Goal: Task Accomplishment & Management: Manage account settings

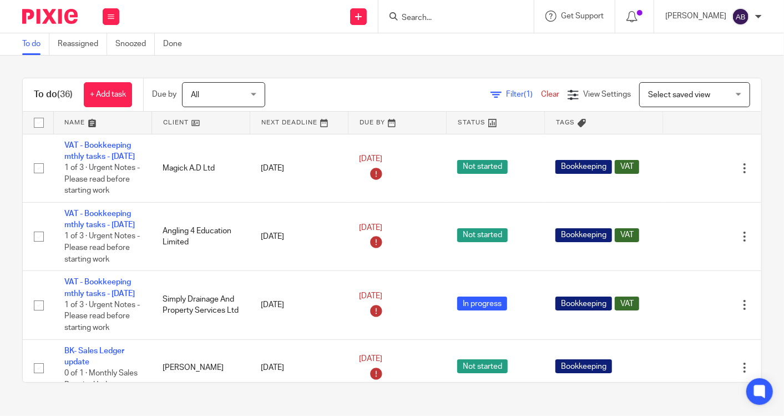
click at [433, 18] on input "Search" at bounding box center [451, 18] width 100 height 10
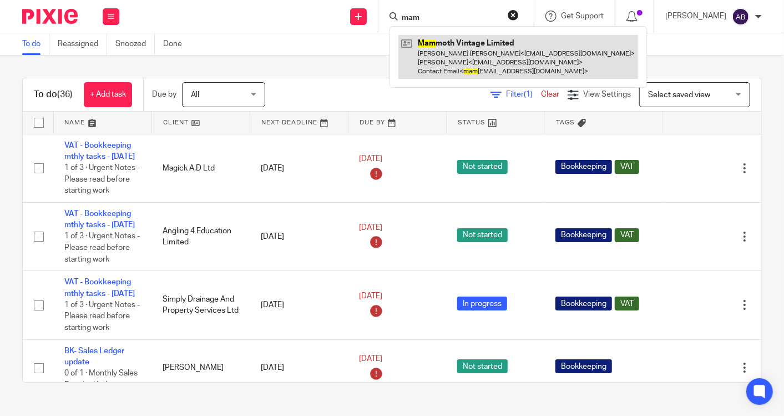
type input "mam"
click at [441, 58] on link at bounding box center [519, 57] width 240 height 44
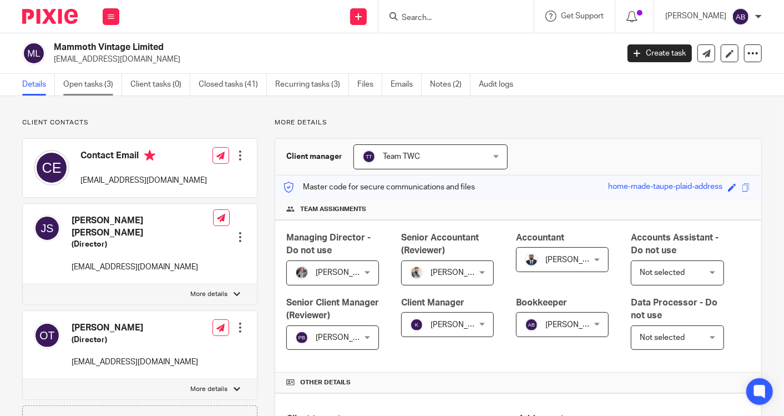
click at [97, 85] on link "Open tasks (3)" at bounding box center [92, 85] width 59 height 22
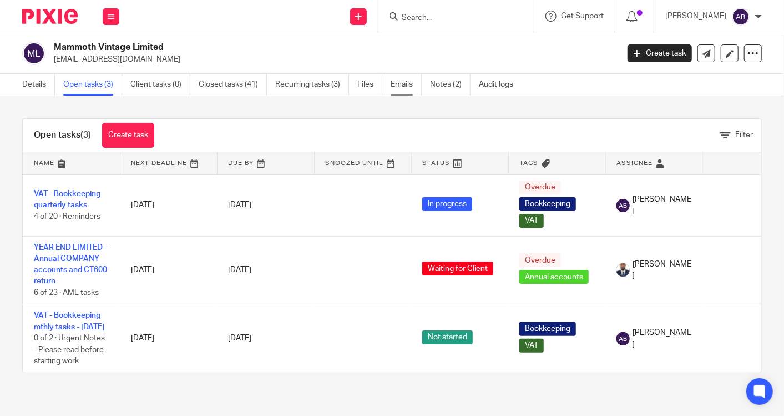
click at [406, 84] on link "Emails" at bounding box center [406, 85] width 31 height 22
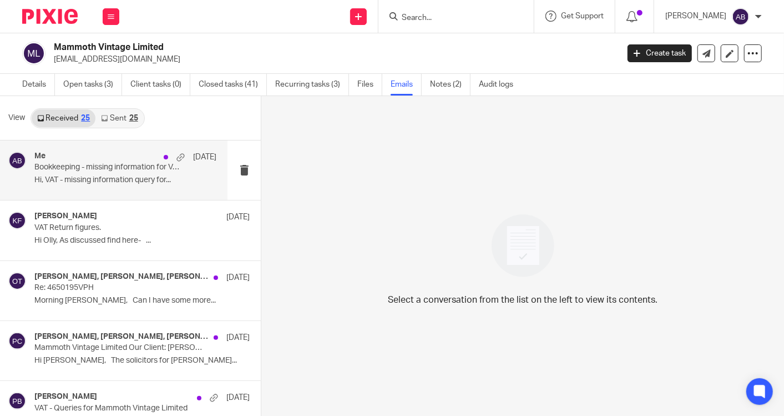
click at [104, 168] on p "Bookkeeping - missing information for VAT Q.E April & July-25" at bounding box center [106, 167] width 145 height 9
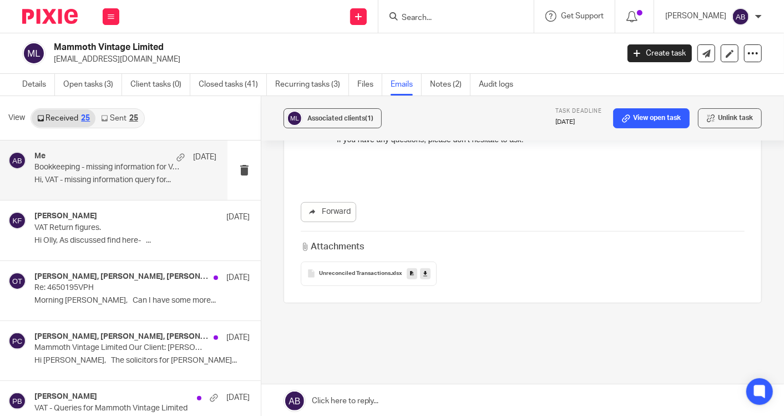
scroll to position [482, 0]
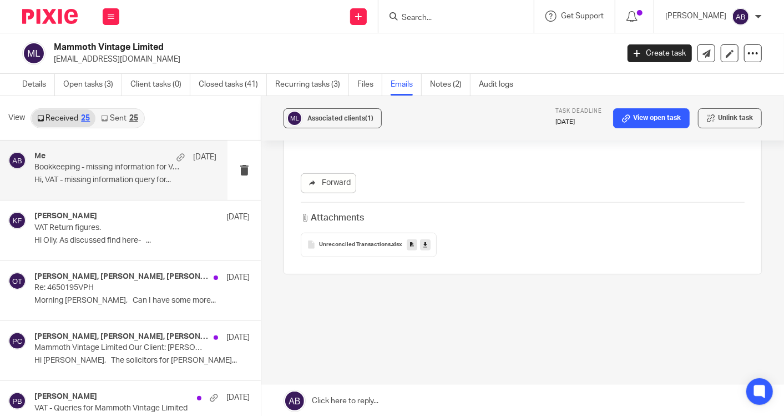
click at [118, 117] on link "Sent 25" at bounding box center [119, 118] width 48 height 18
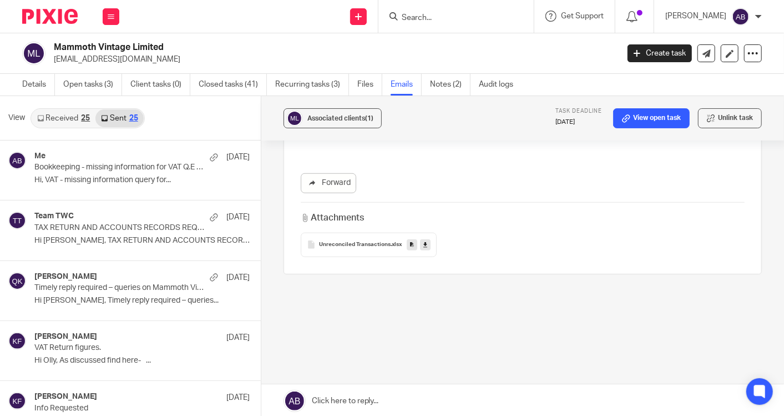
scroll to position [1, 0]
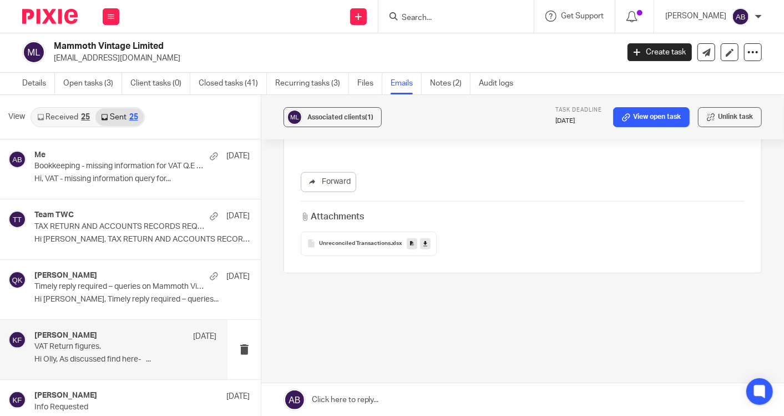
click at [107, 352] on div "Kim Faulkner 18 Aug VAT Return figures. Hi Olly, As discussed find here- ..." at bounding box center [125, 349] width 182 height 37
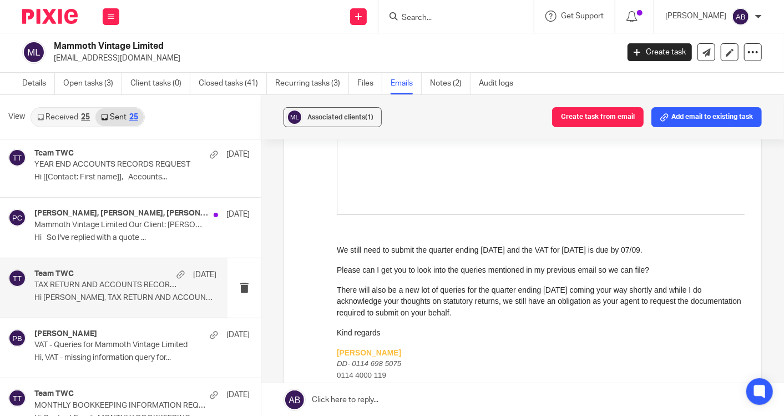
scroll to position [863, 0]
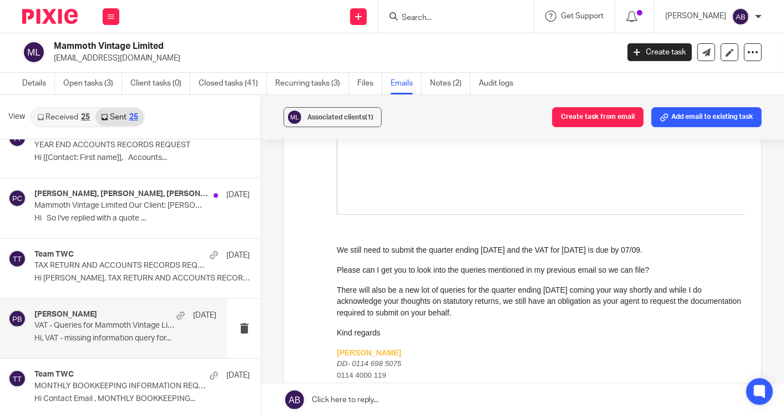
click at [105, 321] on p "VAT - Queries for Mammoth Vintage Limited" at bounding box center [106, 325] width 145 height 9
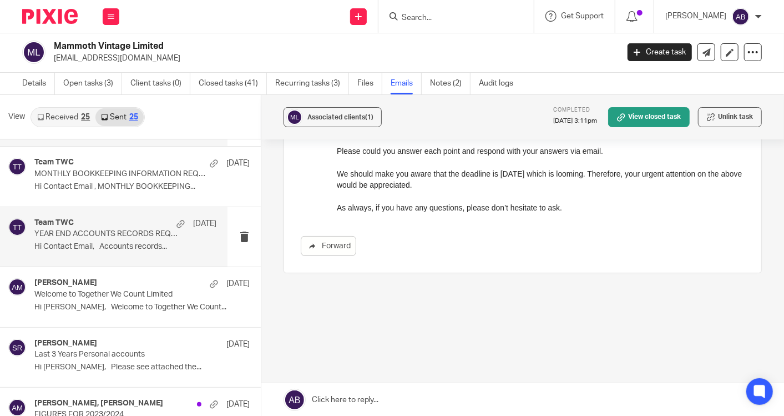
scroll to position [1110, 0]
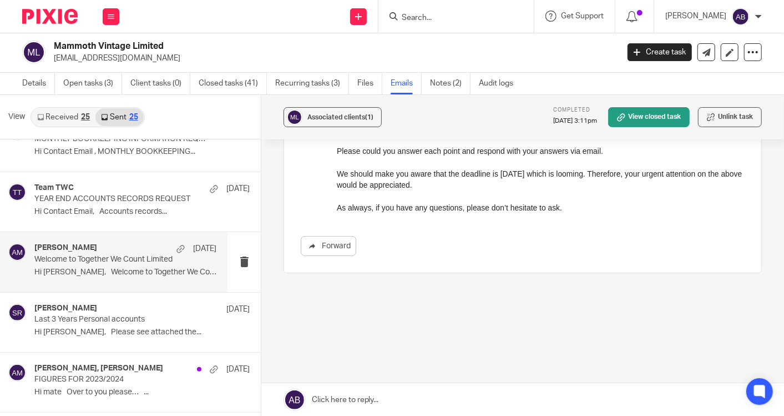
click at [97, 273] on div "Aaron Mcleish 30 May Welcome to Together We Count Limited Hi Josh, Welcome to T…" at bounding box center [125, 261] width 182 height 37
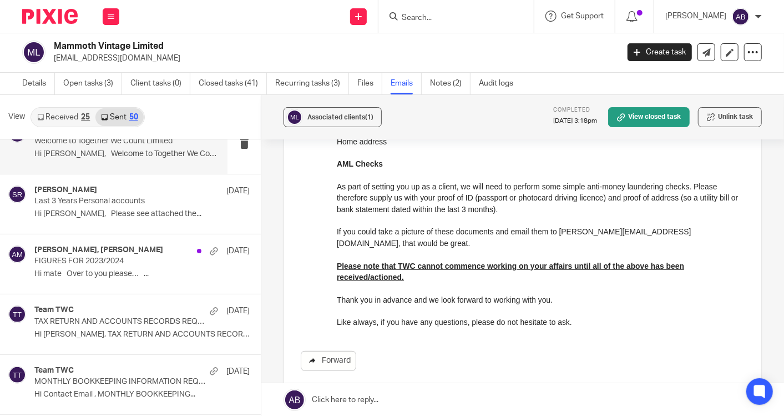
scroll to position [1233, 0]
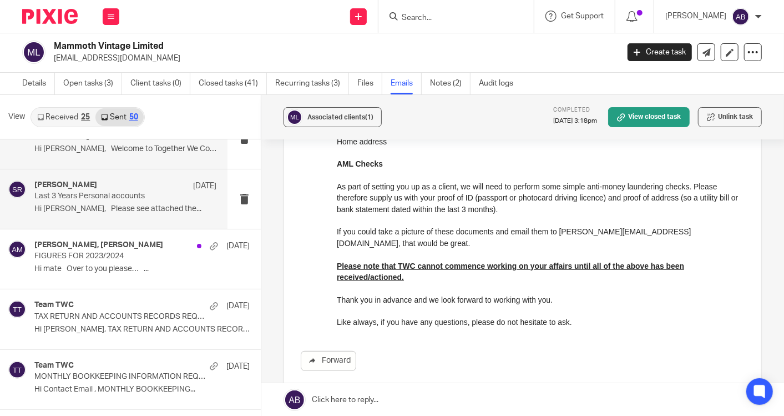
click at [108, 204] on p "Hi Oliver, Please see attached the..." at bounding box center [125, 208] width 182 height 9
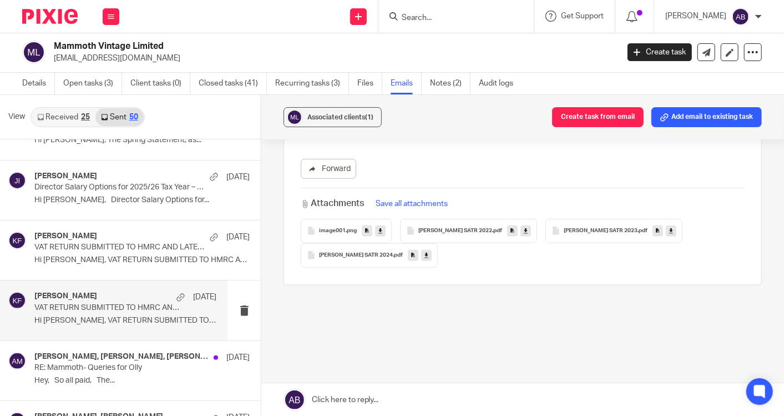
scroll to position [1665, 0]
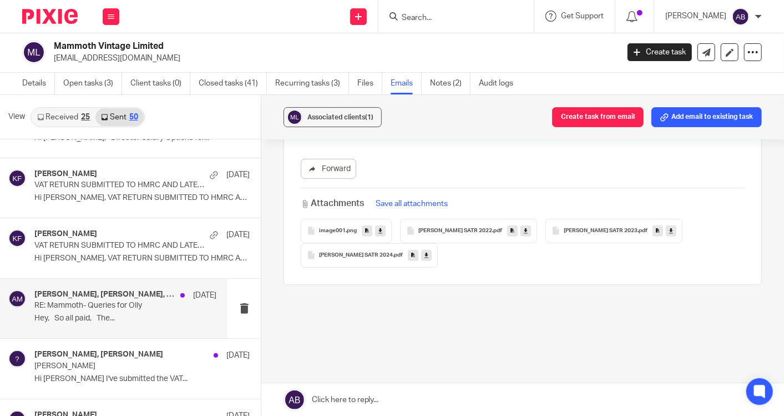
click at [92, 326] on div "Aaron Mcleish, Penny Brown, Kim Faulkner 13 Mar RE: Mammoth- Queries for Olly H…" at bounding box center [114, 308] width 228 height 59
click at [91, 320] on div "Aaron Mcleish, Penny Brown, Kim Faulkner 13 Mar RE: Mammoth- Queries for Olly H…" at bounding box center [125, 308] width 182 height 37
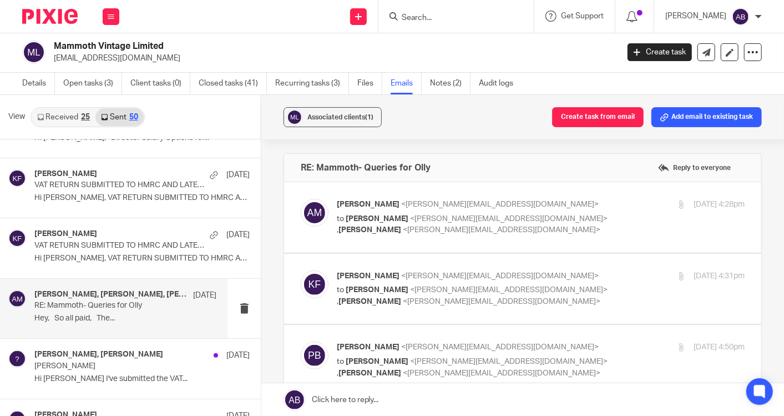
scroll to position [0, 0]
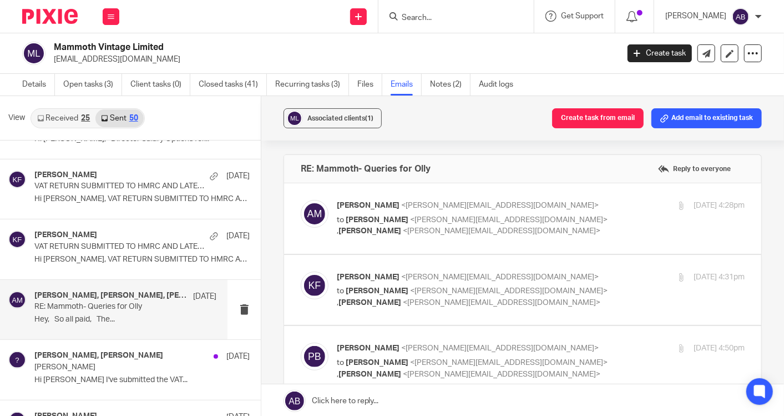
click at [602, 216] on div "Aaron Mcleish <aaron@togetherwecount.co.uk> to Kim Faulkner <kim@togetherwecoun…" at bounding box center [541, 218] width 408 height 37
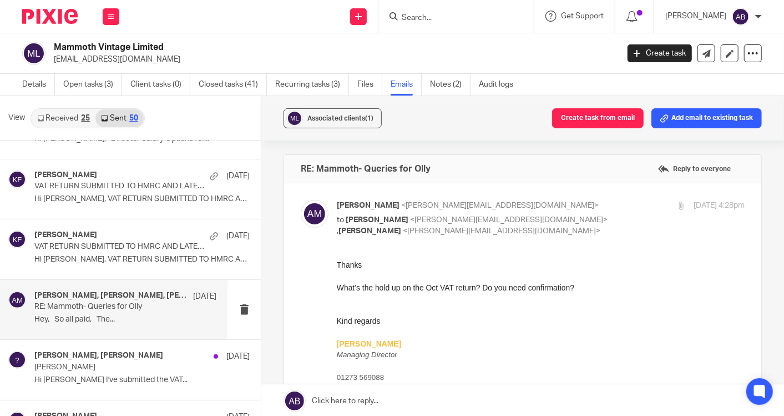
click at [588, 211] on div "Aaron Mcleish <aaron@togetherwecount.co.uk> to Kim Faulkner <kim@togetherwecoun…" at bounding box center [473, 218] width 272 height 37
checkbox input "false"
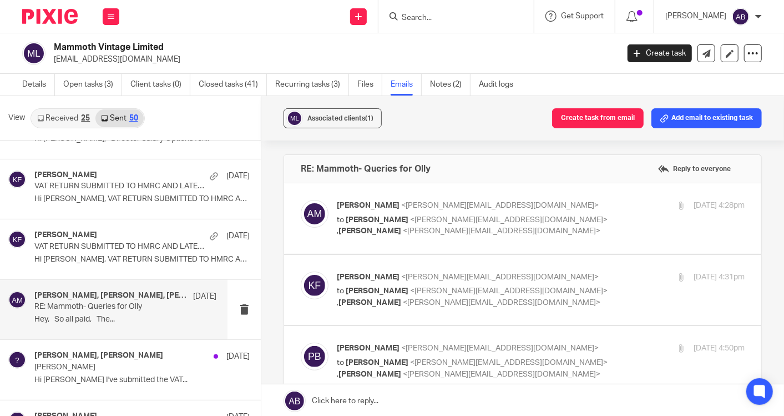
click at [597, 266] on label at bounding box center [522, 290] width 477 height 70
click at [301, 271] on input "checkbox" at bounding box center [300, 271] width 1 height 1
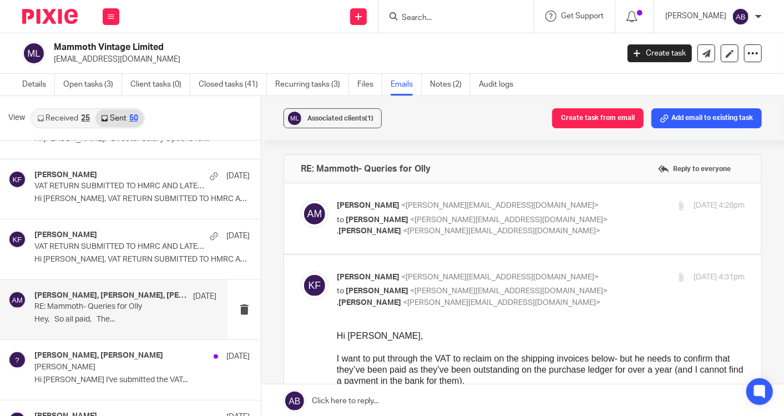
scroll to position [62, 0]
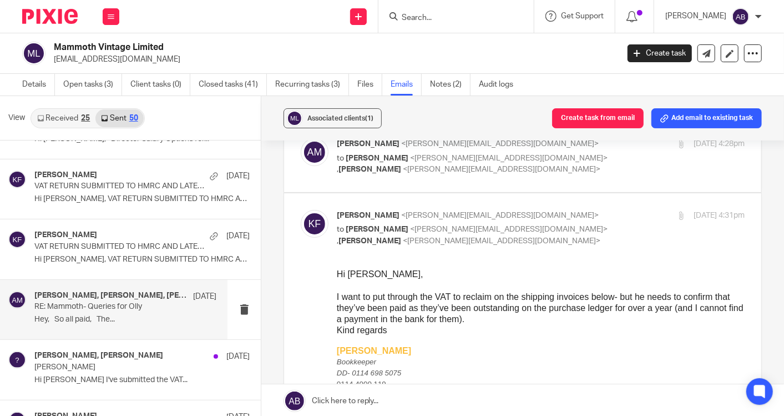
click at [590, 226] on p "to Aaron Mcleish <aaron@togetherwecount.co.uk> , Penny Brown <penny@togetherwec…" at bounding box center [473, 235] width 272 height 23
checkbox input "false"
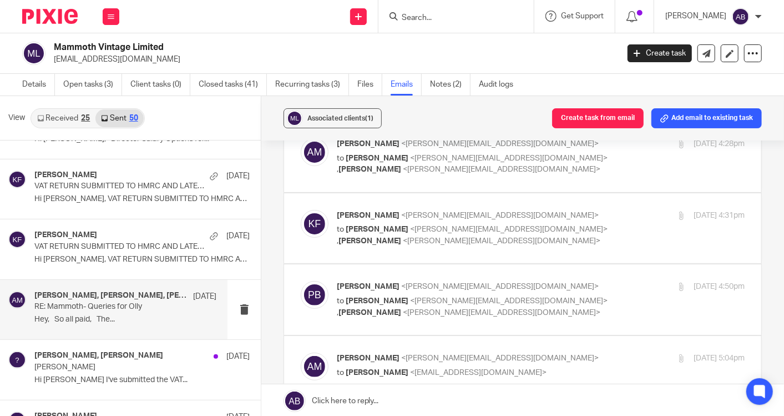
click at [593, 289] on p "Penny Brown <penny@togetherwecount.co.uk>" at bounding box center [473, 287] width 272 height 12
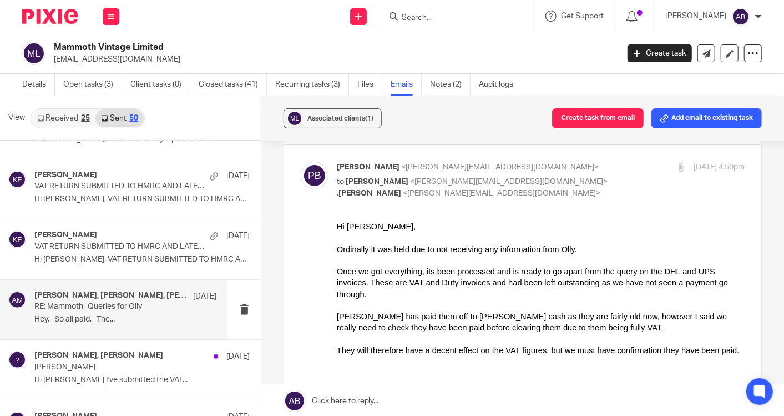
scroll to position [123, 0]
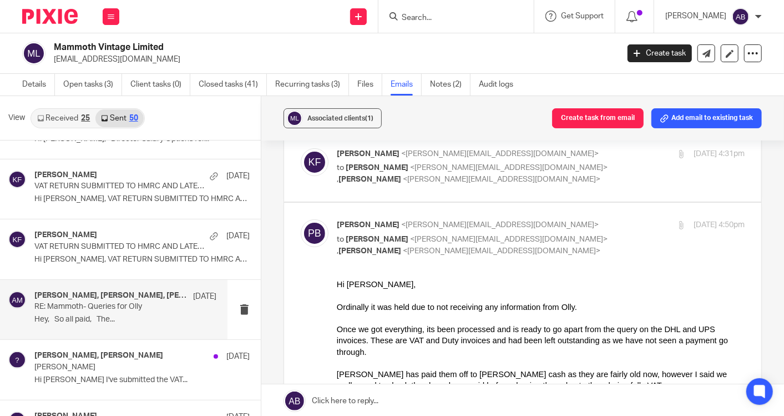
click at [572, 226] on p "Penny Brown <penny@togetherwecount.co.uk>" at bounding box center [473, 225] width 272 height 12
checkbox input "false"
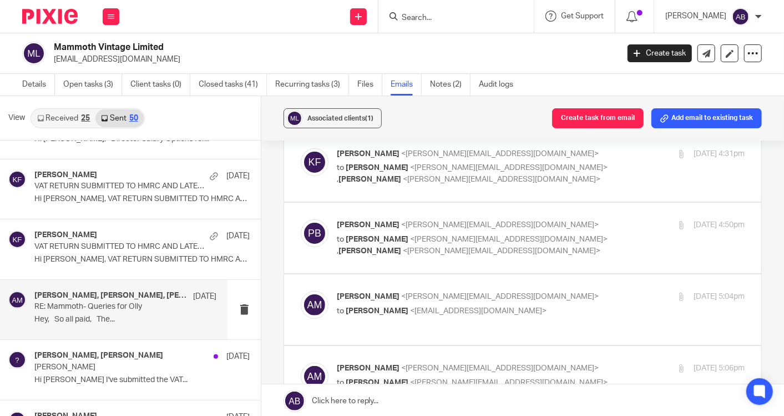
click at [557, 301] on div "Aaron Mcleish <aaron@togetherwecount.co.uk> to Oliver Tooze <ollytooze1@gmail.c…" at bounding box center [473, 304] width 272 height 26
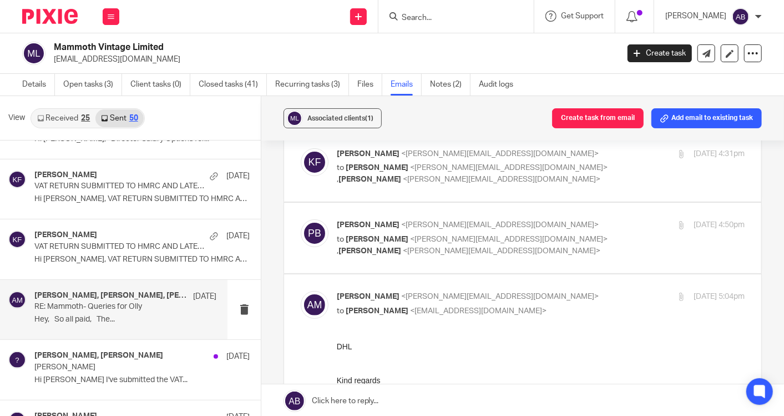
scroll to position [0, 0]
click at [559, 291] on p "Aaron Mcleish <aaron@togetherwecount.co.uk>" at bounding box center [473, 297] width 272 height 12
checkbox input "false"
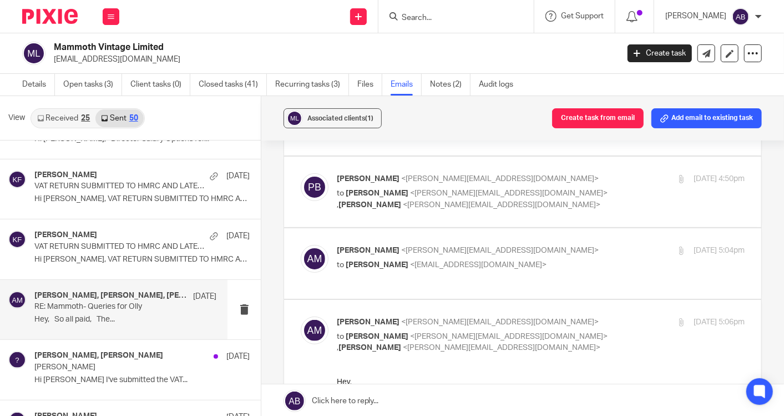
scroll to position [246, 0]
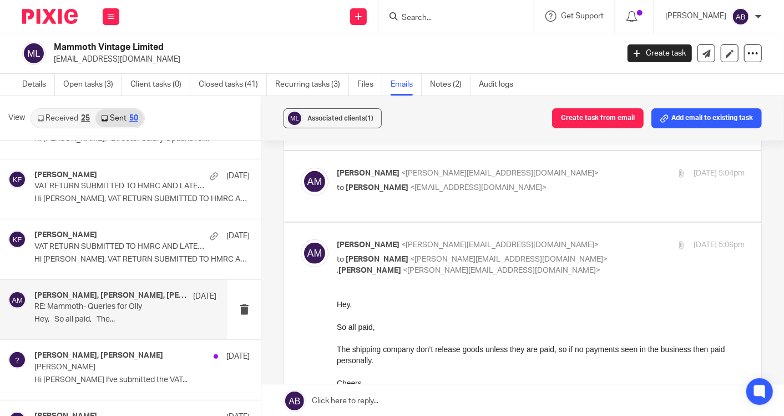
click at [580, 239] on p "Aaron Mcleish <aaron@togetherwecount.co.uk>" at bounding box center [473, 245] width 272 height 12
checkbox input "false"
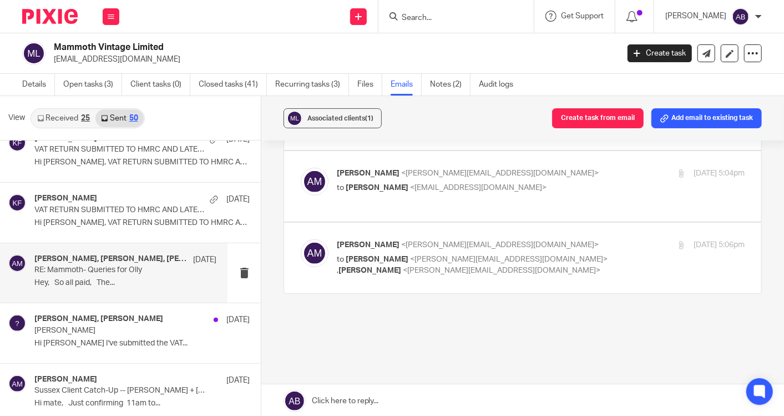
scroll to position [1727, 0]
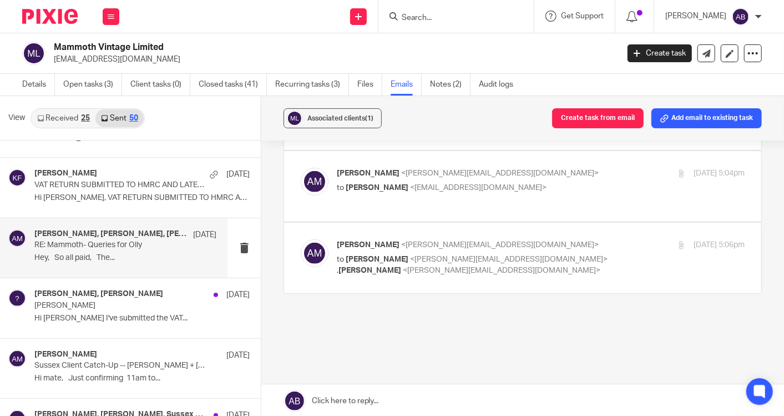
click at [94, 314] on p "Hi kim, So I've submitted the VAT..." at bounding box center [141, 318] width 215 height 9
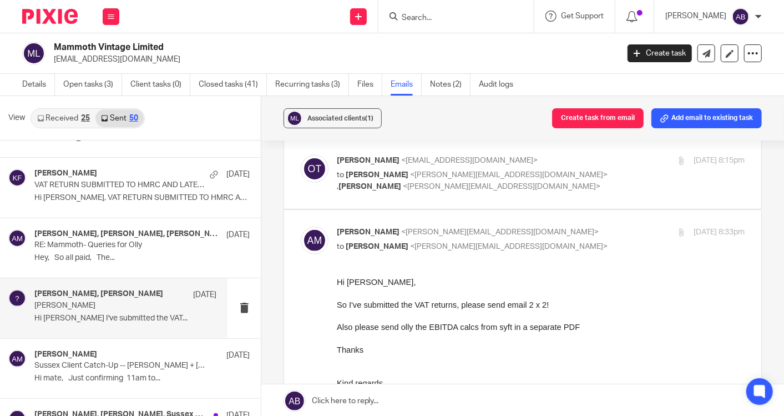
scroll to position [123, 0]
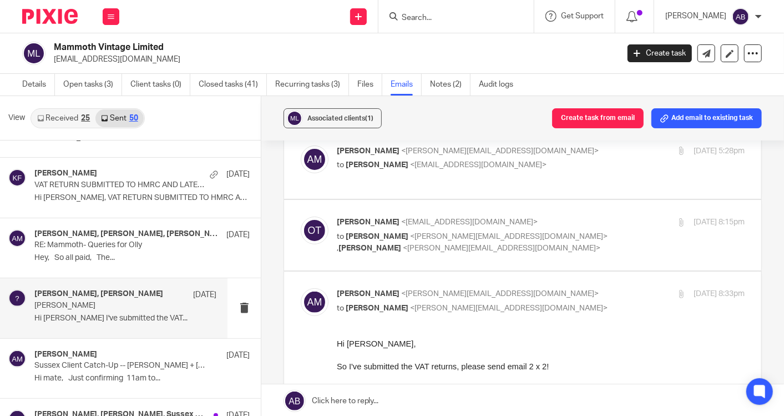
click at [608, 225] on div "Oliver Tooze <ollytooze1@gmail.com> to Aaron Mcleish <aaron@togetherwecount.co.…" at bounding box center [541, 234] width 408 height 37
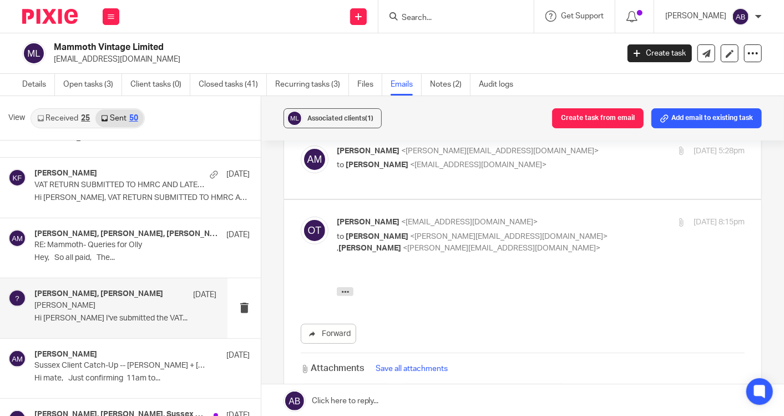
scroll to position [0, 0]
click at [606, 226] on div "Oliver Tooze <ollytooze1@gmail.com> to Aaron Mcleish <aaron@togetherwecount.co.…" at bounding box center [541, 234] width 408 height 37
checkbox input "false"
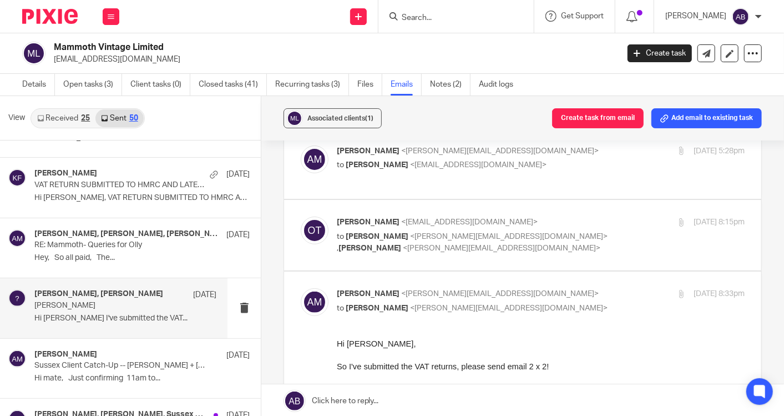
click at [563, 162] on p "to Oliver Tooze <ollytooze1@gmail.com>" at bounding box center [473, 165] width 272 height 12
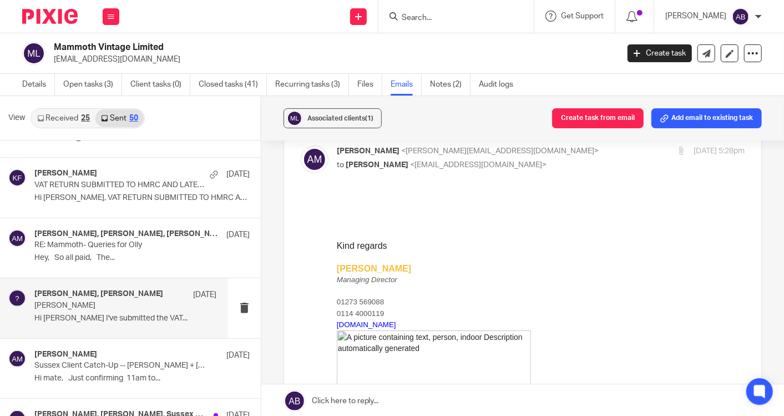
click at [562, 162] on p "to Oliver Tooze <ollytooze1@gmail.com>" at bounding box center [473, 165] width 272 height 12
checkbox input "false"
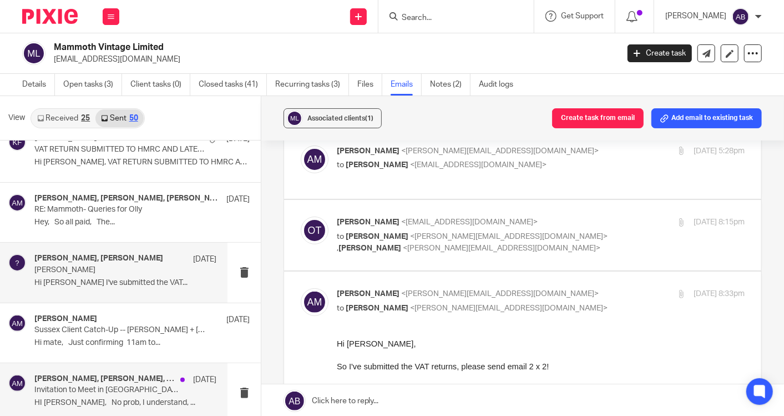
scroll to position [1788, 0]
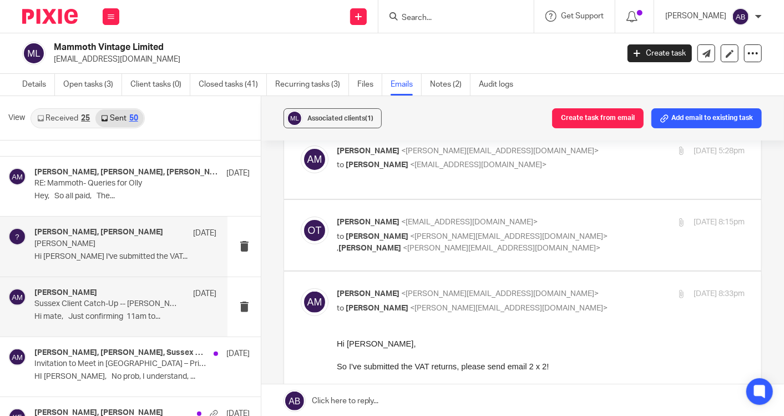
click at [106, 312] on p "Hi mate, Just confirming 11am to..." at bounding box center [125, 316] width 182 height 9
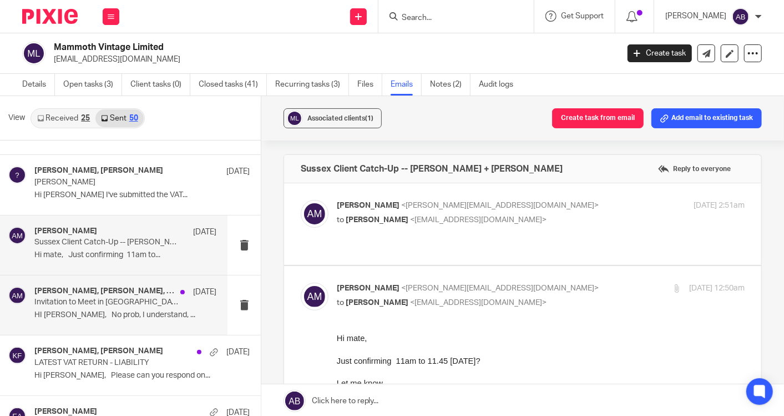
scroll to position [1912, 0]
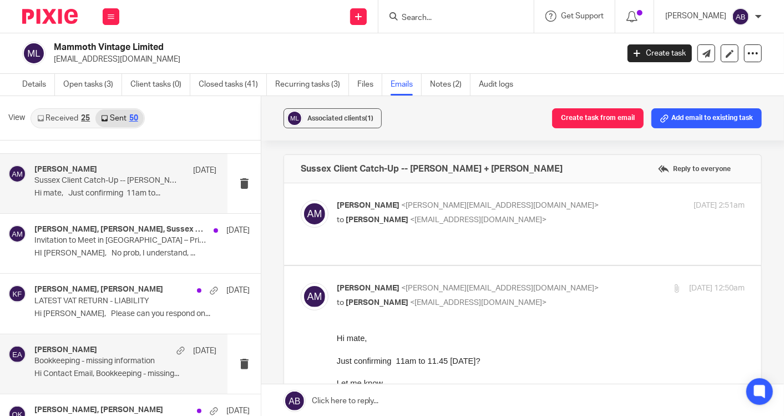
click at [105, 359] on p "Bookkeeping - missing information" at bounding box center [106, 360] width 145 height 9
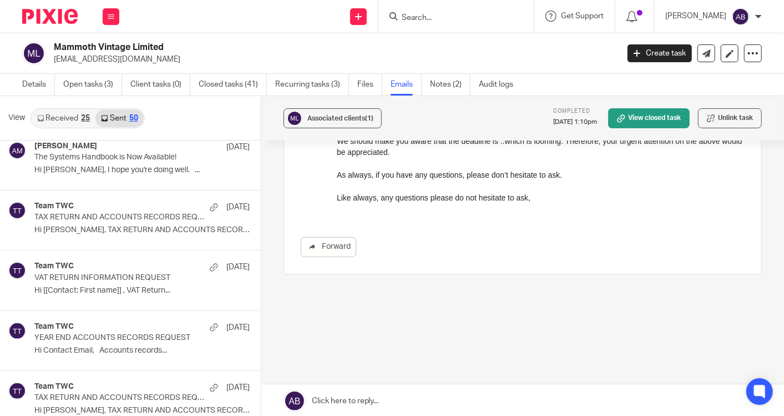
scroll to position [0, 0]
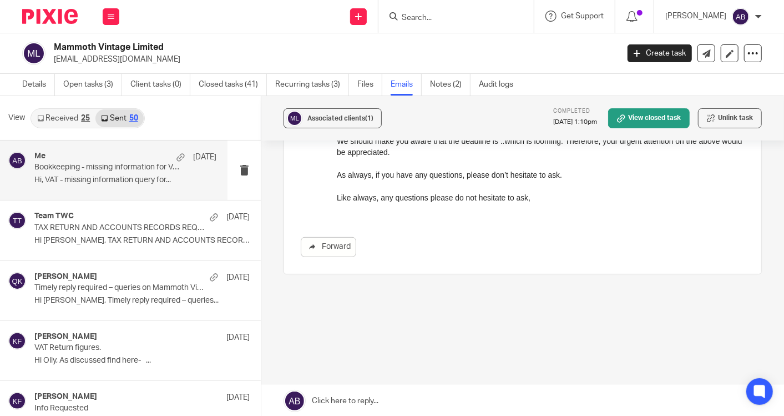
click at [134, 184] on p "Hi, VAT - missing information query for..." at bounding box center [125, 179] width 182 height 9
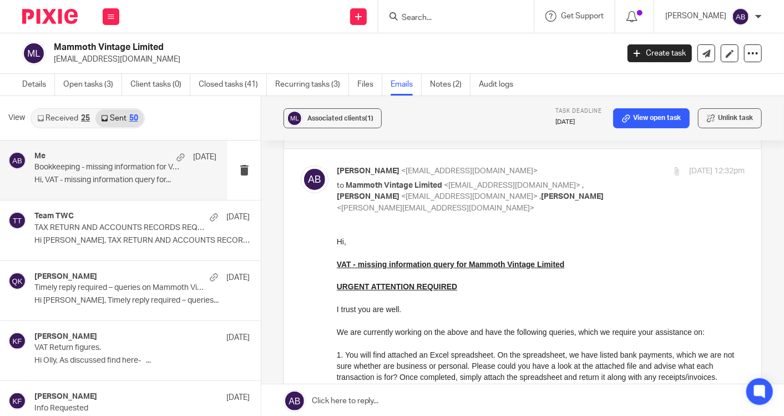
scroll to position [62, 0]
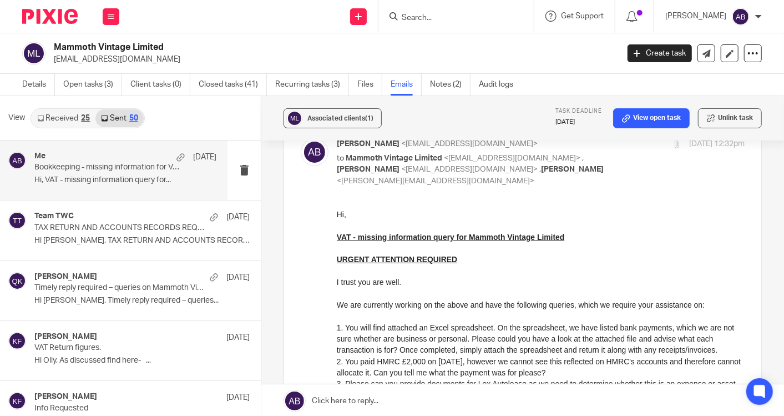
click at [443, 19] on input "Search" at bounding box center [451, 18] width 100 height 10
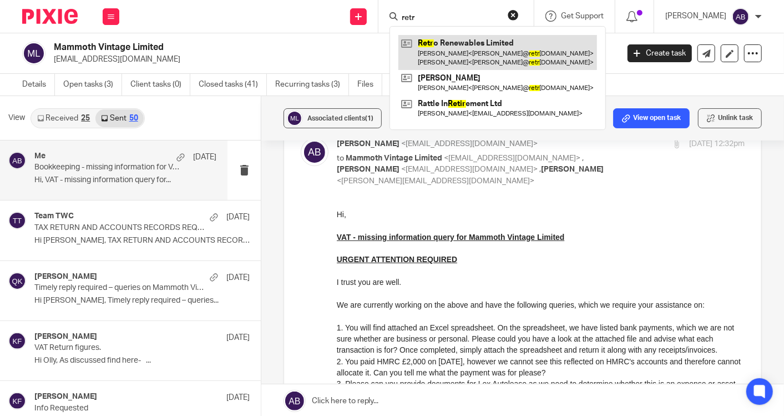
type input "retr"
click at [439, 45] on link at bounding box center [498, 52] width 199 height 34
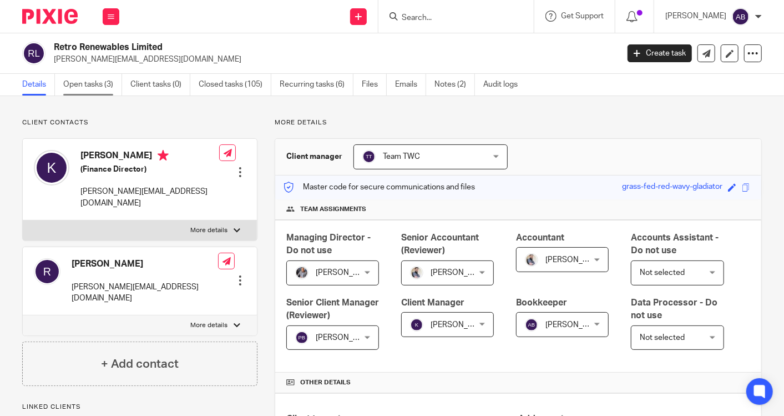
click at [98, 80] on link "Open tasks (3)" at bounding box center [92, 85] width 59 height 22
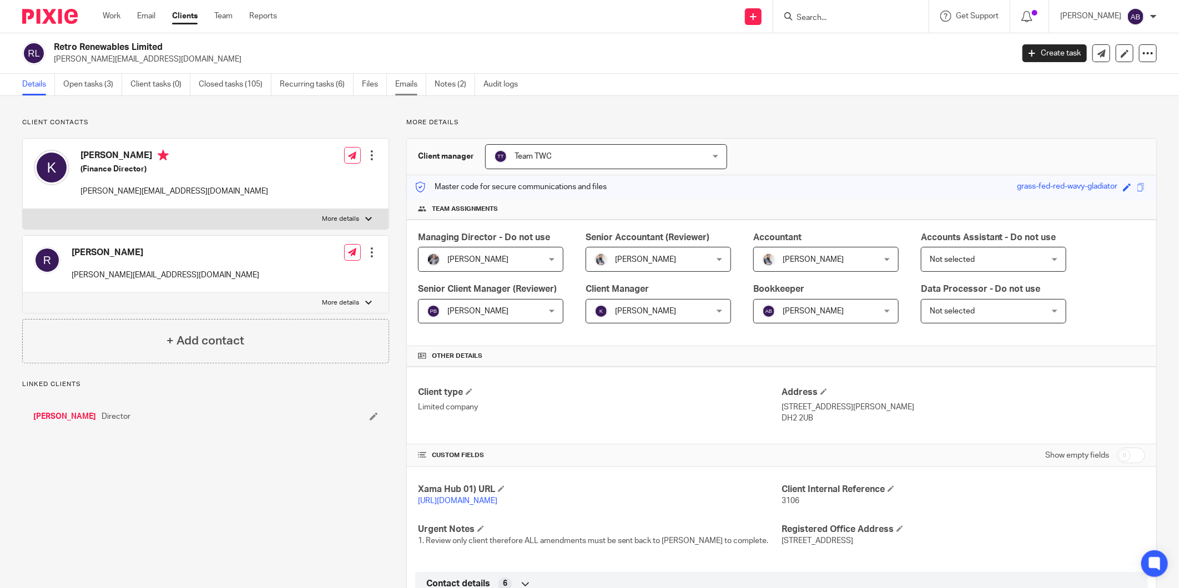
click at [413, 87] on link "Emails" at bounding box center [410, 85] width 31 height 22
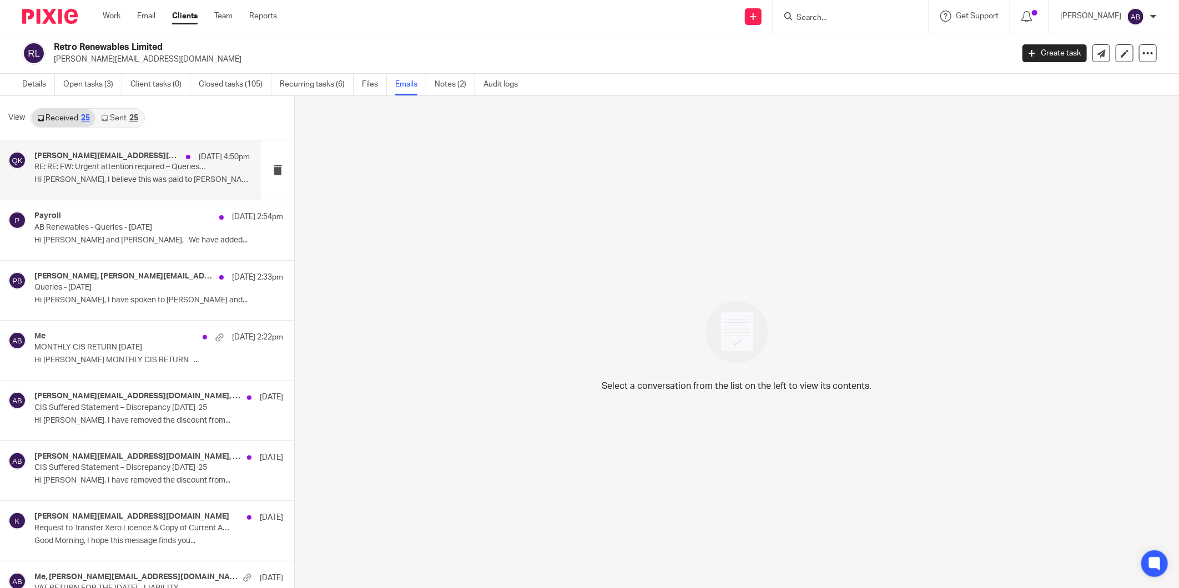
click at [126, 178] on p "Hi Qasim, I believe this was paid to Wayne..." at bounding box center [141, 179] width 215 height 9
click at [129, 184] on p "Hi Qasim, I believe this was paid to Wayne..." at bounding box center [141, 179] width 215 height 9
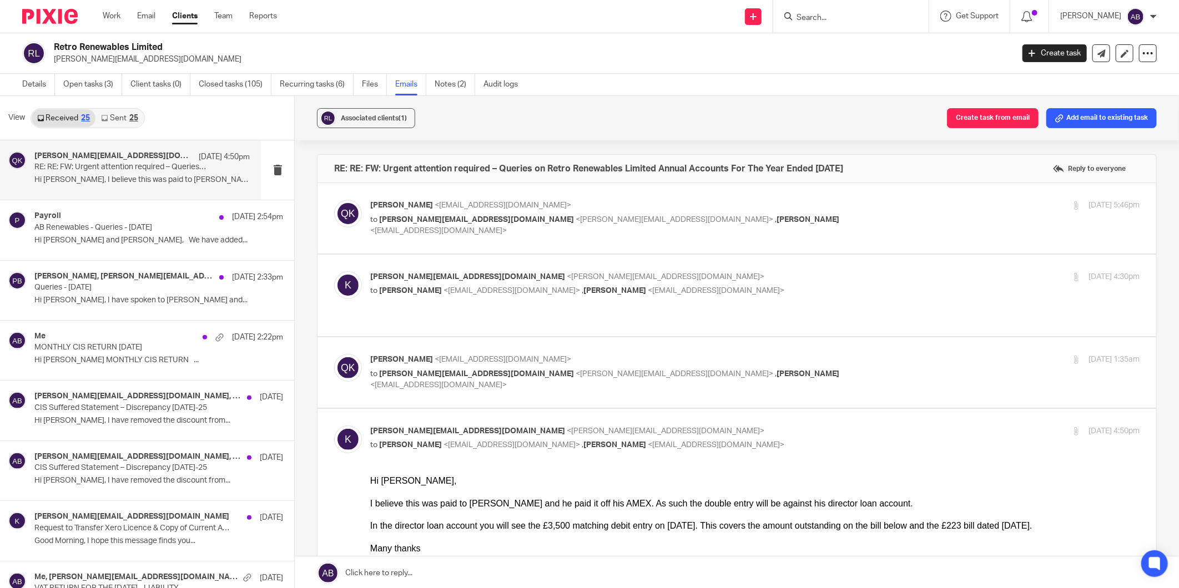
click at [843, 354] on p "Qasim Khushnood <qasim@togetherwecount.co.uk>" at bounding box center [626, 360] width 513 height 12
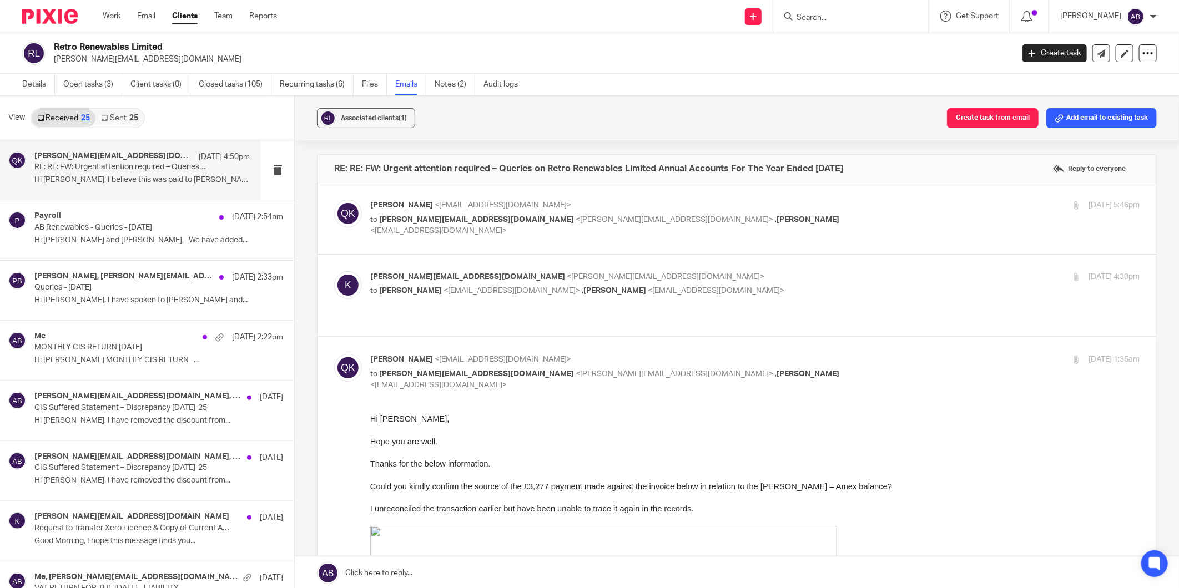
click at [843, 354] on p "Qasim Khushnood <qasim@togetherwecount.co.uk>" at bounding box center [626, 360] width 513 height 12
checkbox input "false"
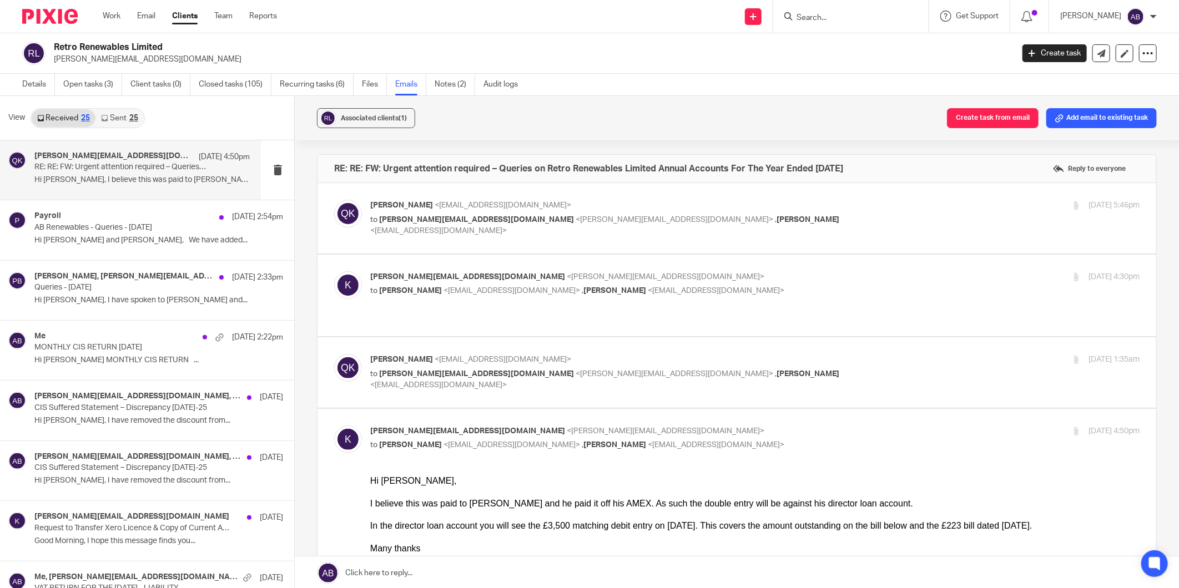
click at [808, 280] on p "kate@retrorenewables.co.uk <kate@retrorenewables.co.uk>" at bounding box center [626, 277] width 513 height 12
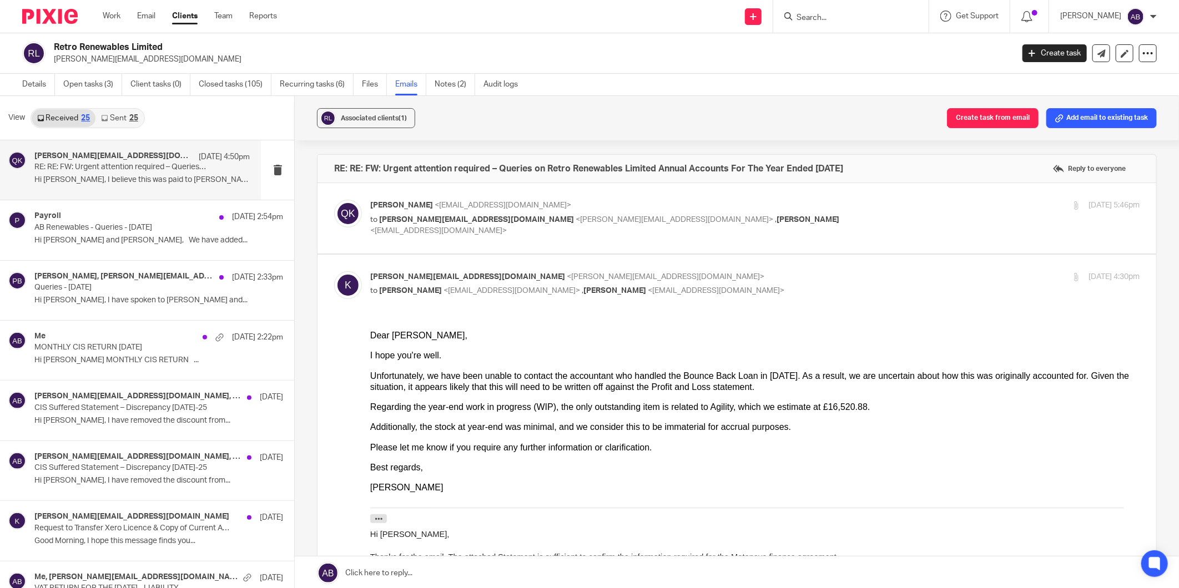
click at [808, 280] on p "kate@retrorenewables.co.uk <kate@retrorenewables.co.uk>" at bounding box center [626, 277] width 513 height 12
checkbox input "false"
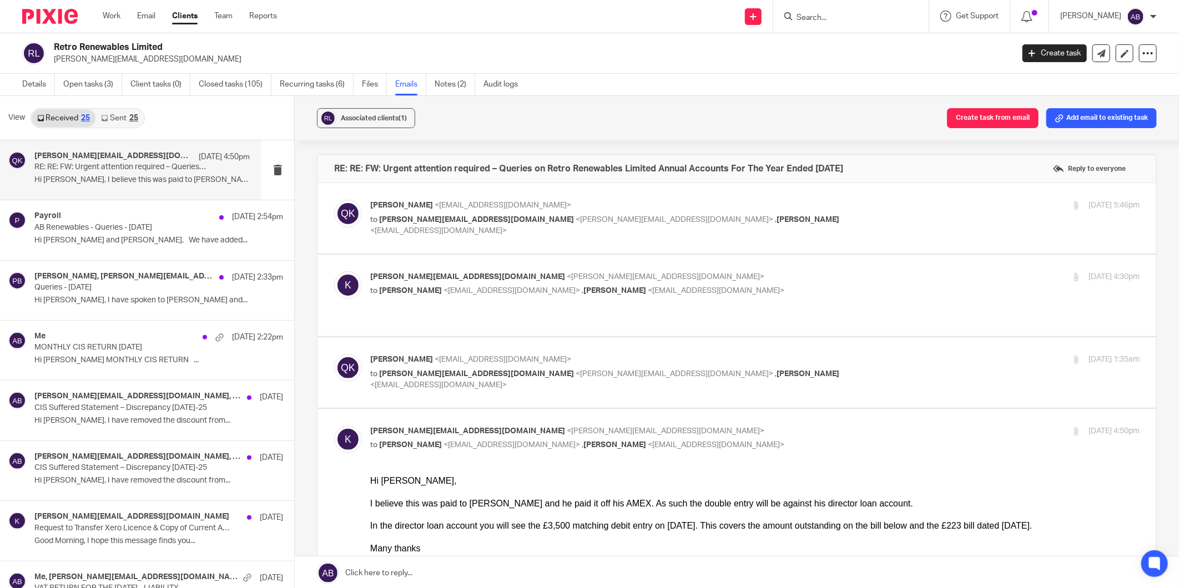
click at [801, 209] on p "Qasim Khushnood <qasim@togetherwecount.co.uk>" at bounding box center [626, 206] width 513 height 12
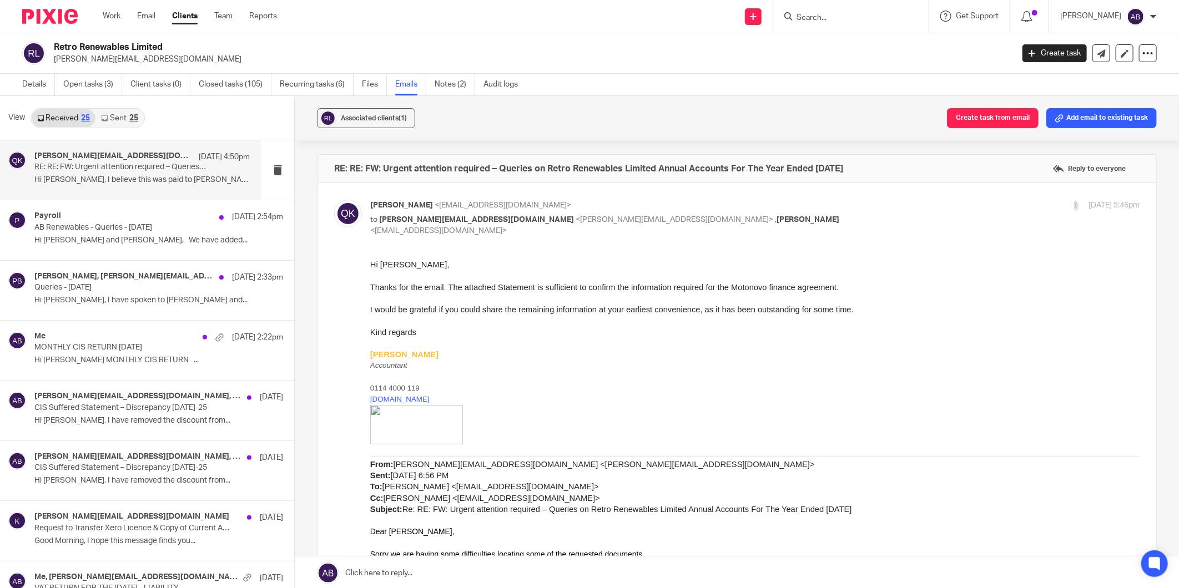
click at [805, 211] on div "Qasim Khushnood <qasim@togetherwecount.co.uk> to kate@retrorenewables.co.uk <ka…" at bounding box center [626, 218] width 513 height 37
checkbox input "false"
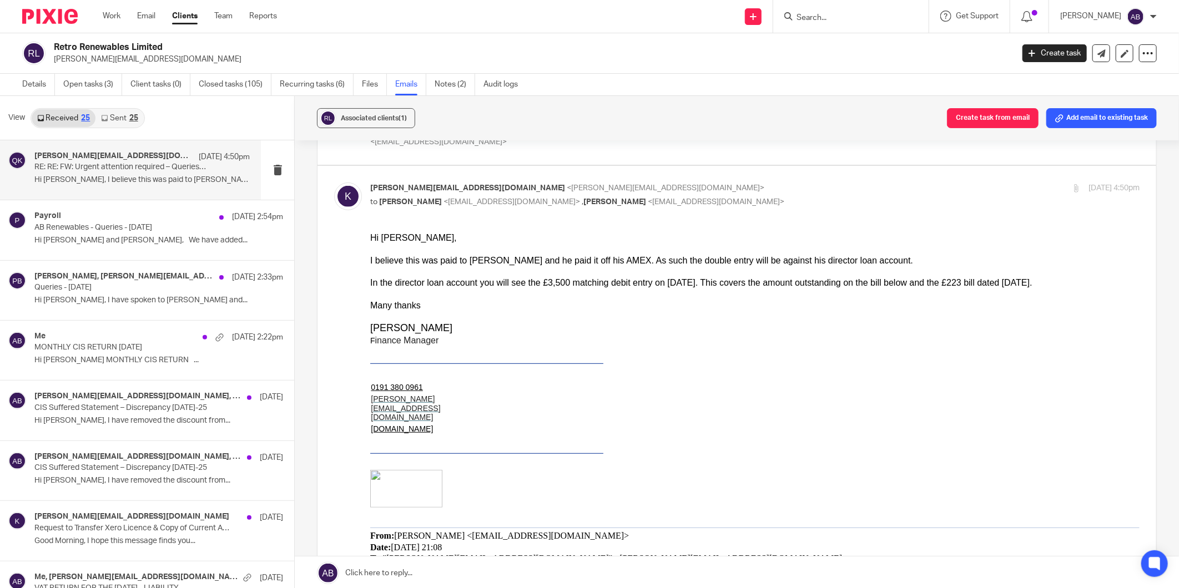
scroll to position [246, 0]
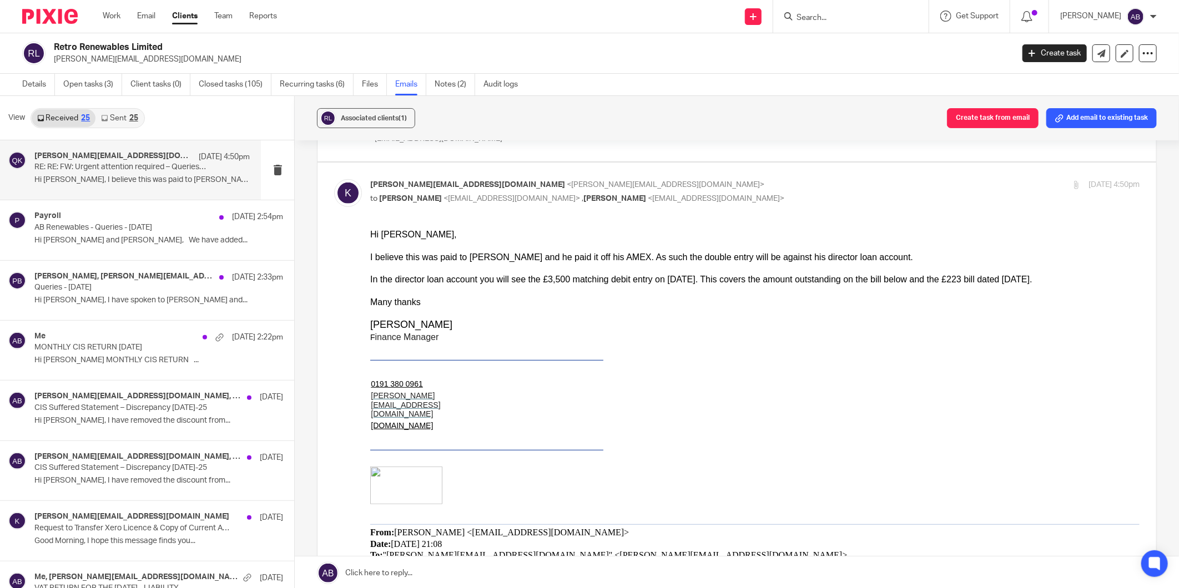
click at [786, 193] on p "to Qasim Khushnood <qasim@togetherwecount.co.uk> , Inam Satti <inam@togetherwec…" at bounding box center [626, 199] width 513 height 12
checkbox input "false"
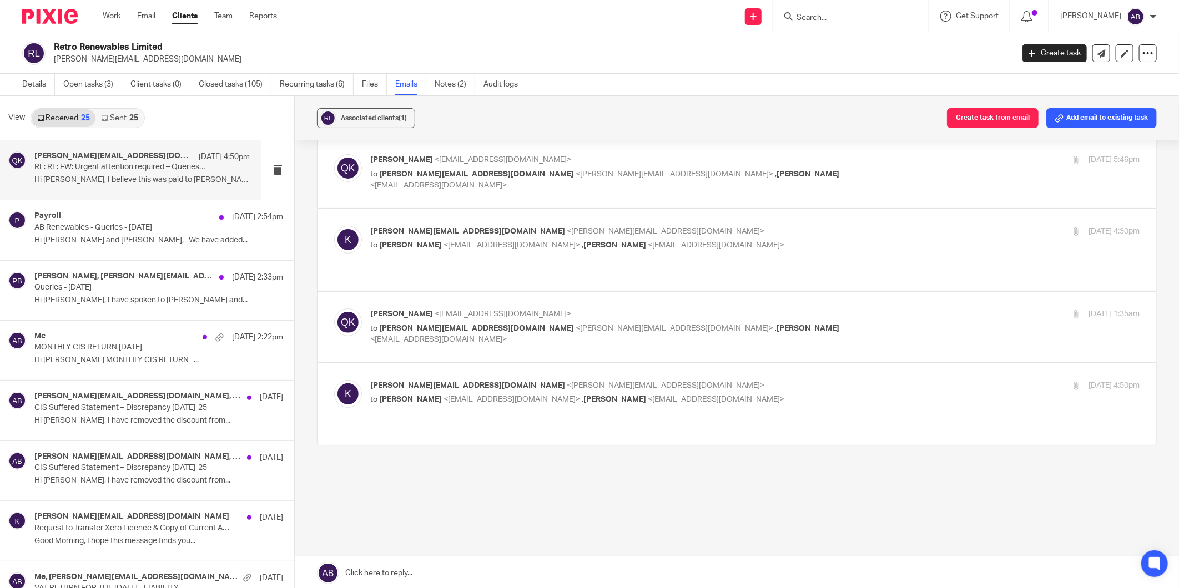
scroll to position [23, 0]
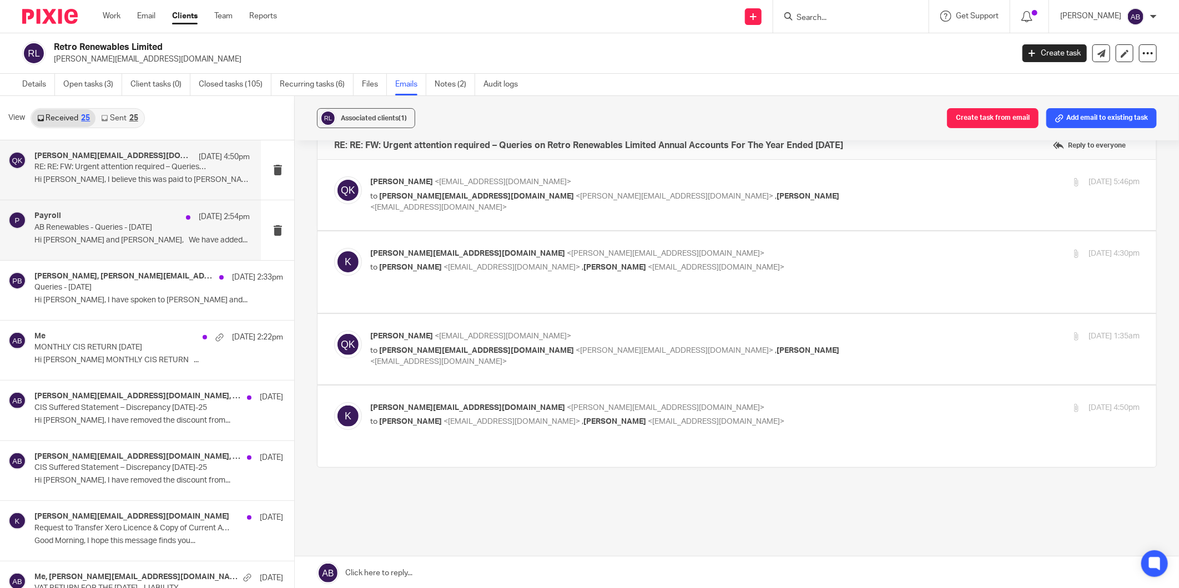
click at [110, 241] on p "Hi Penny and Kate, We have added..." at bounding box center [141, 240] width 215 height 9
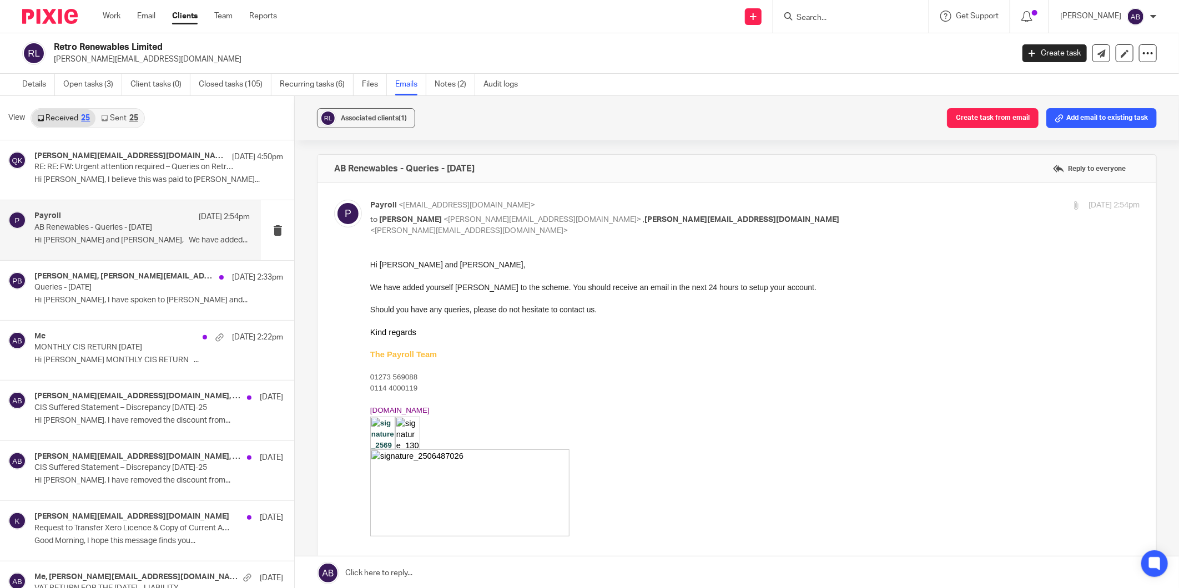
scroll to position [0, 0]
click at [114, 295] on div "Penny Brown, kate@retrorenewables.co.uk 18 Sep 2:33pm Queries - July 2024 Hi Pe…" at bounding box center [141, 290] width 215 height 37
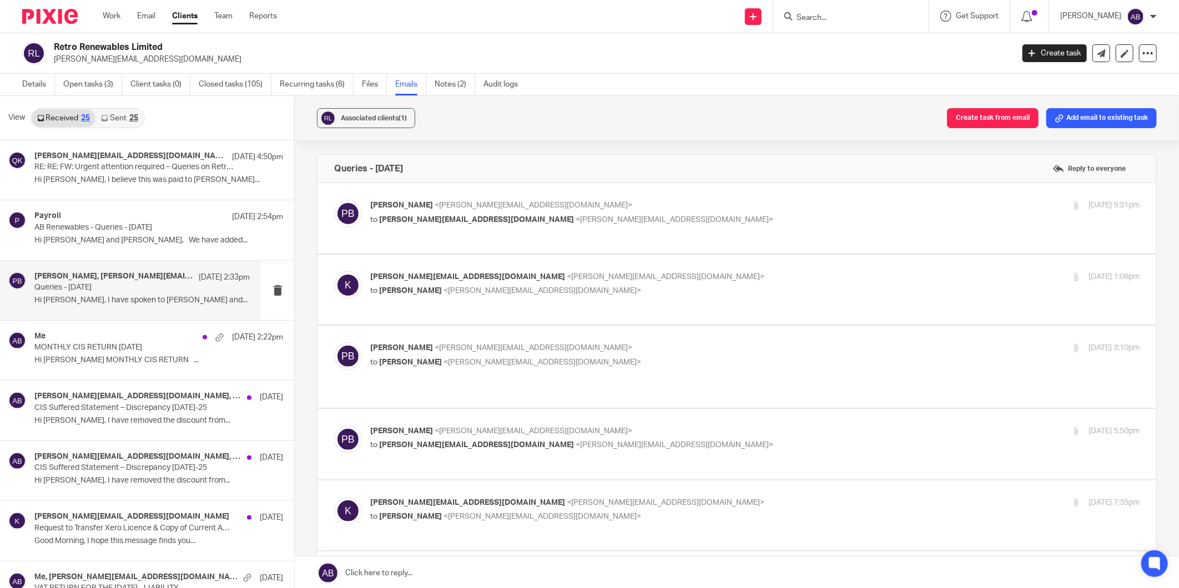
click at [694, 214] on p "to kate@retrorenewables.co.uk <kate@retrorenewables.co.uk>" at bounding box center [626, 220] width 513 height 12
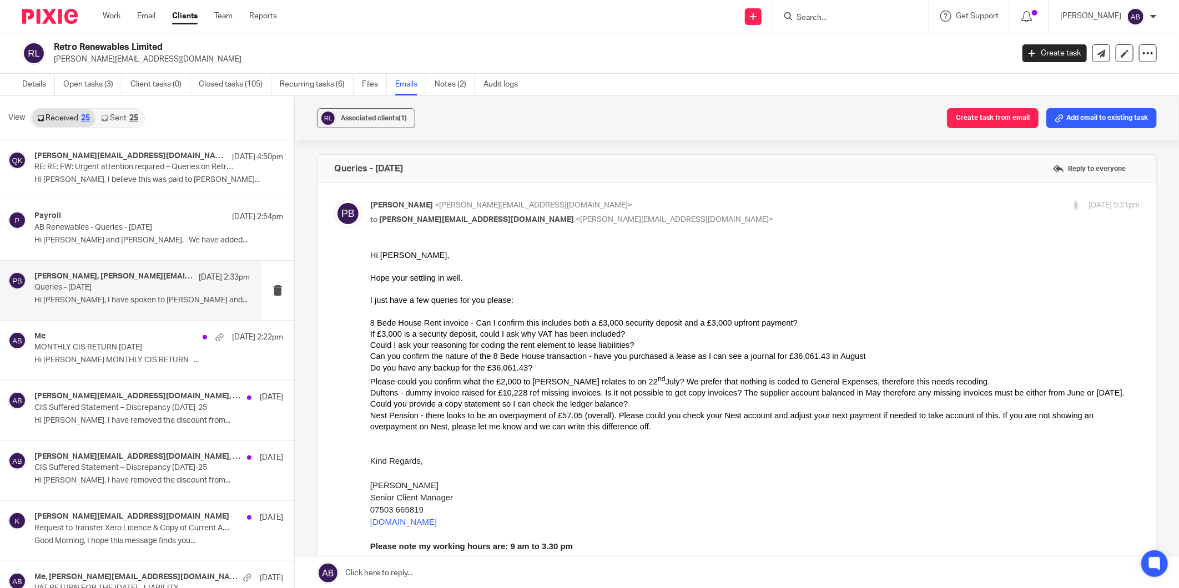
click at [659, 206] on p "Penny Brown <penny@togetherwecount.co.uk>" at bounding box center [626, 206] width 513 height 12
checkbox input "false"
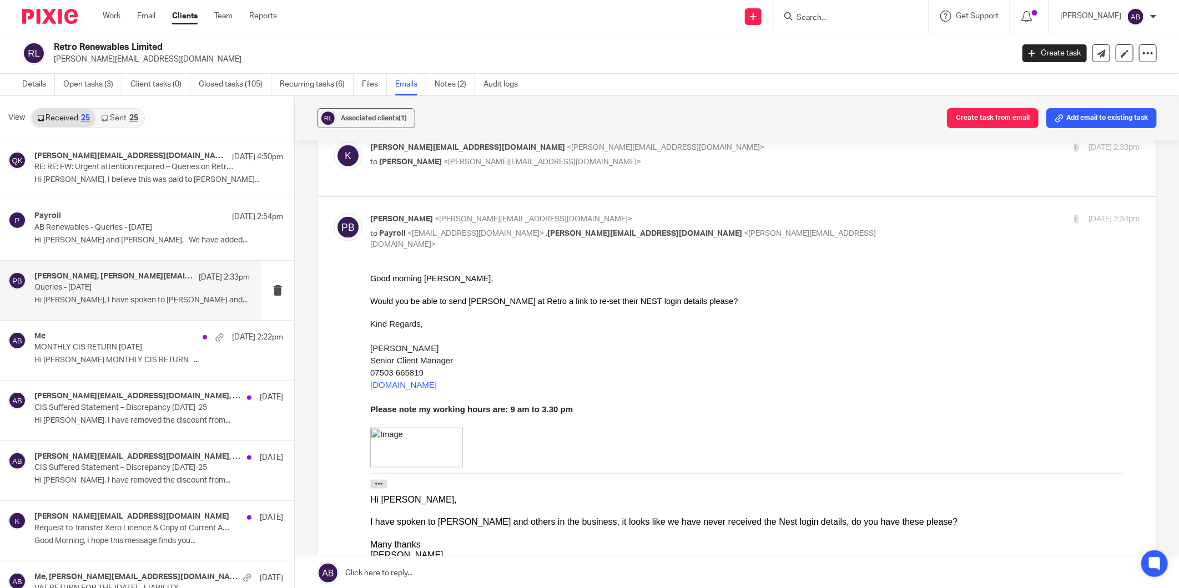
scroll to position [863, 0]
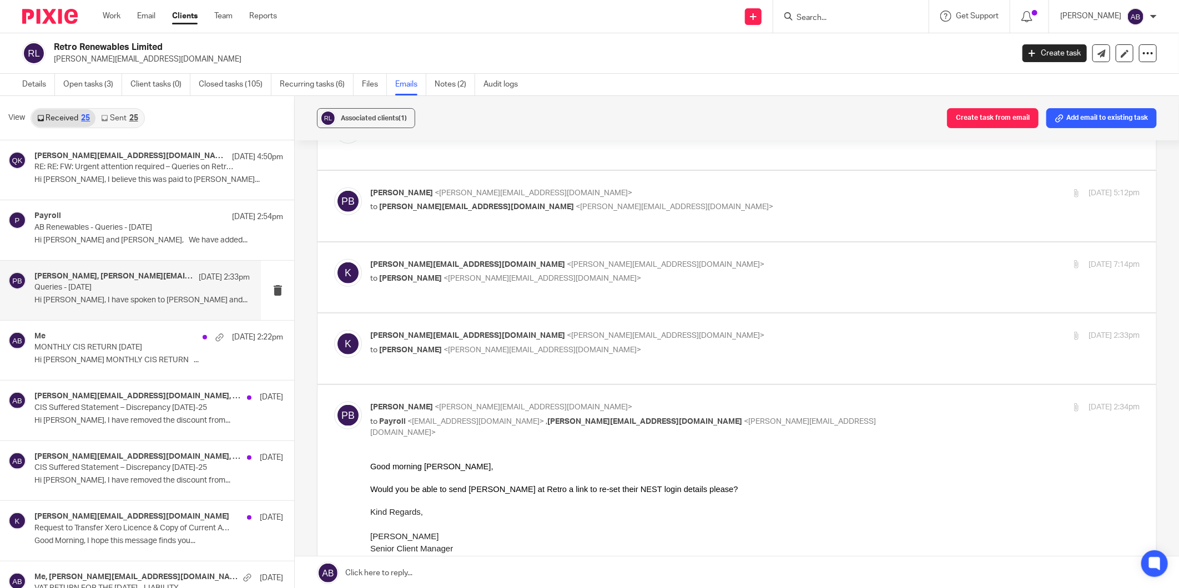
click at [334, 401] on input "checkbox" at bounding box center [334, 401] width 1 height 1
checkbox input "false"
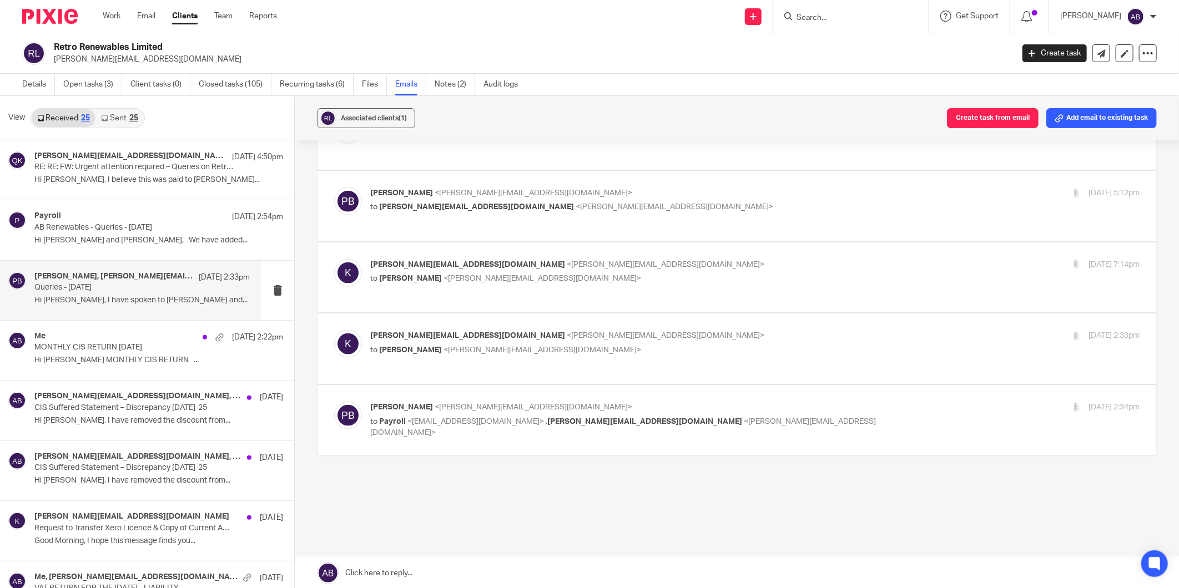
scroll to position [658, 0]
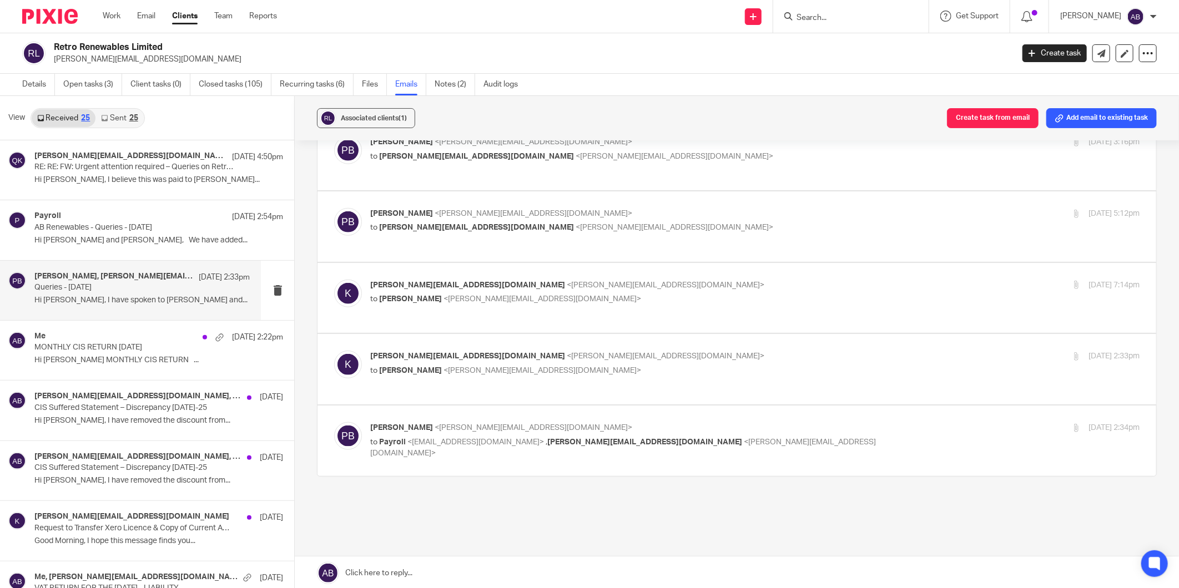
click at [728, 351] on p "kate@retrorenewables.co.uk <kate@retrorenewables.co.uk>" at bounding box center [626, 357] width 513 height 12
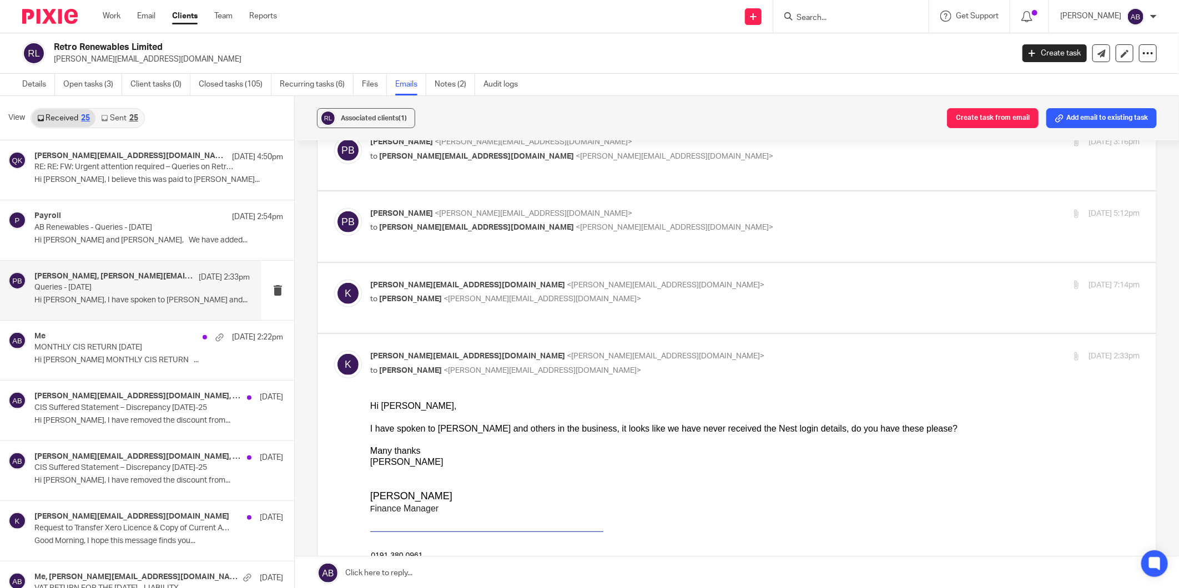
scroll to position [0, 0]
click at [689, 351] on p "kate@retrorenewables.co.uk <kate@retrorenewables.co.uk>" at bounding box center [626, 357] width 513 height 12
checkbox input "false"
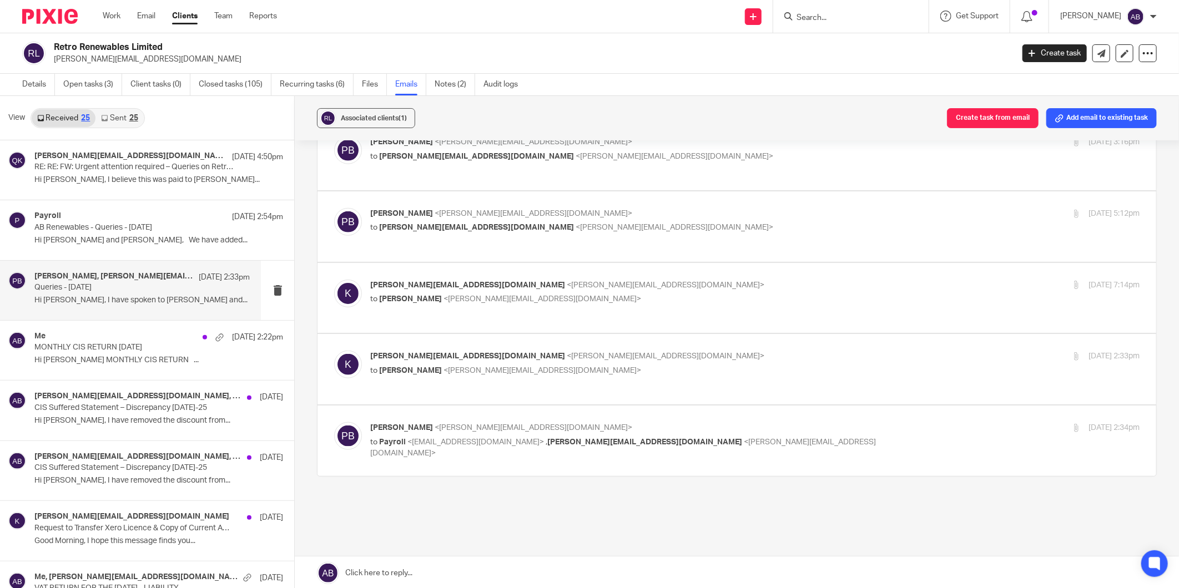
click at [643, 280] on p "kate@retrorenewables.co.uk <kate@retrorenewables.co.uk>" at bounding box center [626, 286] width 513 height 12
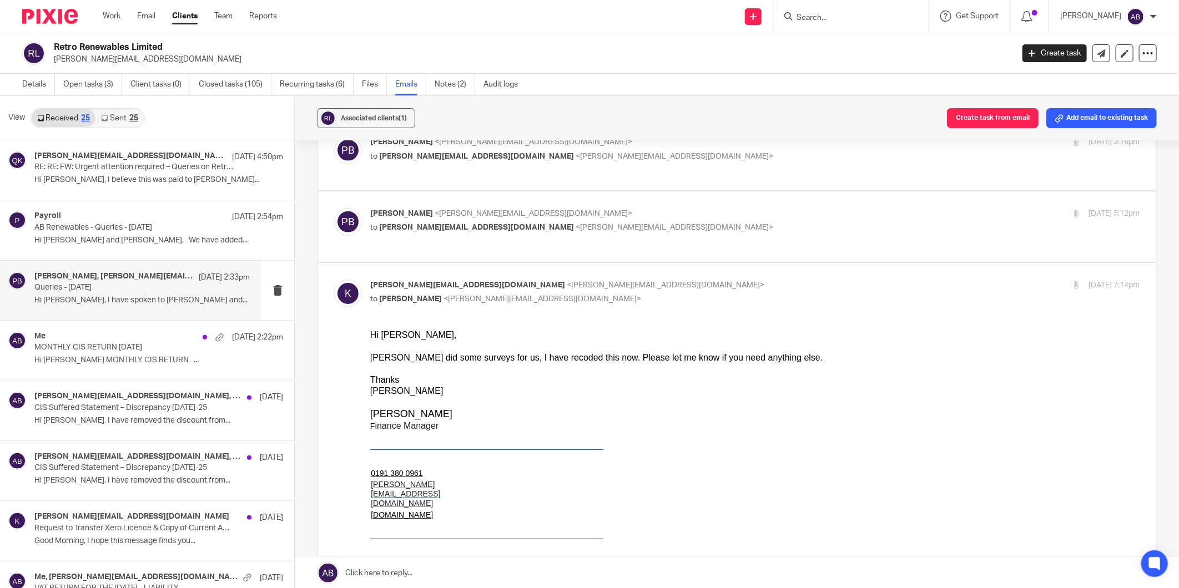
click at [643, 280] on p "kate@retrorenewables.co.uk <kate@retrorenewables.co.uk>" at bounding box center [626, 286] width 513 height 12
checkbox input "false"
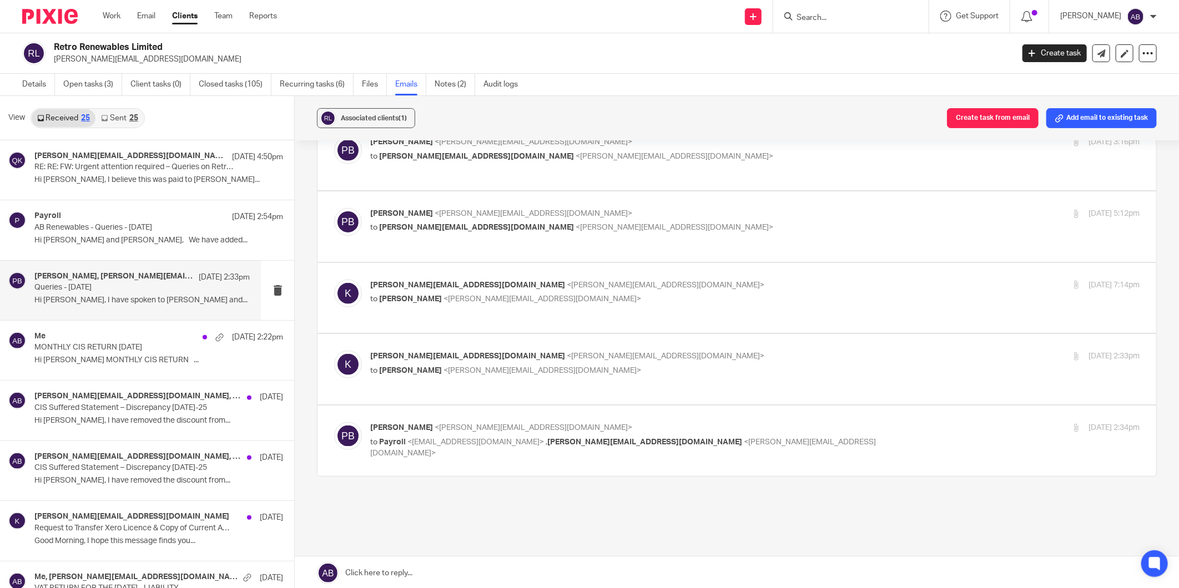
click at [669, 208] on p "Penny Brown <penny@togetherwecount.co.uk>" at bounding box center [626, 214] width 513 height 12
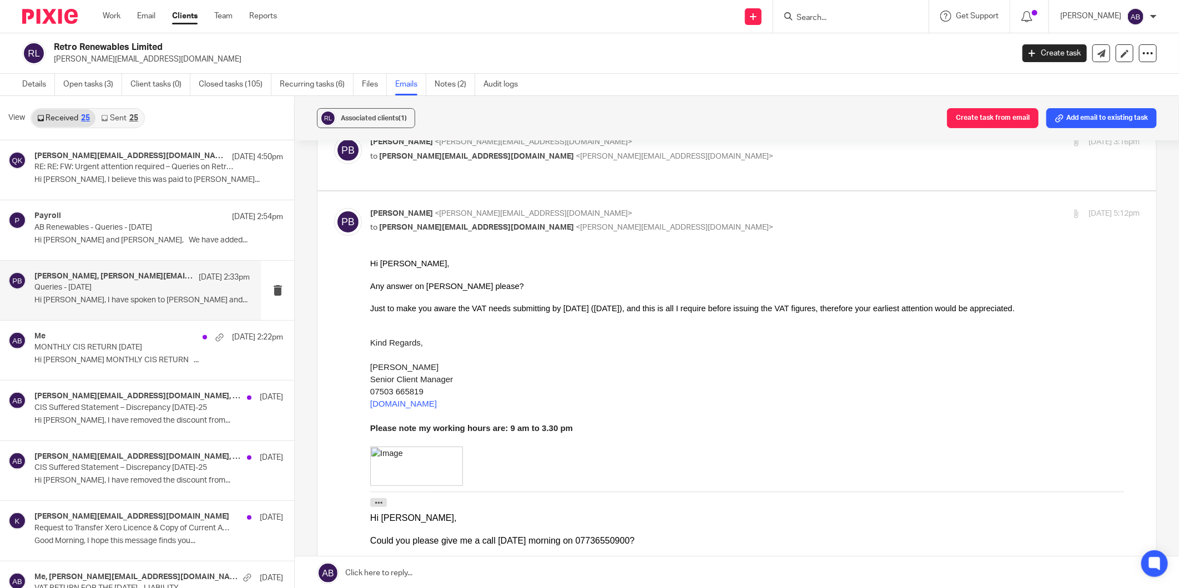
click at [662, 222] on p "to kate@retrorenewables.co.uk <kate@retrorenewables.co.uk>" at bounding box center [626, 228] width 513 height 12
checkbox input "false"
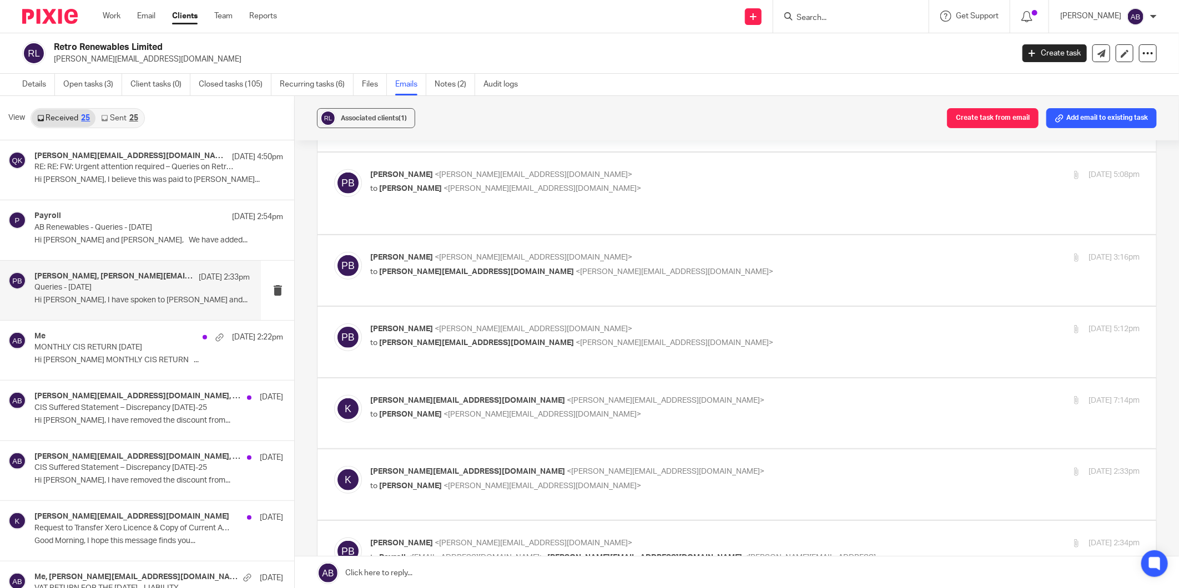
scroll to position [473, 0]
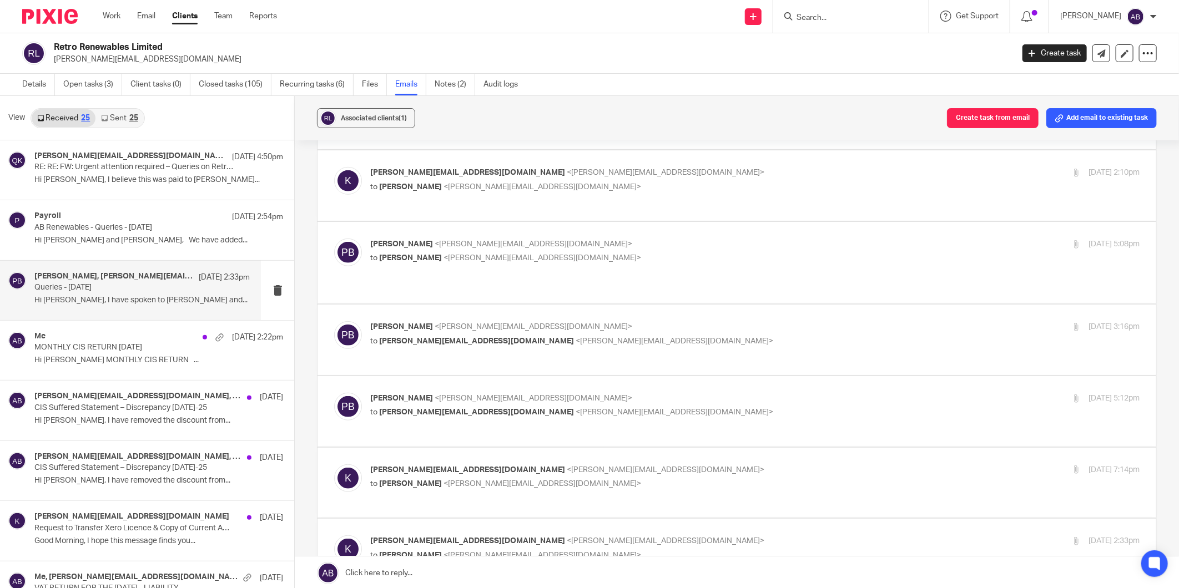
click at [658, 305] on label at bounding box center [736, 340] width 839 height 70
click at [334, 321] on input "checkbox" at bounding box center [334, 321] width 1 height 1
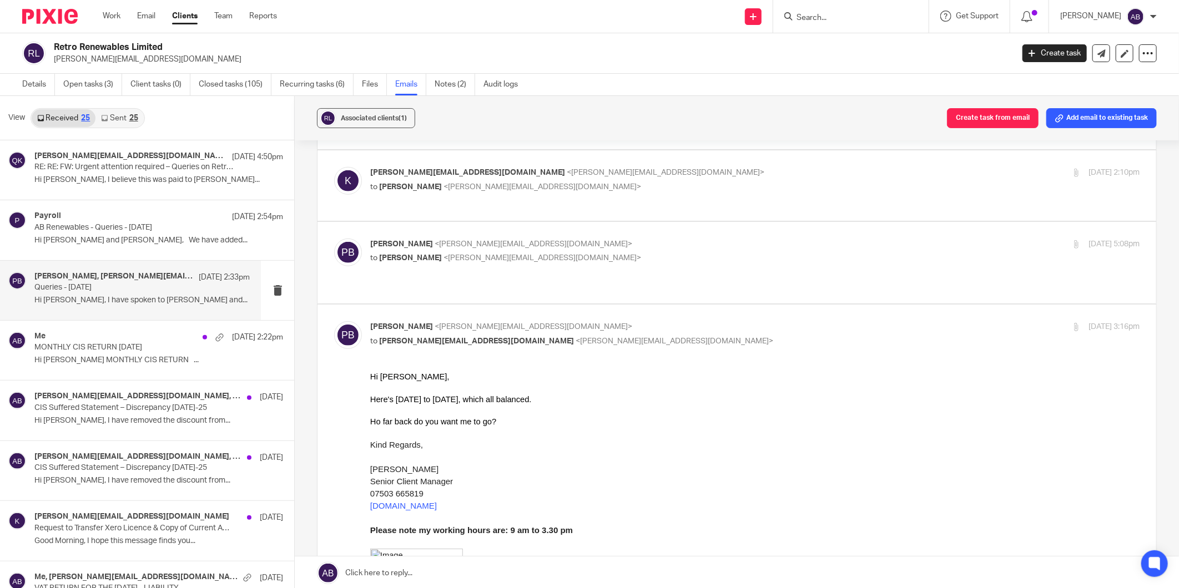
scroll to position [0, 0]
click at [642, 336] on p "to kate@retrorenewables.co.uk <kate@retrorenewables.co.uk>" at bounding box center [626, 342] width 513 height 12
checkbox input "false"
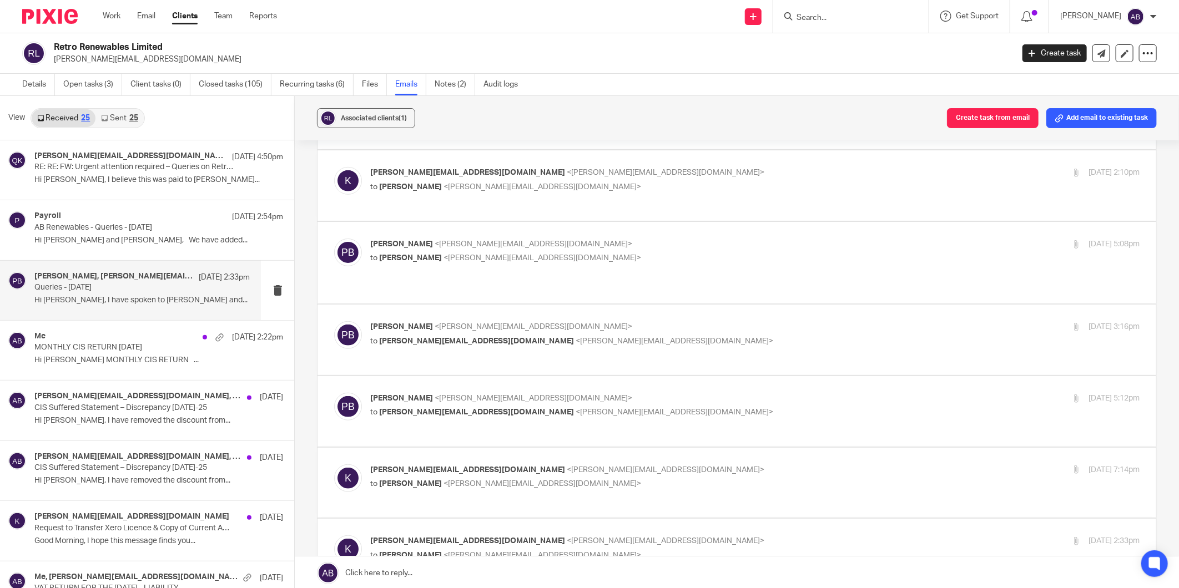
click at [631, 240] on div "Penny Brown <penny@togetherwecount.co.uk> to Kim Faulkner <kim@togetherwecount.…" at bounding box center [626, 252] width 513 height 26
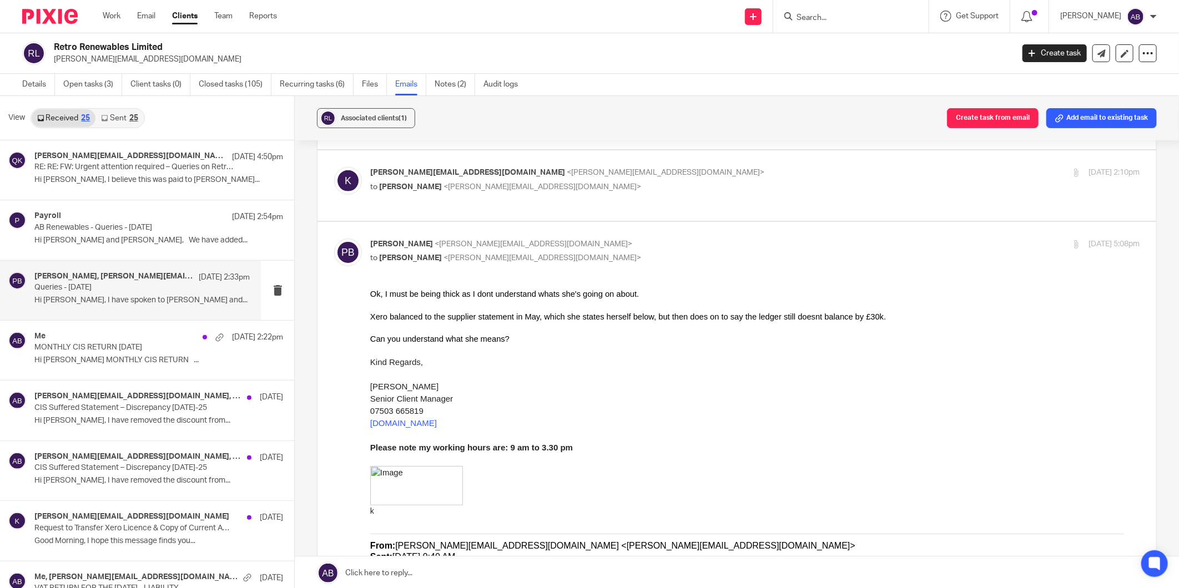
click at [628, 239] on p "Penny Brown <penny@togetherwecount.co.uk>" at bounding box center [626, 245] width 513 height 12
checkbox input "false"
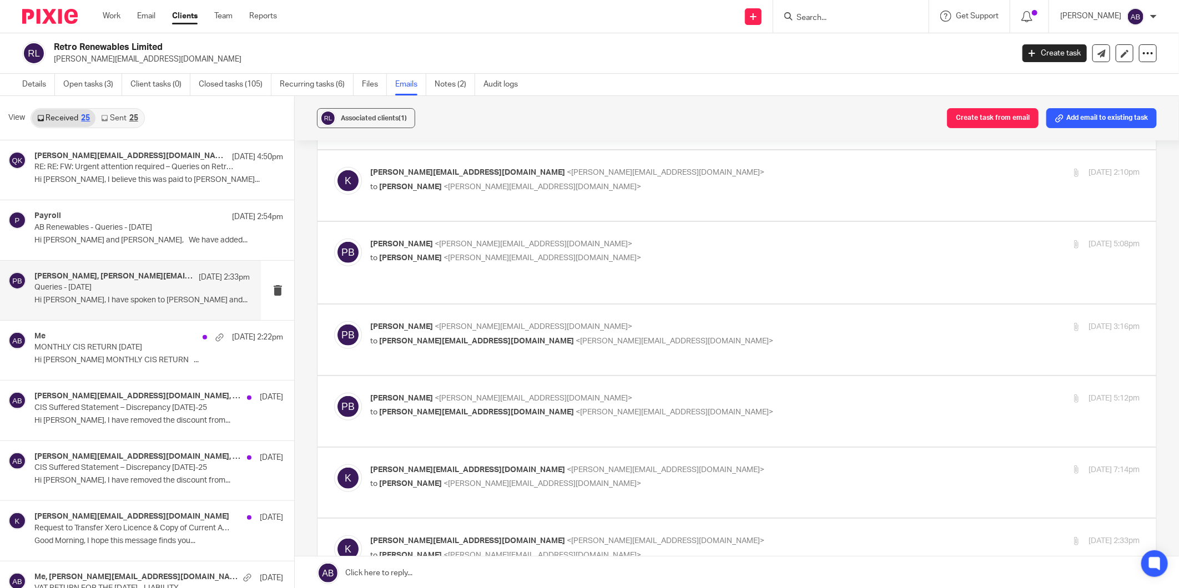
click at [119, 119] on link "Sent 25" at bounding box center [119, 118] width 48 height 18
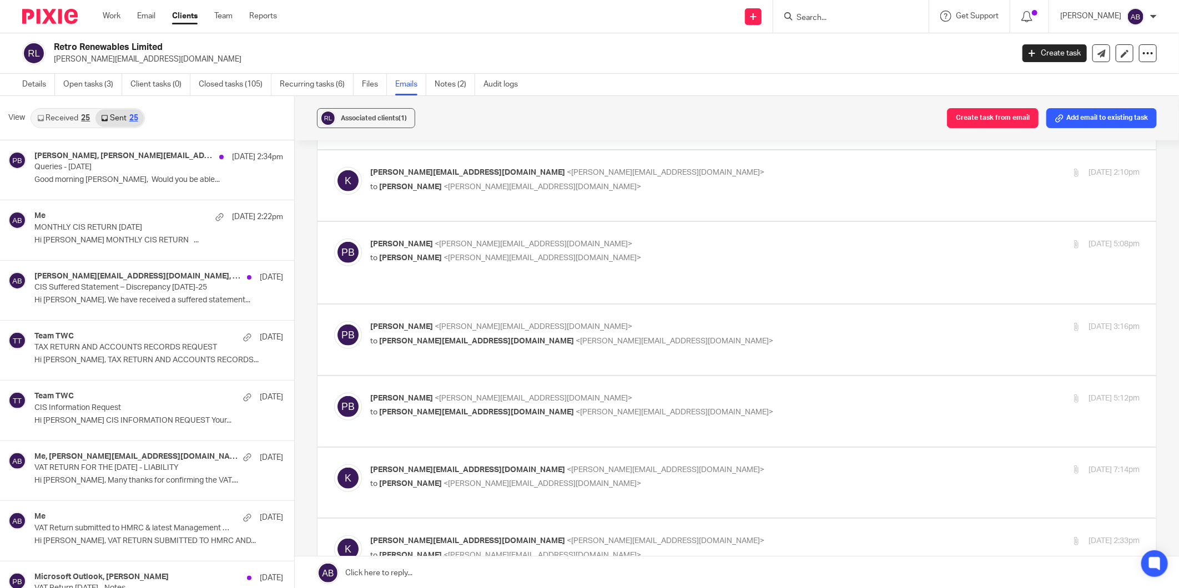
click at [803, 14] on input "Search" at bounding box center [845, 18] width 100 height 10
click at [818, 10] on form at bounding box center [854, 16] width 118 height 14
click at [816, 28] on div at bounding box center [850, 16] width 155 height 33
click at [827, 17] on input "Search" at bounding box center [845, 18] width 100 height 10
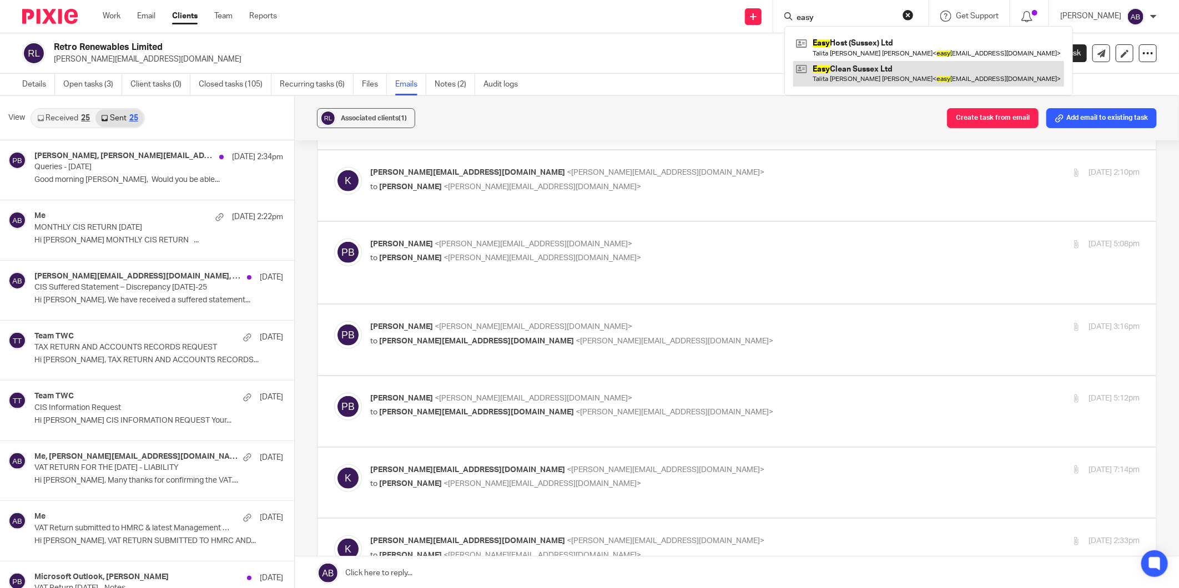
type input "easy"
click at [858, 68] on link at bounding box center [928, 74] width 271 height 26
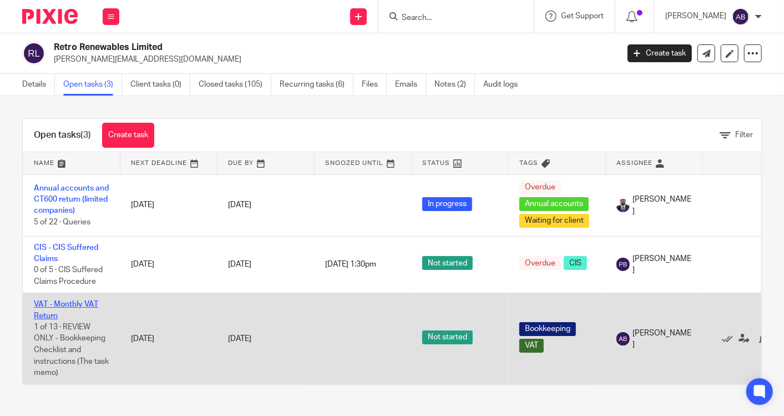
click at [82, 302] on link "VAT - Monthly VAT Return" at bounding box center [66, 309] width 64 height 19
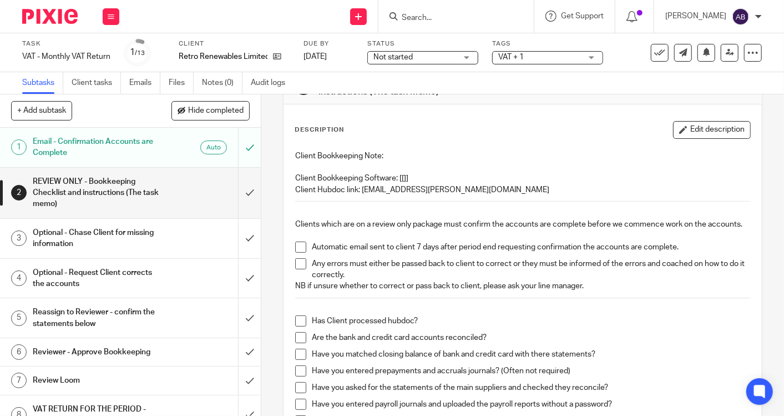
scroll to position [62, 0]
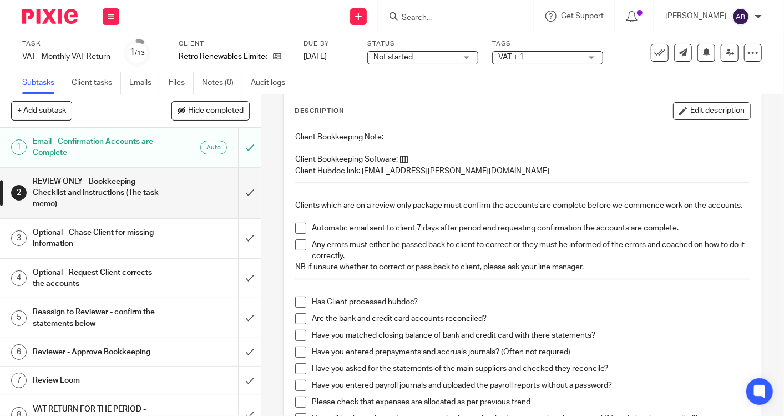
click at [104, 195] on h1 "REVIEW ONLY - Bookkeeping Checklist and instructions (The task memo)" at bounding box center [98, 192] width 130 height 39
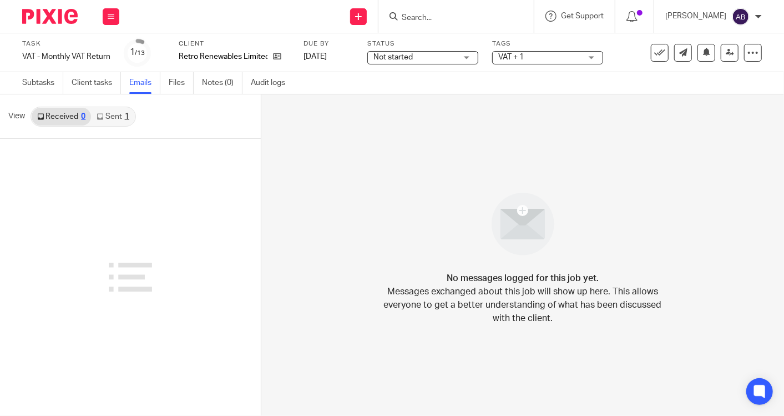
click at [118, 118] on link "Sent 1" at bounding box center [112, 117] width 43 height 18
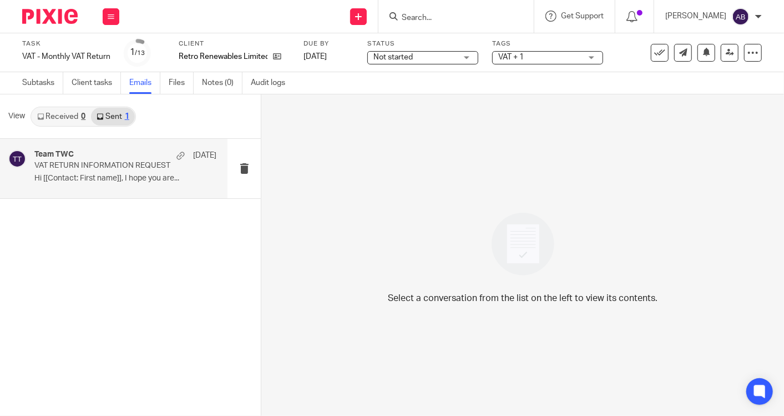
click at [130, 169] on p "VAT RETURN INFORMATION REQUEST" at bounding box center [106, 165] width 145 height 9
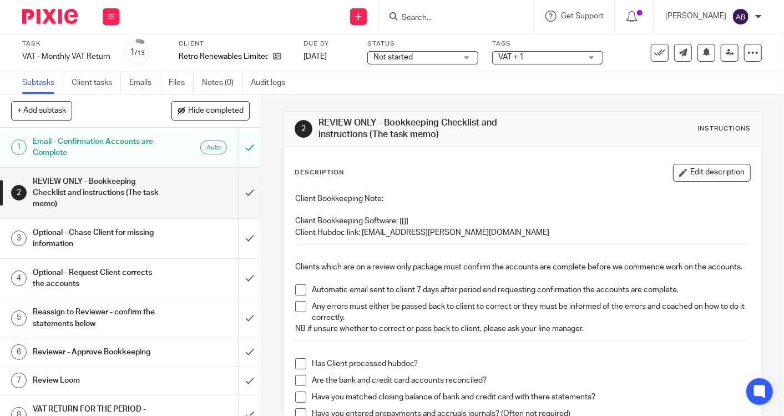
click at [114, 274] on h1 "Optional - Request Client corrects the accounts" at bounding box center [98, 278] width 130 height 28
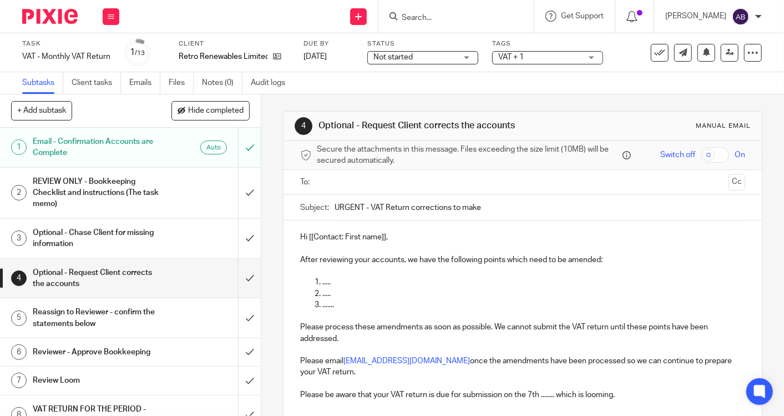
click at [134, 194] on h1 "REVIEW ONLY - Bookkeeping Checklist and instructions (The task memo)" at bounding box center [98, 192] width 130 height 39
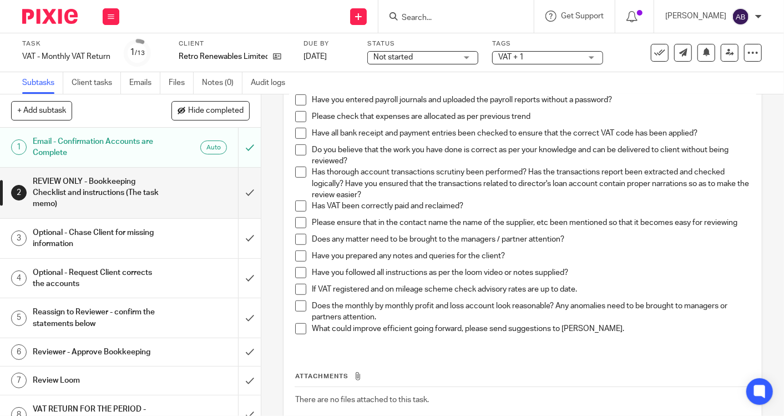
scroll to position [429, 0]
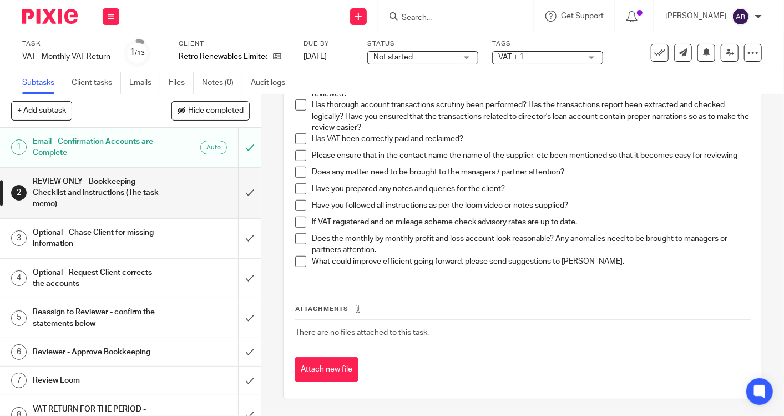
click at [435, 18] on input "Search" at bounding box center [451, 18] width 100 height 10
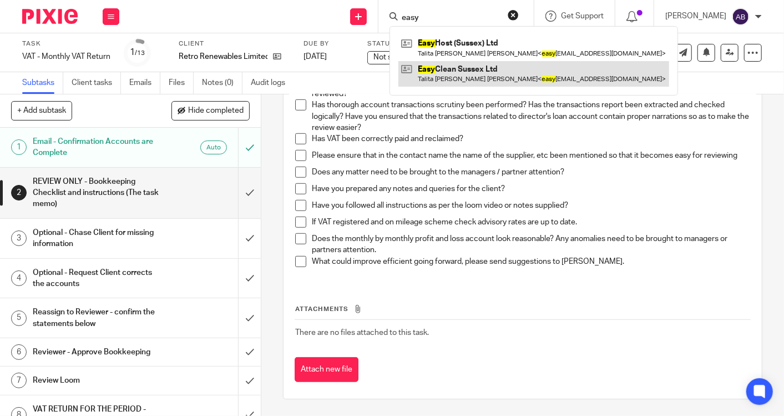
type input "easy"
click at [456, 70] on link at bounding box center [534, 74] width 271 height 26
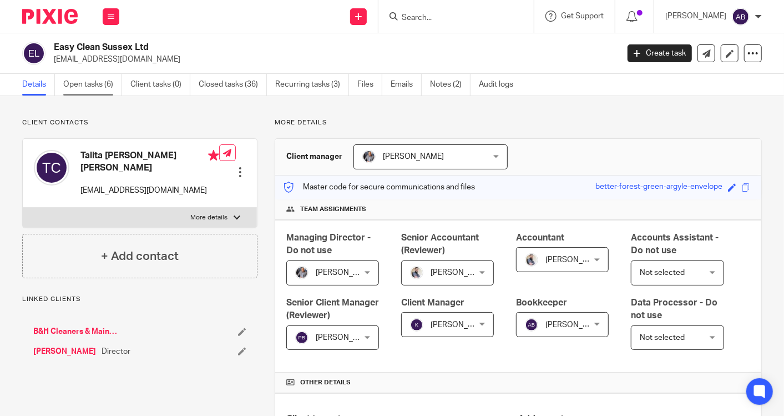
click at [77, 84] on link "Open tasks (6)" at bounding box center [92, 85] width 59 height 22
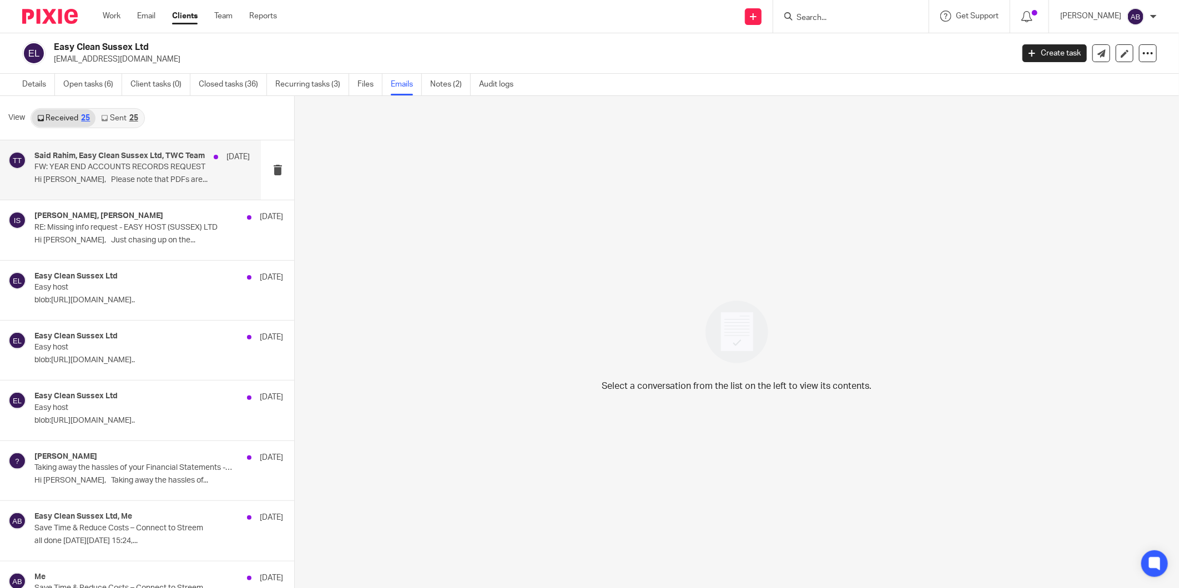
click at [165, 167] on p "FW: YEAR END ACCOUNTS RECORDS REQUEST" at bounding box center [120, 167] width 172 height 9
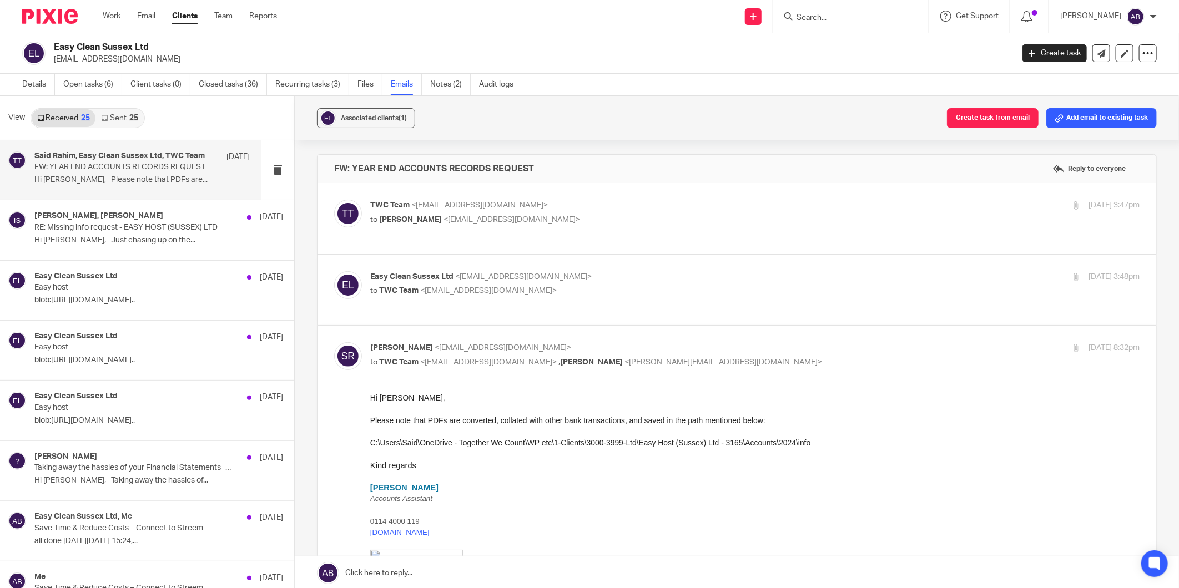
click at [596, 206] on p "TWC Team <[EMAIL_ADDRESS][DOMAIN_NAME]>" at bounding box center [626, 206] width 513 height 12
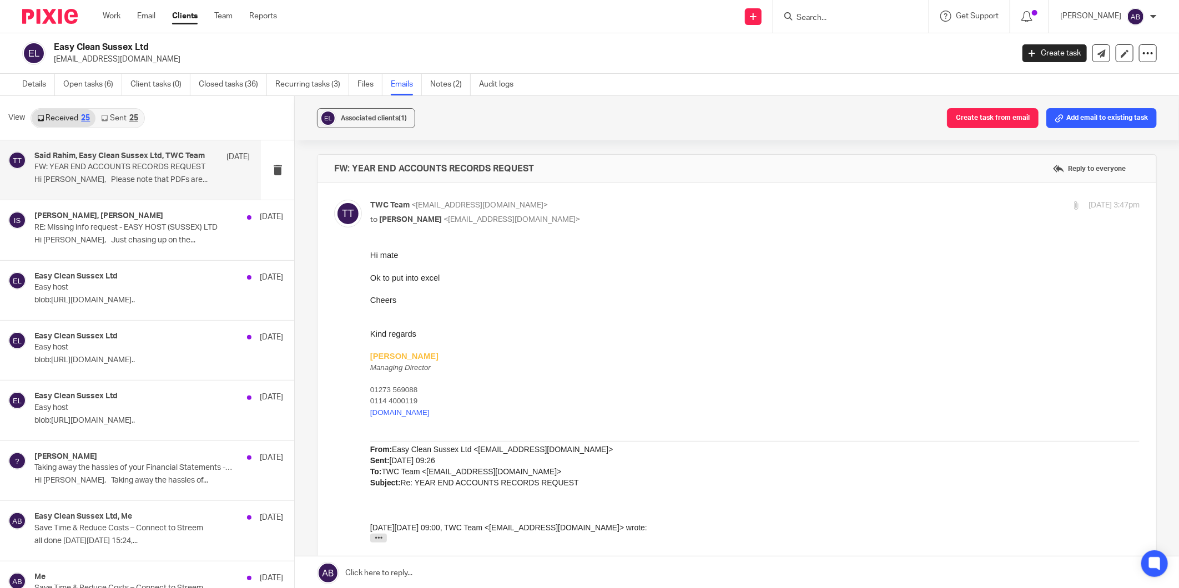
click at [596, 206] on p "TWC Team <[EMAIL_ADDRESS][DOMAIN_NAME]>" at bounding box center [626, 206] width 513 height 12
checkbox input "false"
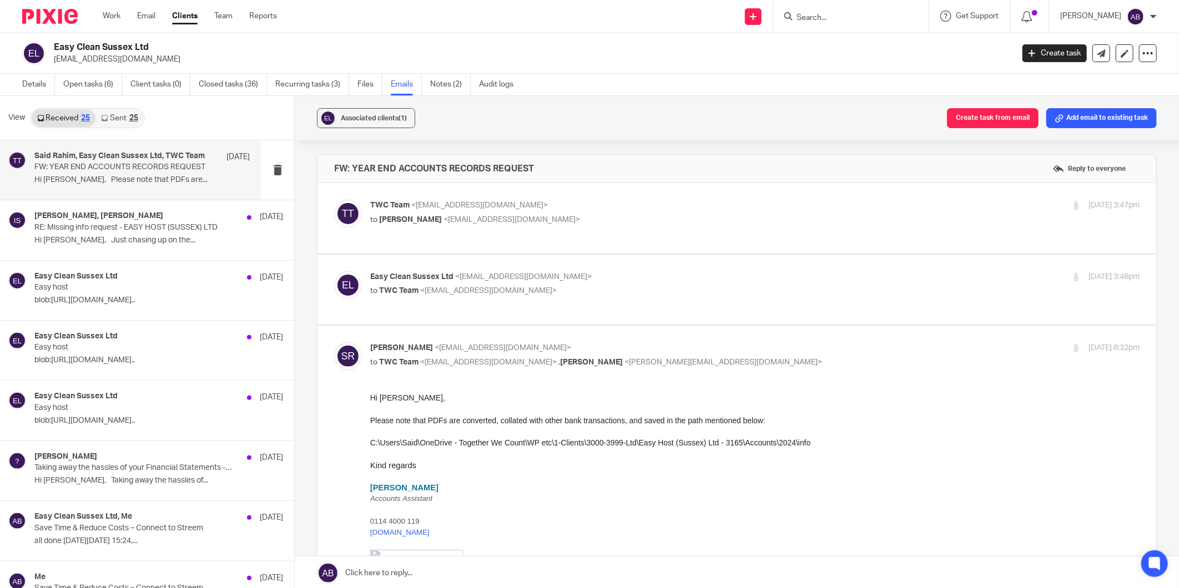
click at [579, 285] on p "to TWC Team <team@togetherwecount.co.uk>" at bounding box center [626, 291] width 513 height 12
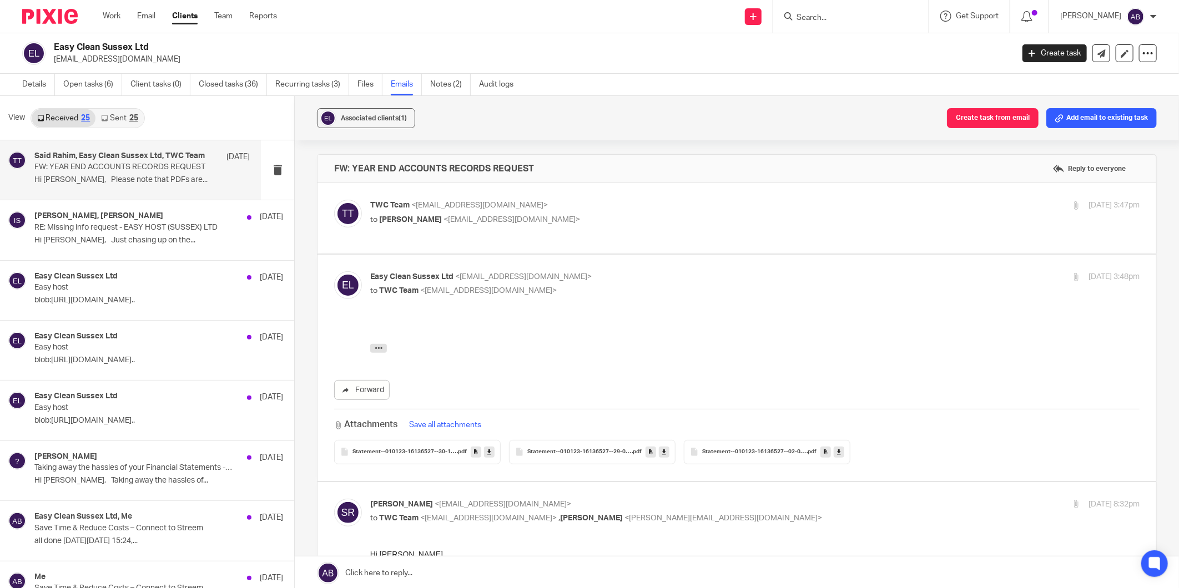
click at [587, 285] on p "to TWC Team <team@togetherwecount.co.uk>" at bounding box center [626, 291] width 513 height 12
checkbox input "false"
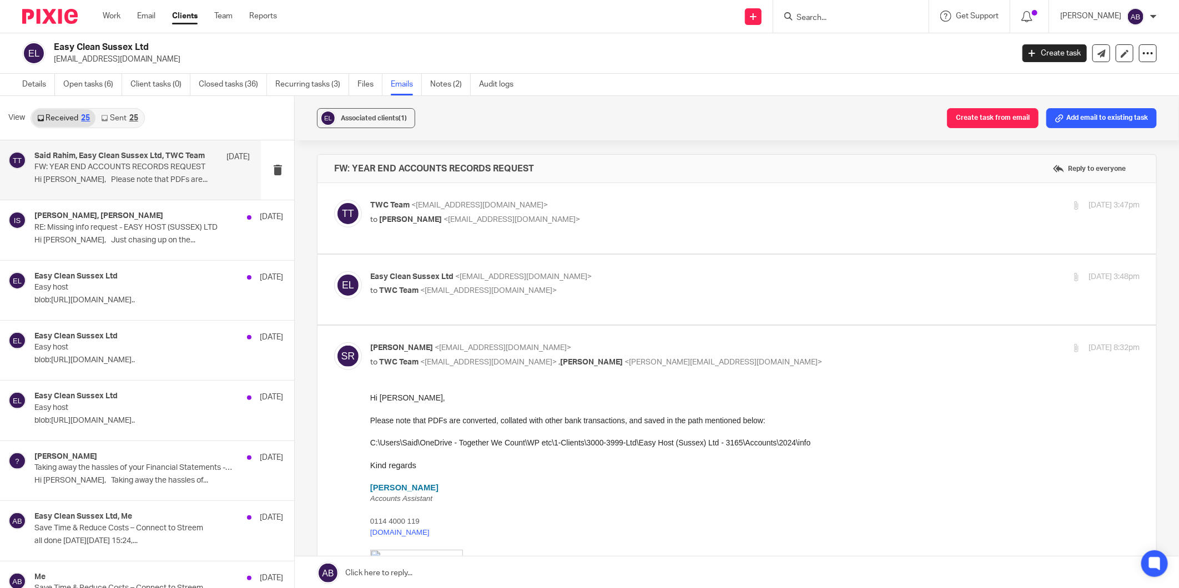
click at [584, 208] on p "TWC Team <team@togetherwecount.co.uk>" at bounding box center [626, 206] width 513 height 12
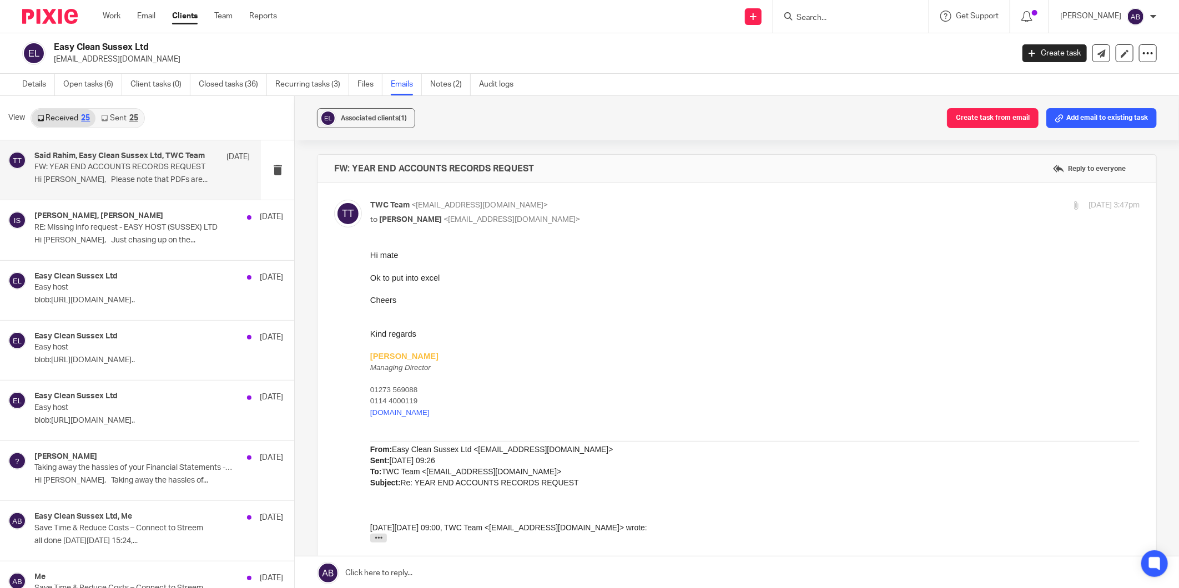
click at [584, 208] on p "TWC Team <team@togetherwecount.co.uk>" at bounding box center [626, 206] width 513 height 12
checkbox input "false"
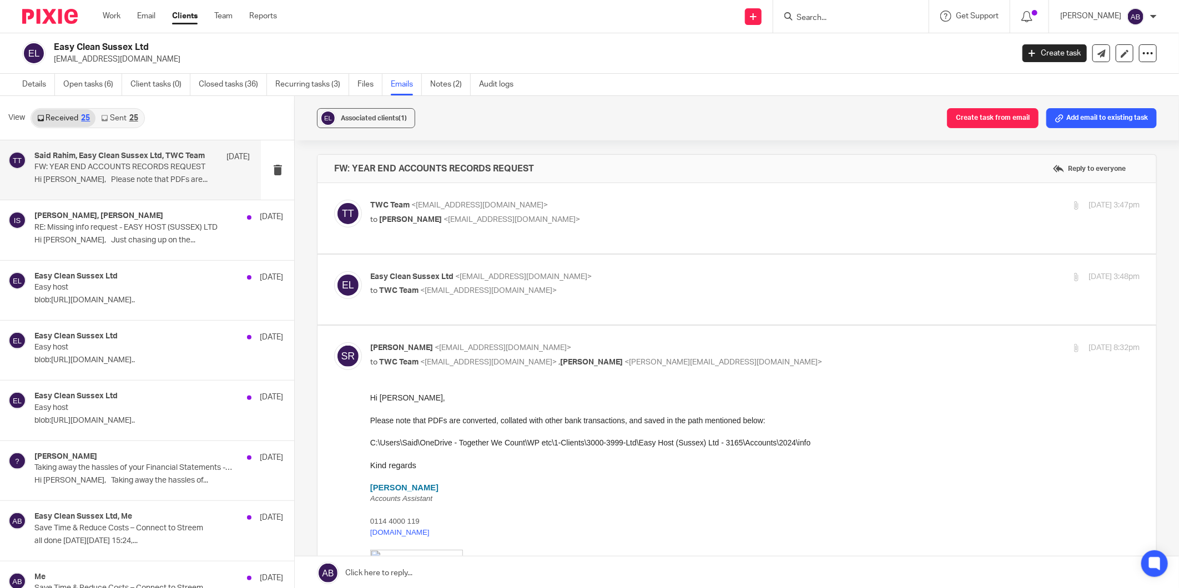
click at [604, 271] on p "Easy Clean Sussex Ltd <easycleansussex@gmail.com>" at bounding box center [626, 277] width 513 height 12
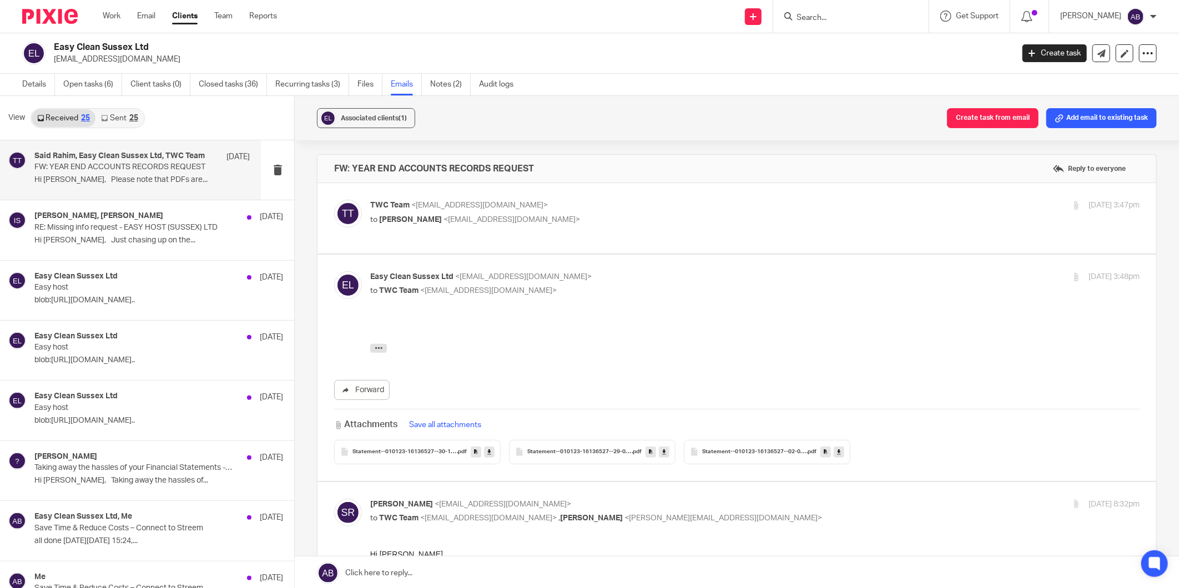
click at [604, 271] on p "Easy Clean Sussex Ltd <easycleansussex@gmail.com>" at bounding box center [626, 277] width 513 height 12
checkbox input "false"
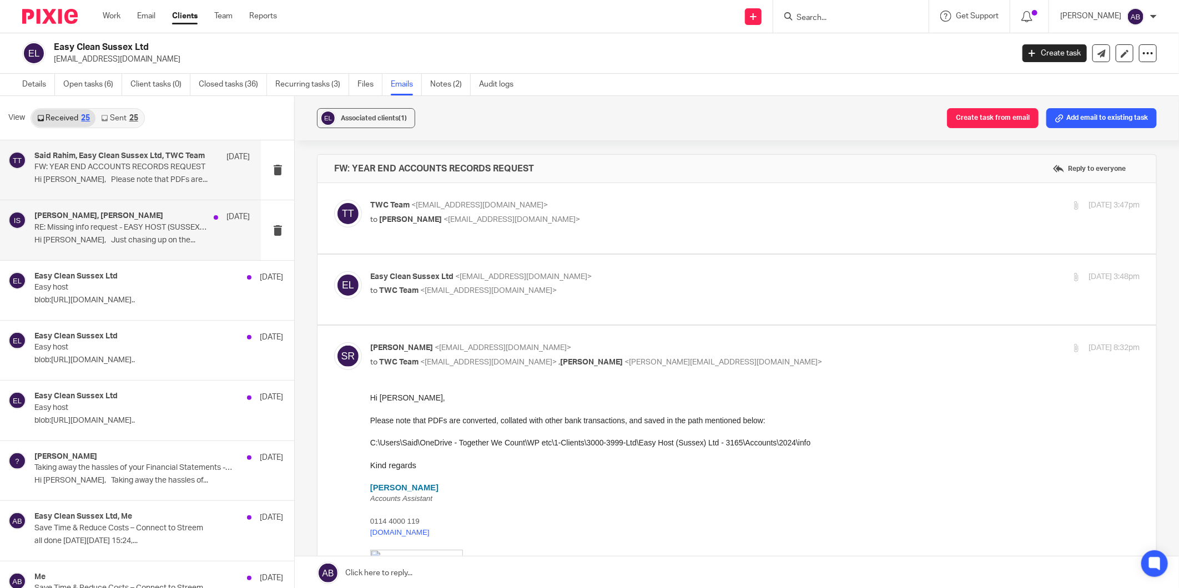
click at [108, 231] on p "RE: Missing info request - EASY HOST (SUSSEX) LTD" at bounding box center [120, 227] width 172 height 9
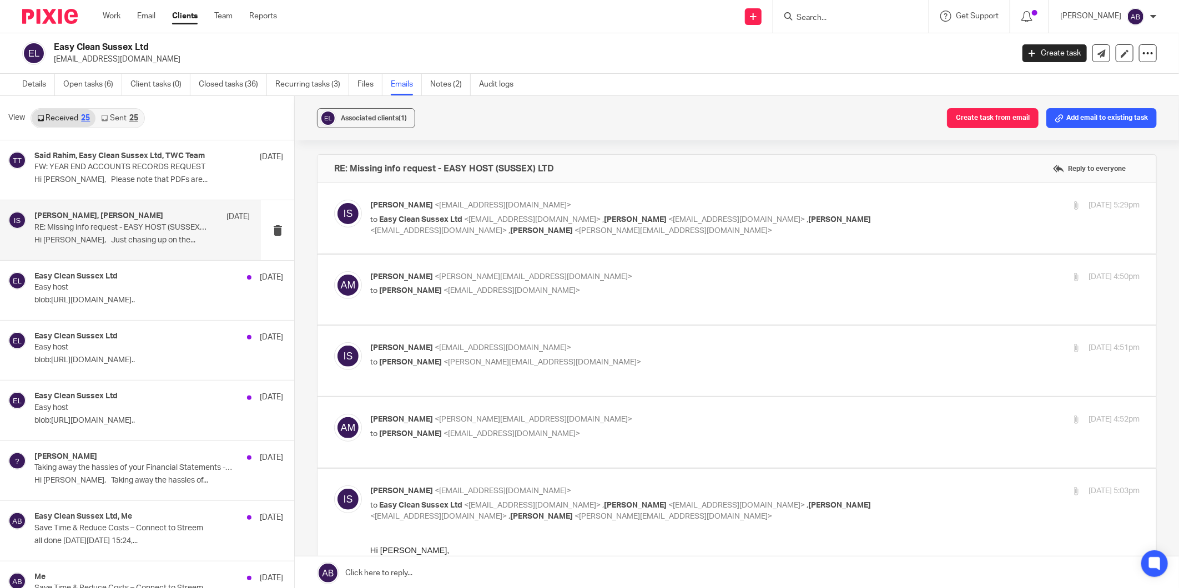
click at [705, 276] on p "Aaron Mcleish <aaron@togetherwecount.co.uk>" at bounding box center [626, 277] width 513 height 12
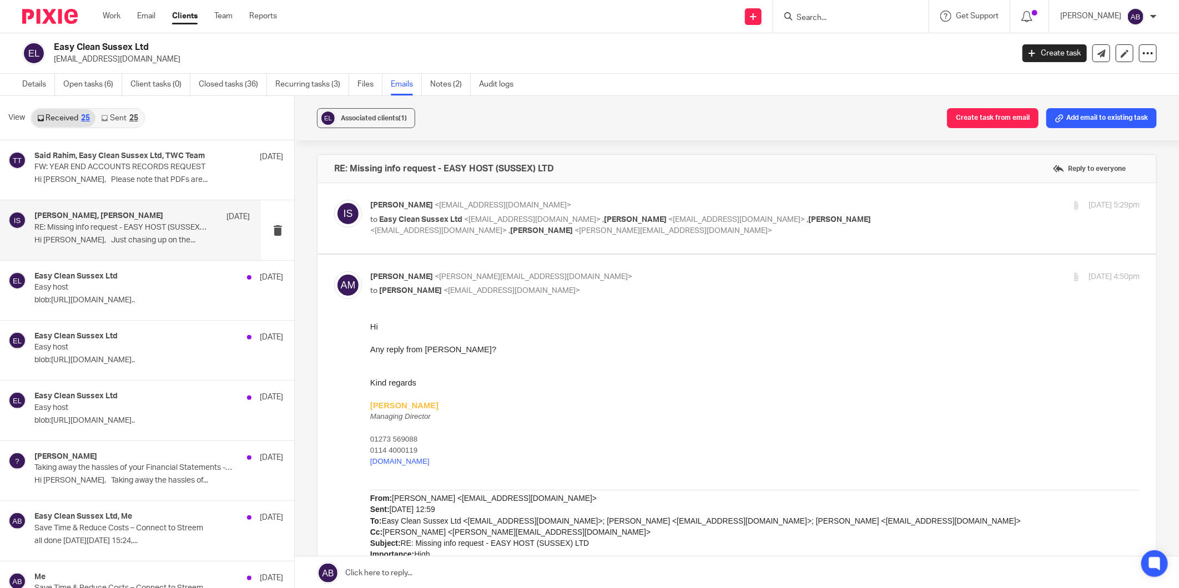
click at [704, 276] on p "Aaron Mcleish <aaron@togetherwecount.co.uk>" at bounding box center [626, 277] width 513 height 12
checkbox input "false"
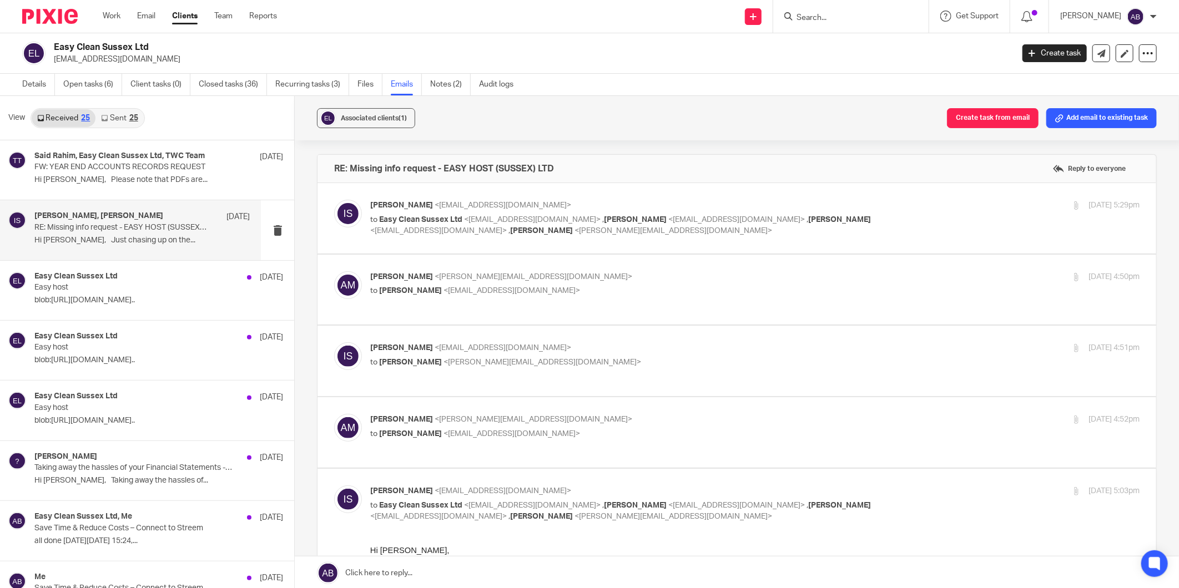
click at [600, 344] on p "Inam Satti <inam@togetherwecount.co.uk>" at bounding box center [626, 348] width 513 height 12
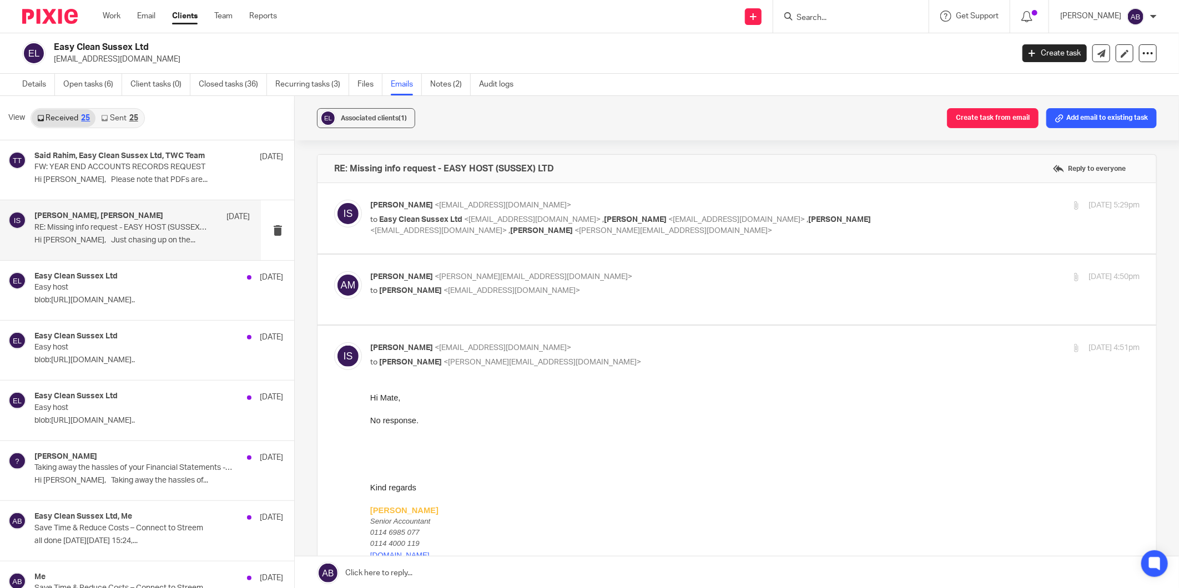
click at [600, 344] on p "Inam Satti <inam@togetherwecount.co.uk>" at bounding box center [626, 348] width 513 height 12
checkbox input "false"
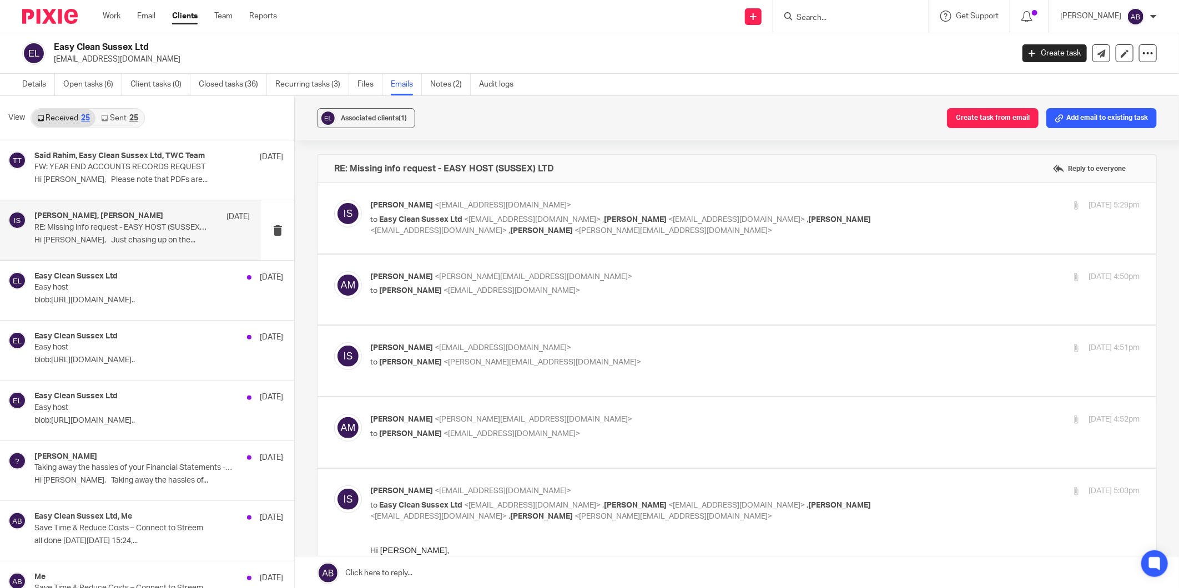
click at [624, 417] on div "Aaron Mcleish <aaron@togetherwecount.co.uk> to Inam Satti <inam@togetherwecount…" at bounding box center [626, 427] width 513 height 26
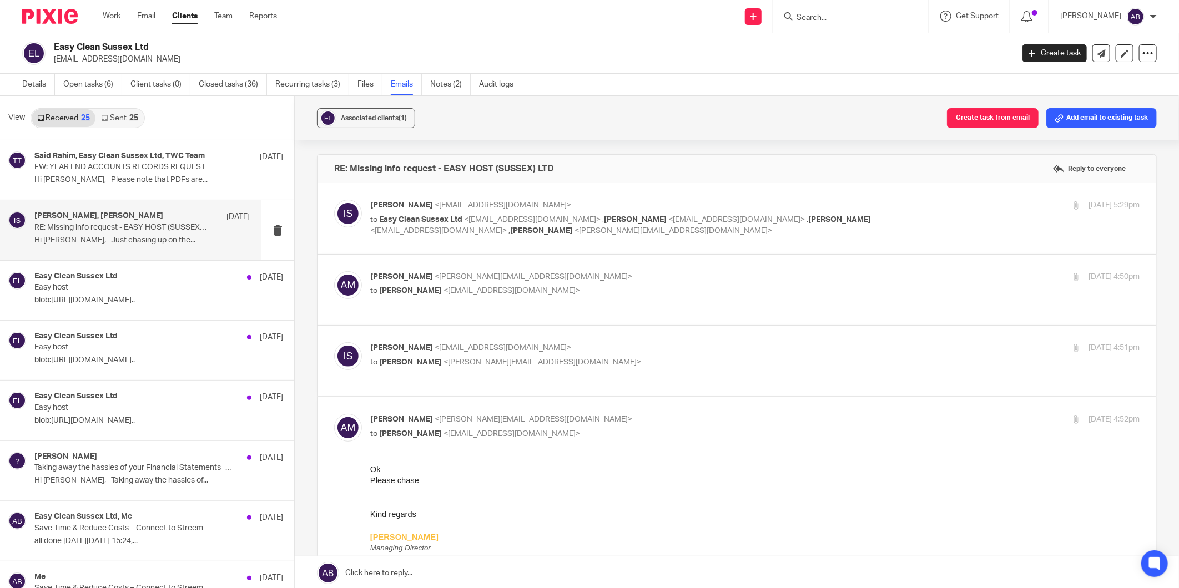
click at [624, 417] on div "Aaron Mcleish <aaron@togetherwecount.co.uk> to Inam Satti <inam@togetherwecount…" at bounding box center [626, 427] width 513 height 26
checkbox input "false"
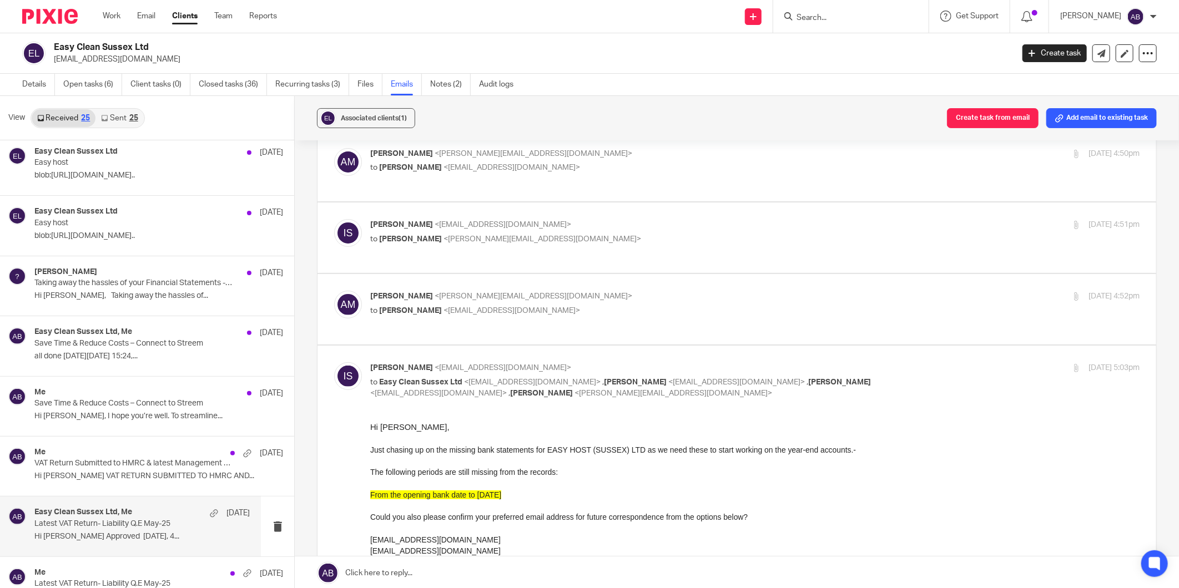
scroll to position [246, 0]
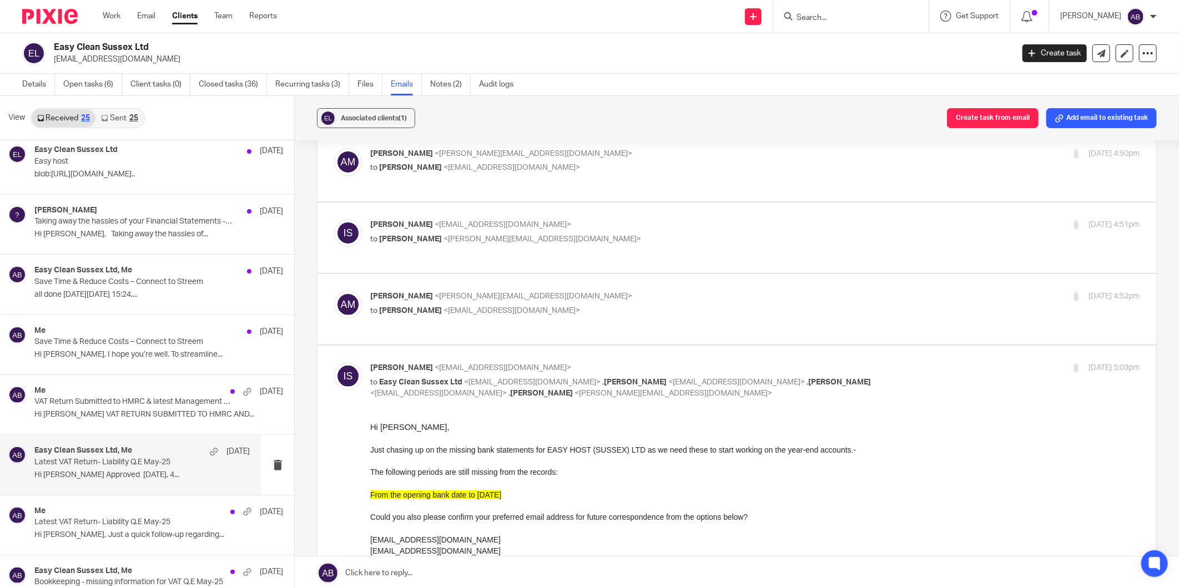
click at [126, 465] on p "Latest VAT Return- Liability Q.E May-25" at bounding box center [120, 462] width 172 height 9
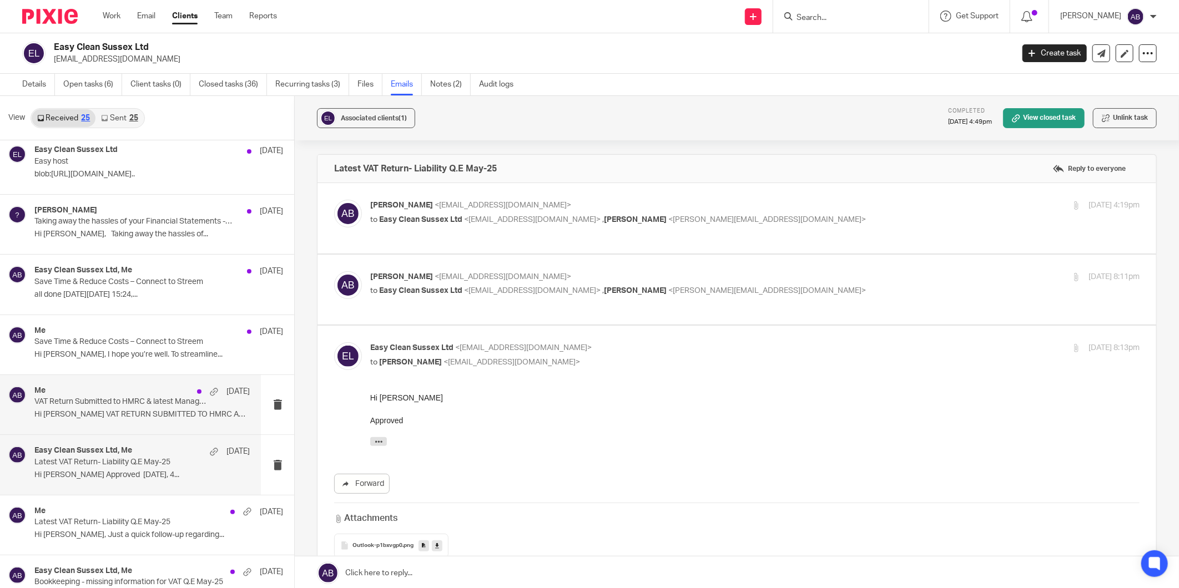
scroll to position [0, 0]
click at [761, 278] on p "Akshay Bhanushali <akshay@togetherwecount.co.uk>" at bounding box center [626, 277] width 513 height 12
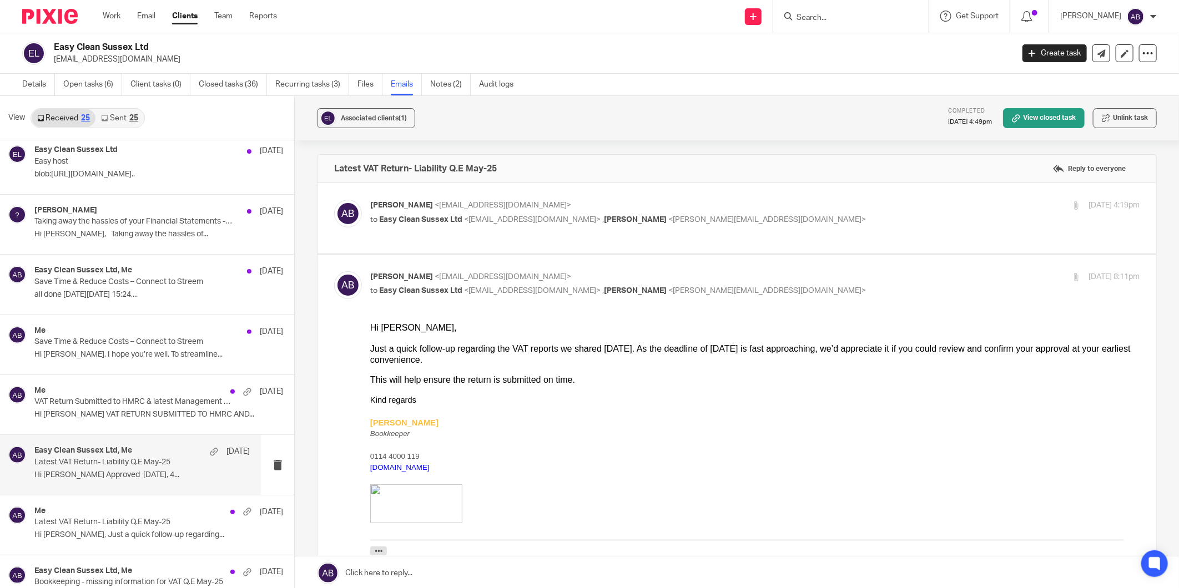
click at [761, 278] on p "Akshay Bhanushali <akshay@togetherwecount.co.uk>" at bounding box center [626, 277] width 513 height 12
checkbox input "false"
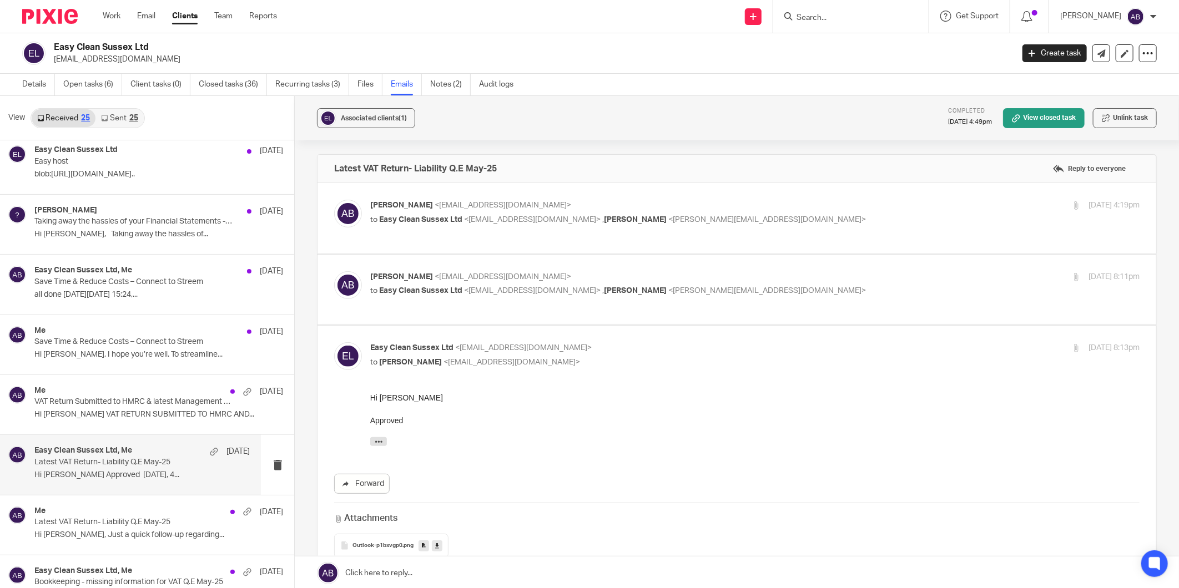
click at [784, 187] on label at bounding box center [736, 218] width 839 height 70
click at [334, 199] on input "checkbox" at bounding box center [334, 199] width 1 height 1
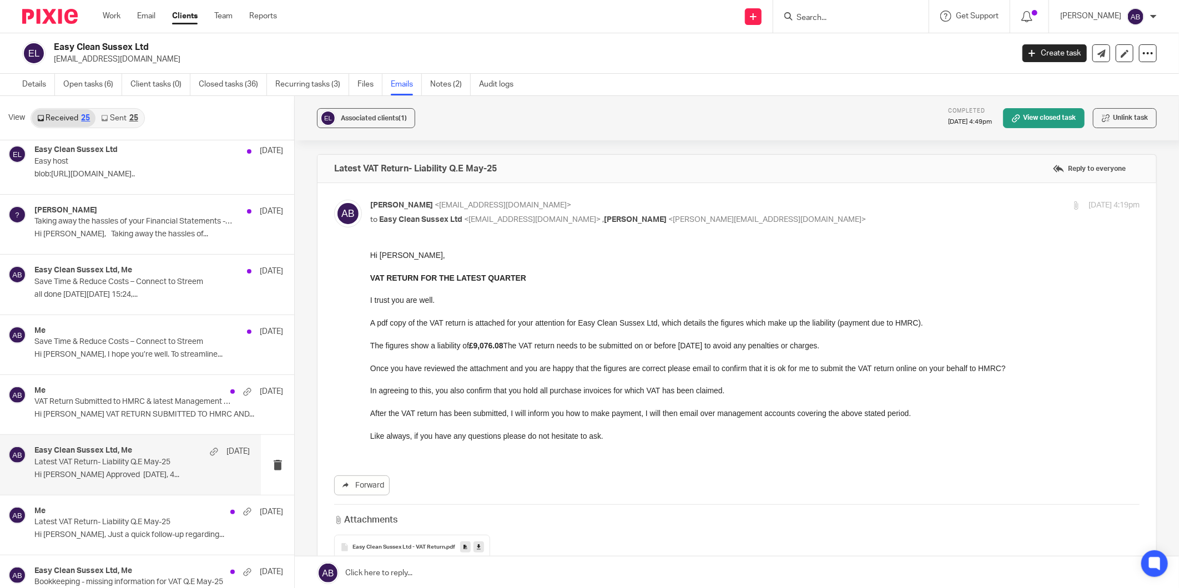
click at [783, 190] on label at bounding box center [736, 384] width 839 height 402
click at [334, 199] on input "checkbox" at bounding box center [334, 199] width 1 height 1
checkbox input "false"
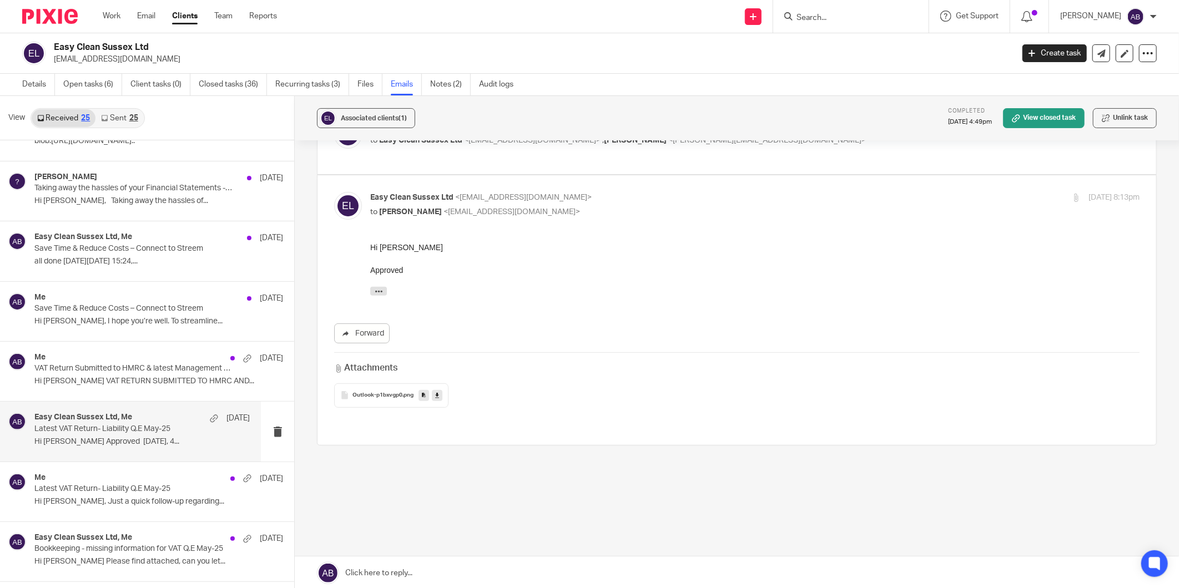
scroll to position [308, 0]
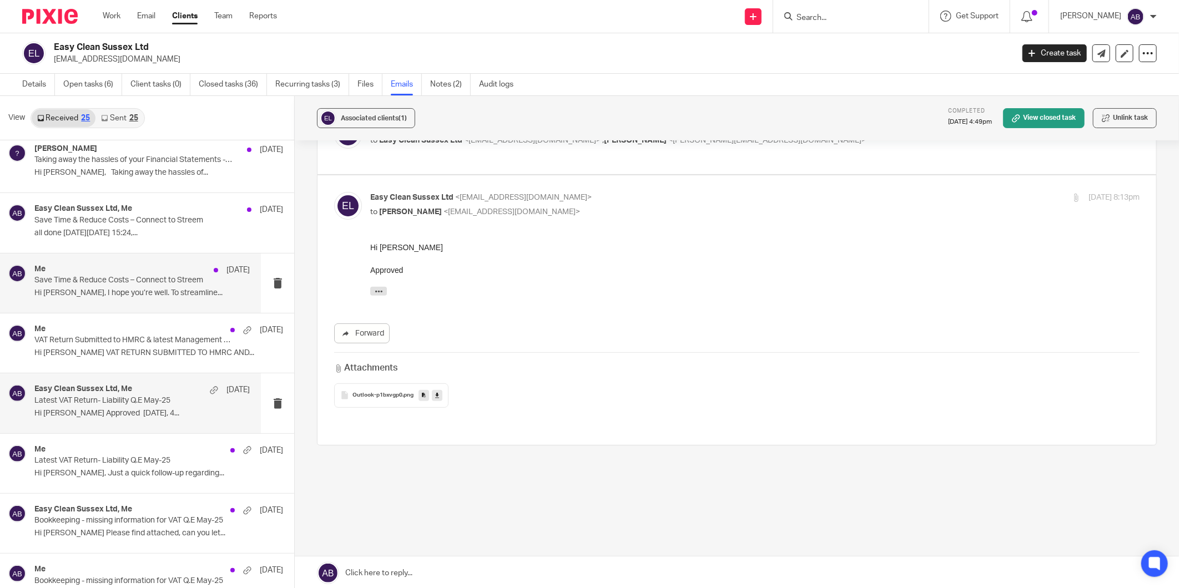
click at [148, 301] on div "Me 22 Jul Save Time & Reduce Costs – Connect to Streem Hi Talita, I hope you’re…" at bounding box center [141, 283] width 215 height 37
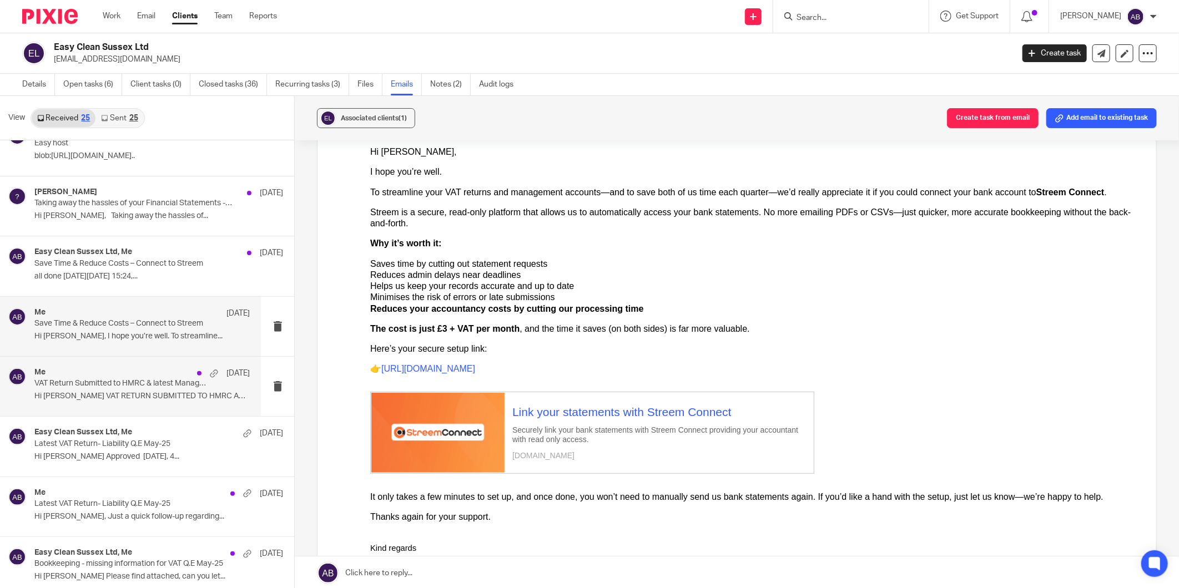
scroll to position [246, 0]
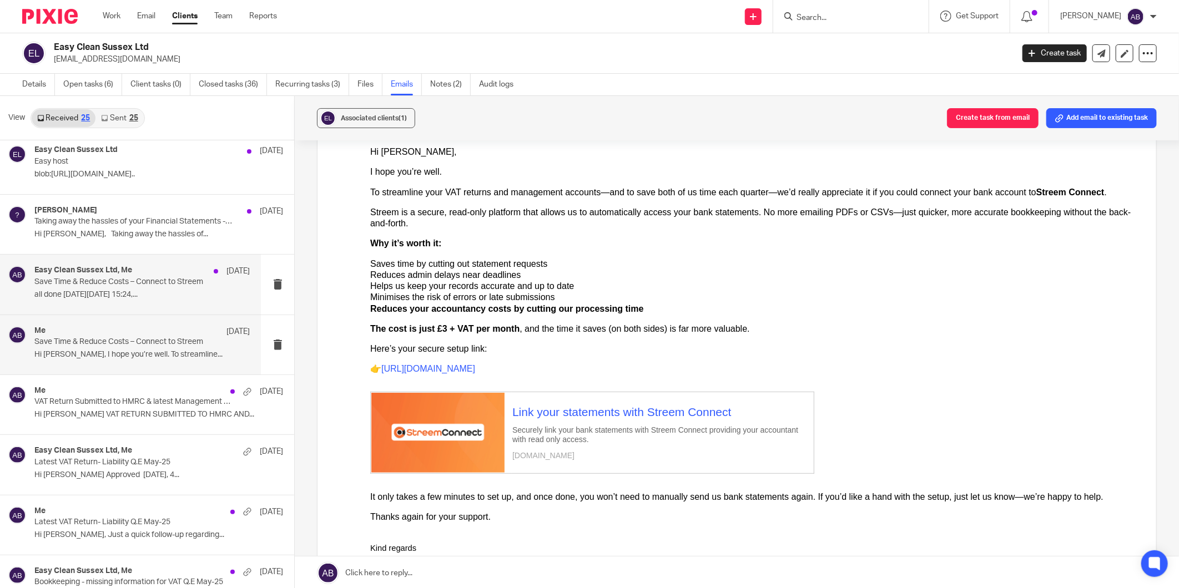
click at [109, 290] on p "all done On Tue, 22 Jul 2025 at 15:24,..." at bounding box center [141, 294] width 215 height 9
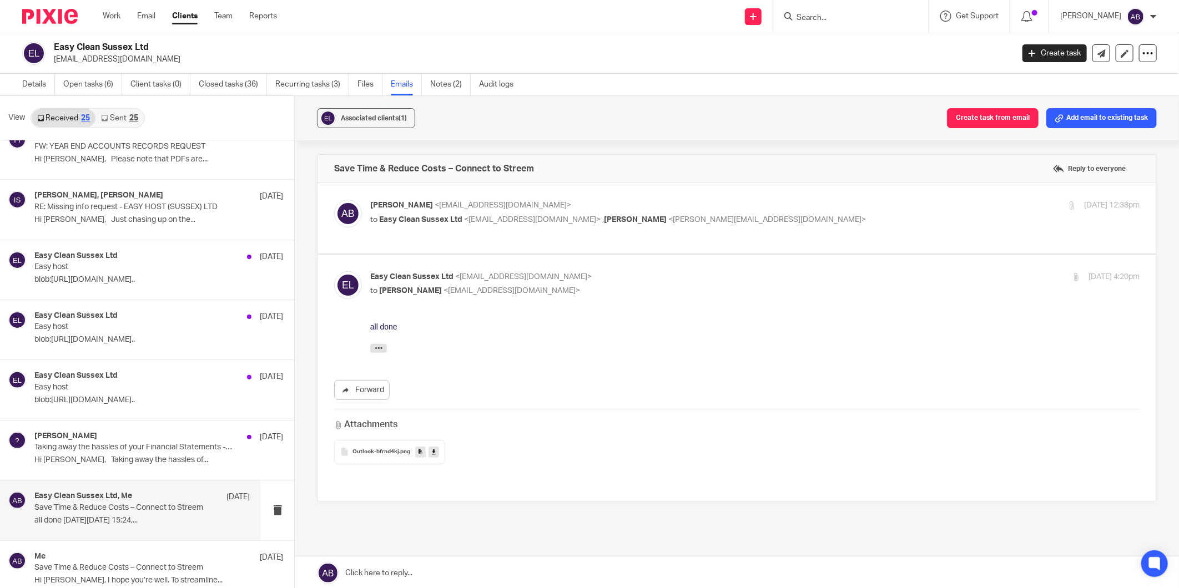
scroll to position [0, 0]
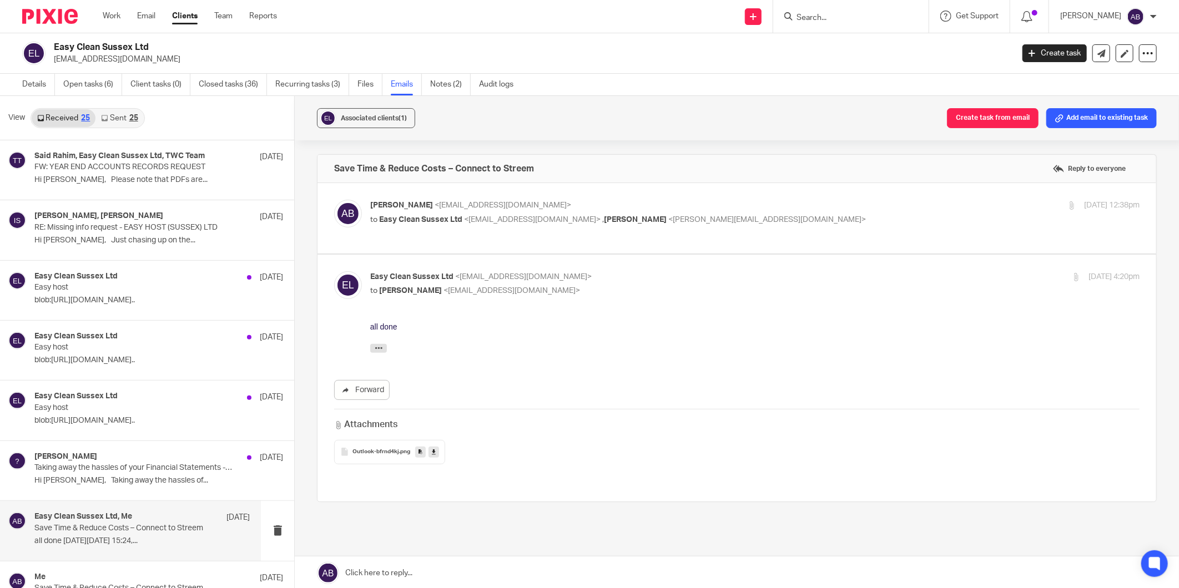
click at [118, 124] on link "Sent 25" at bounding box center [119, 118] width 48 height 18
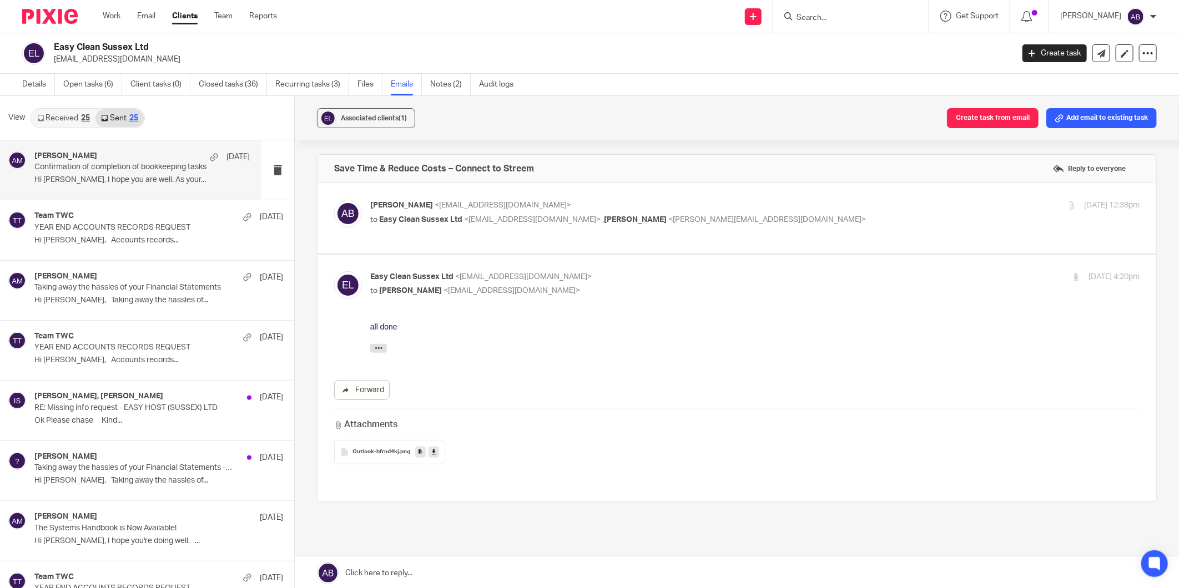
click at [138, 169] on p "Confirmation of completion of bookkeeping tasks" at bounding box center [120, 167] width 172 height 9
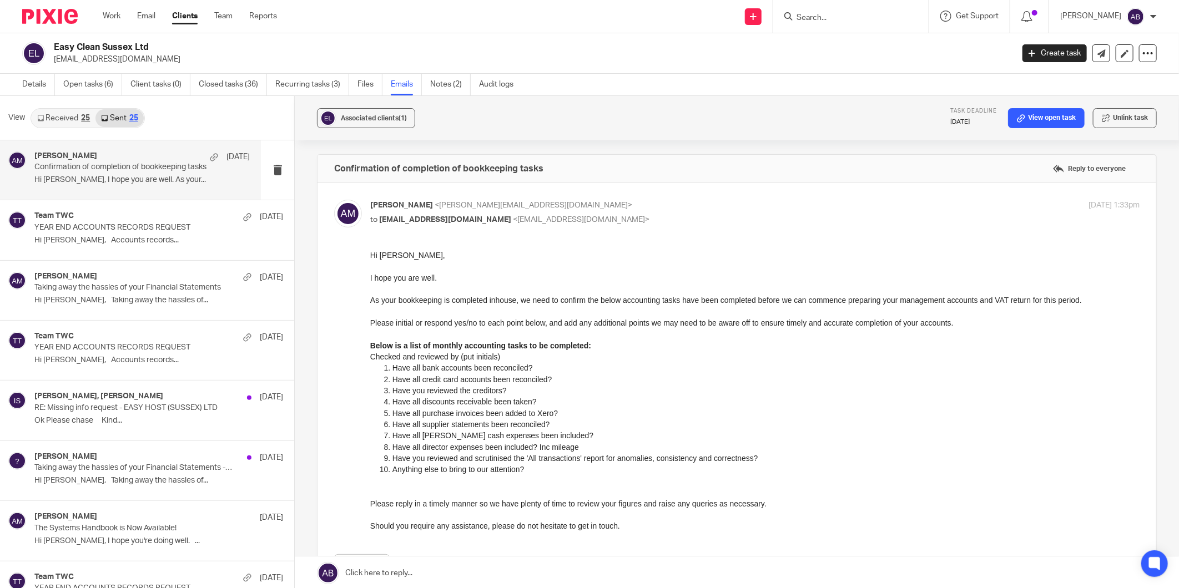
click at [69, 120] on link "Received 25" at bounding box center [64, 118] width 64 height 18
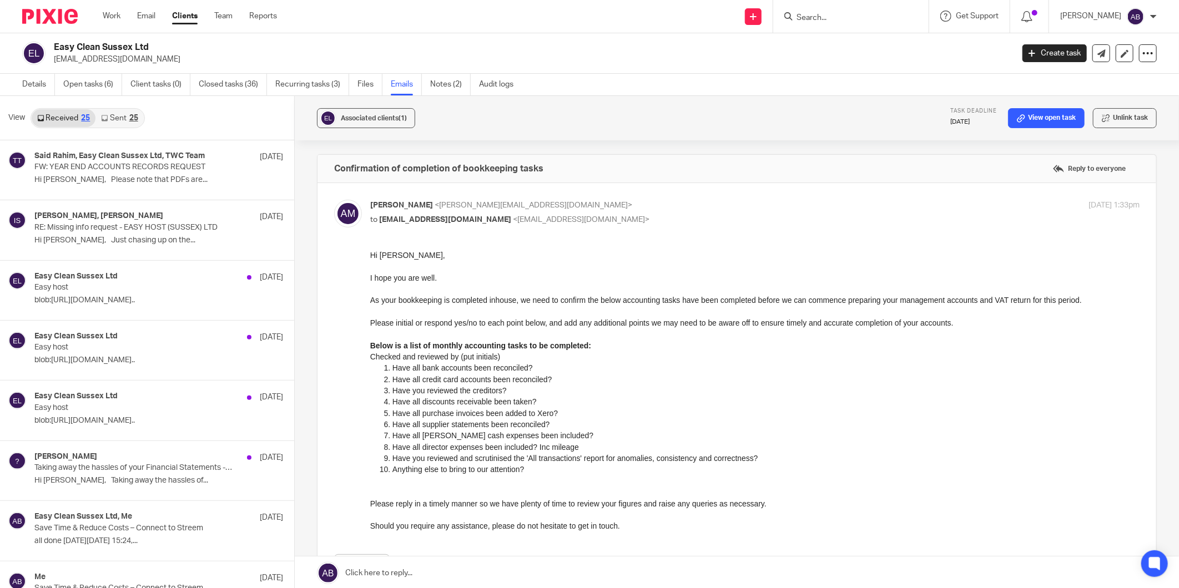
click at [119, 118] on link "Sent 25" at bounding box center [119, 118] width 48 height 18
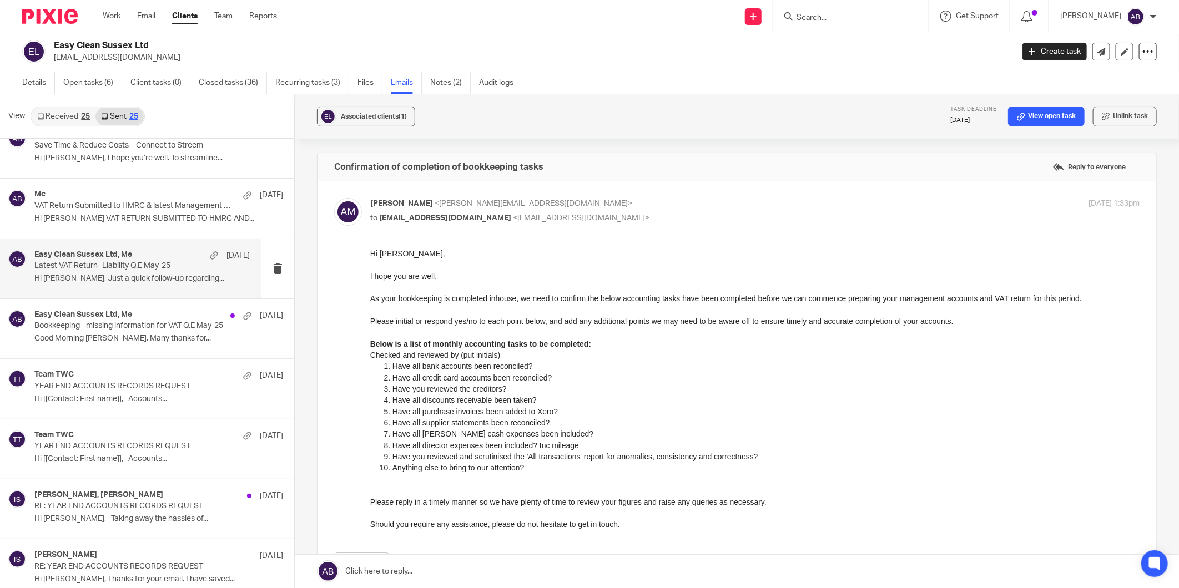
scroll to position [801, 0]
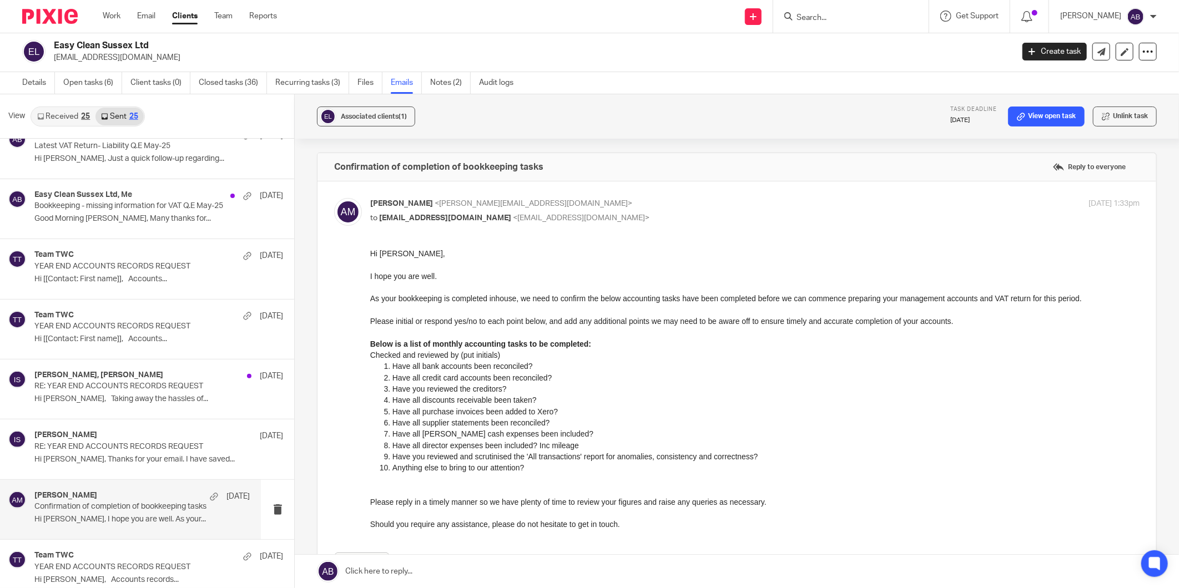
click at [109, 507] on p "Confirmation of completion of bookkeeping tasks" at bounding box center [120, 506] width 172 height 9
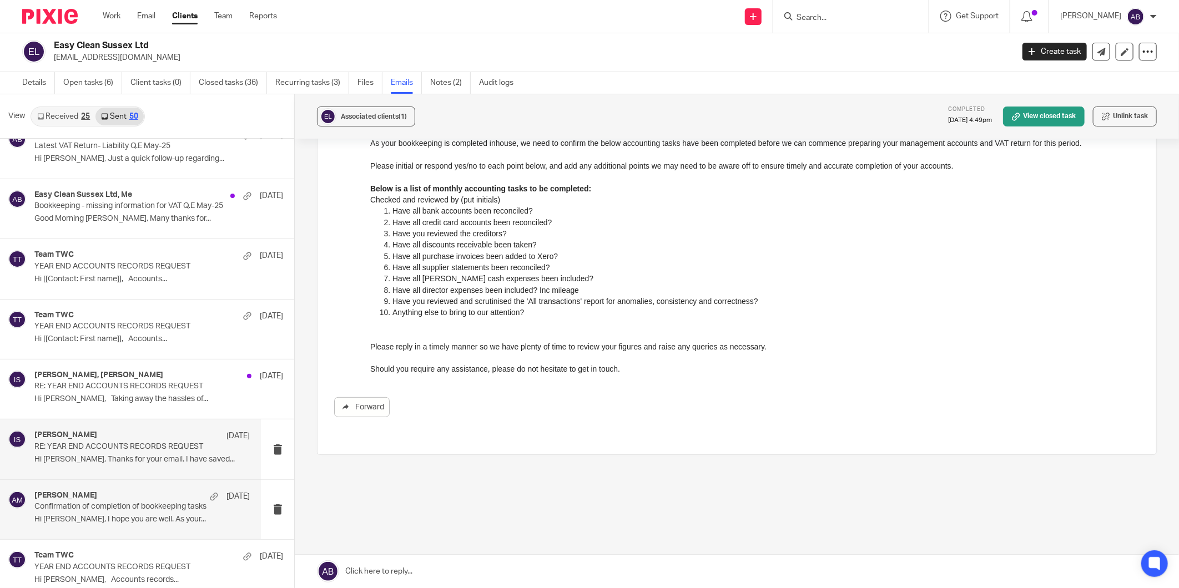
scroll to position [863, 0]
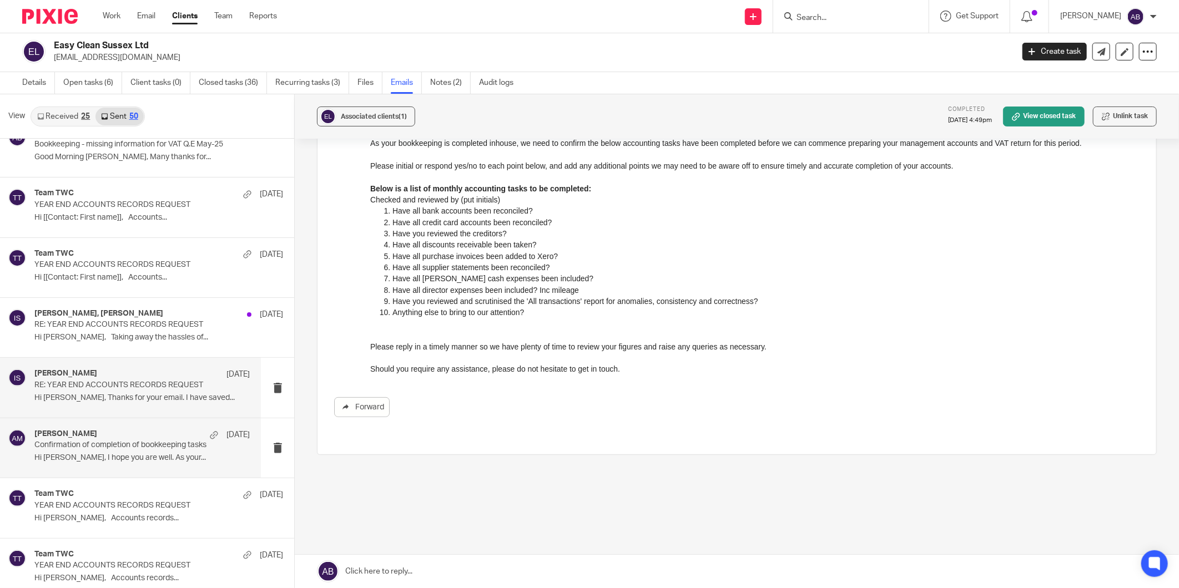
click at [122, 396] on p "Hi Talita, Thanks for your email. I have saved..." at bounding box center [141, 398] width 215 height 9
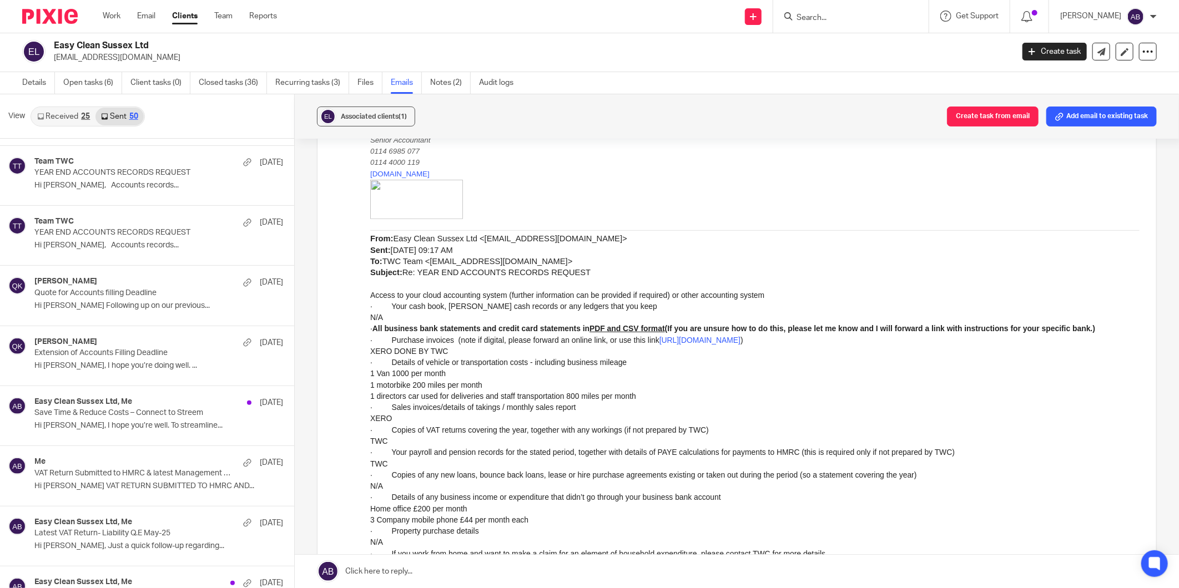
scroll to position [370, 0]
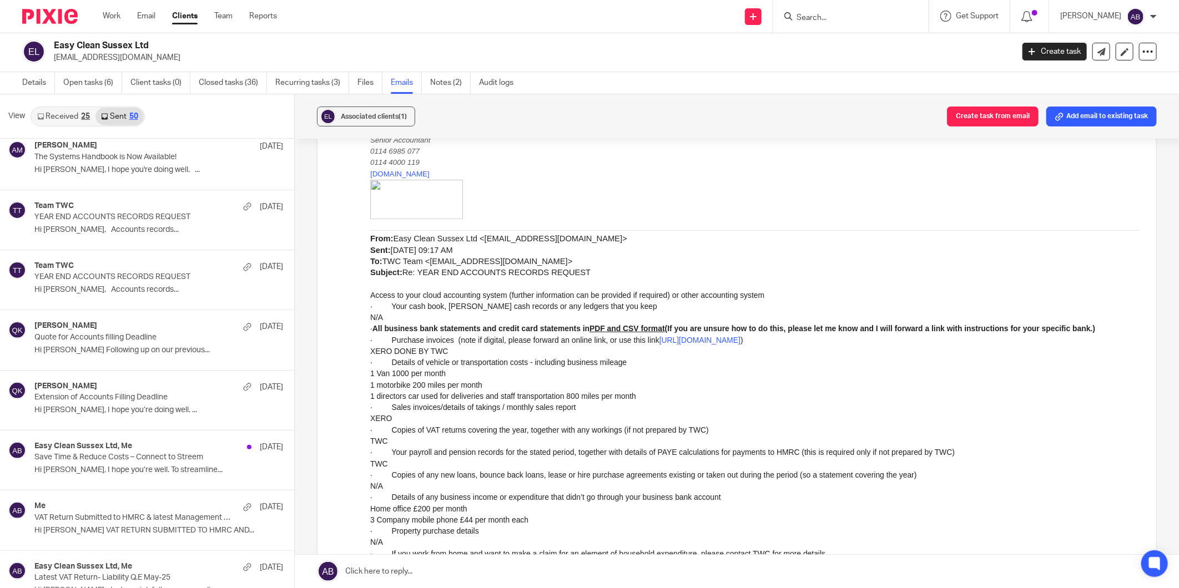
click at [72, 119] on link "Received 25" at bounding box center [64, 117] width 64 height 18
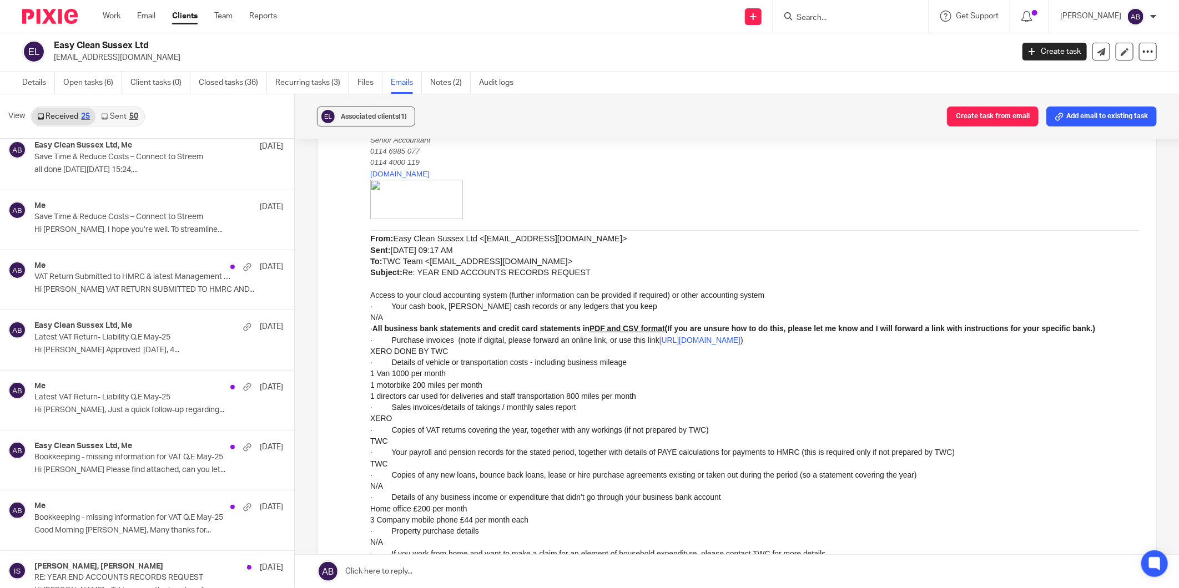
scroll to position [0, 0]
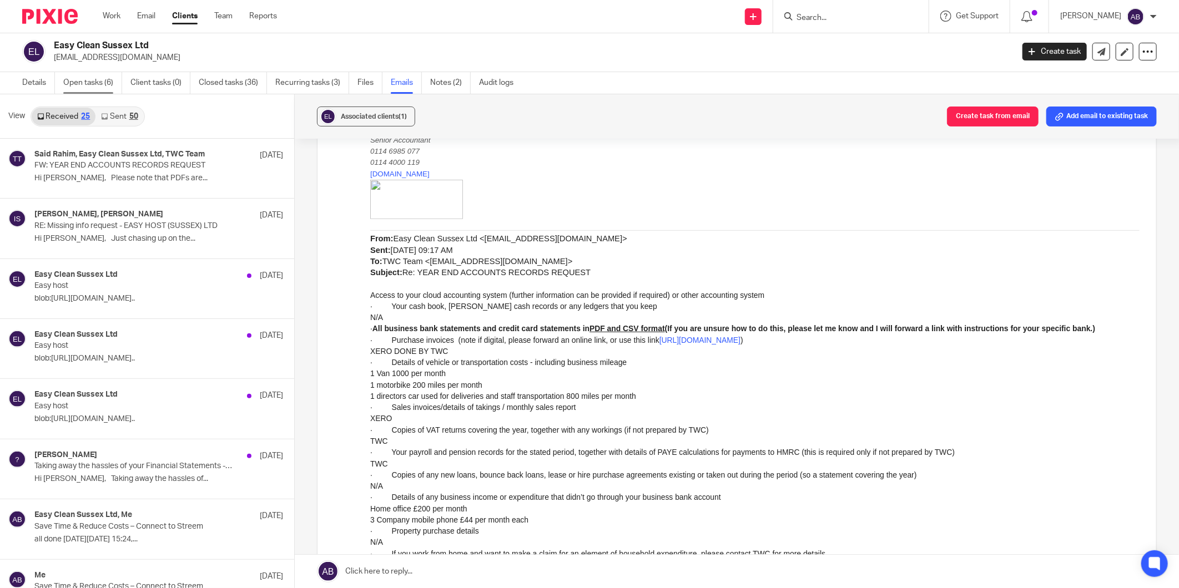
click at [108, 81] on link "Open tasks (6)" at bounding box center [92, 83] width 59 height 22
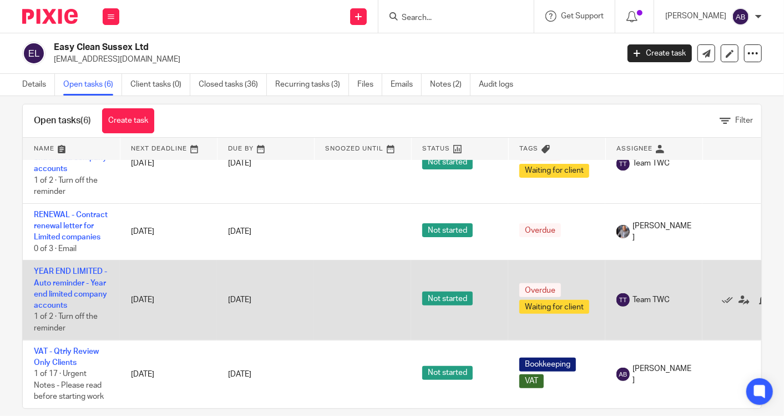
scroll to position [28, 0]
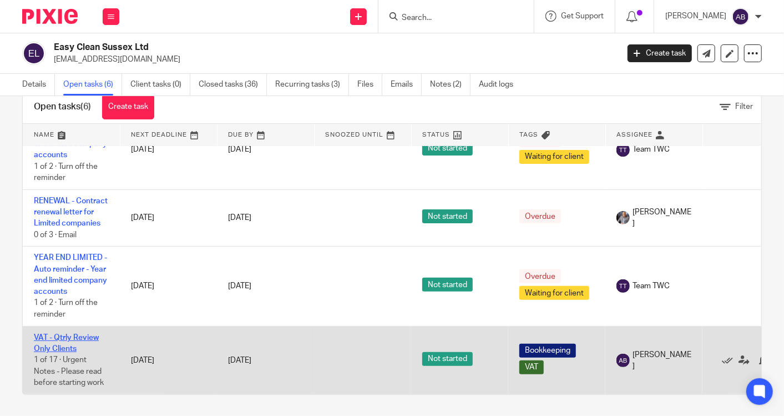
click at [84, 334] on link "VAT - Qtrly Review Only Clients" at bounding box center [66, 343] width 65 height 19
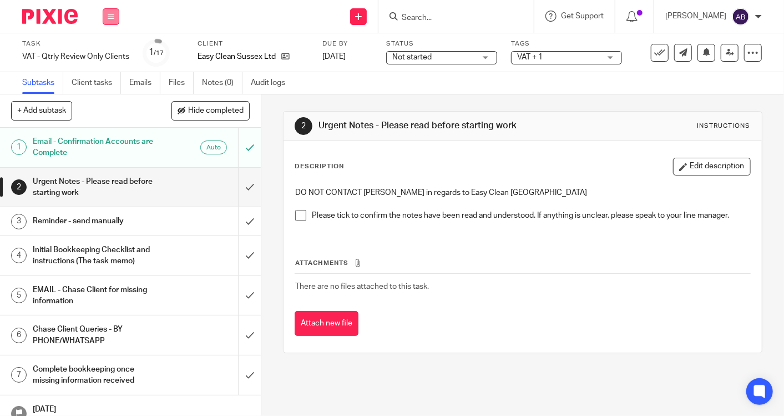
click at [105, 14] on button at bounding box center [111, 16] width 17 height 17
click at [108, 48] on link "Work" at bounding box center [105, 52] width 19 height 8
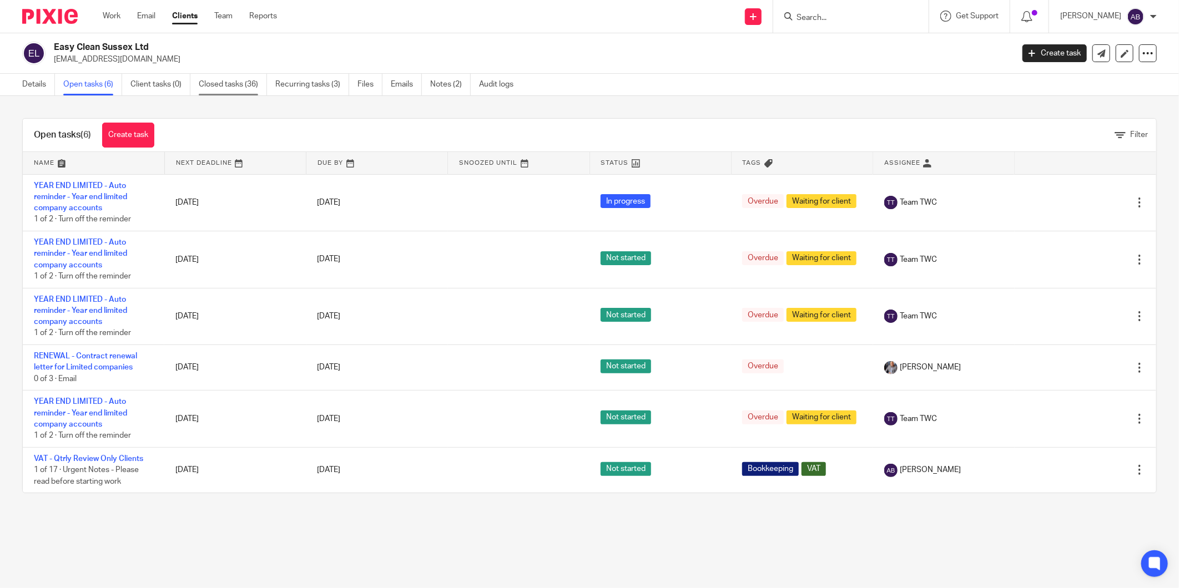
click at [221, 82] on link "Closed tasks (36)" at bounding box center [233, 85] width 68 height 22
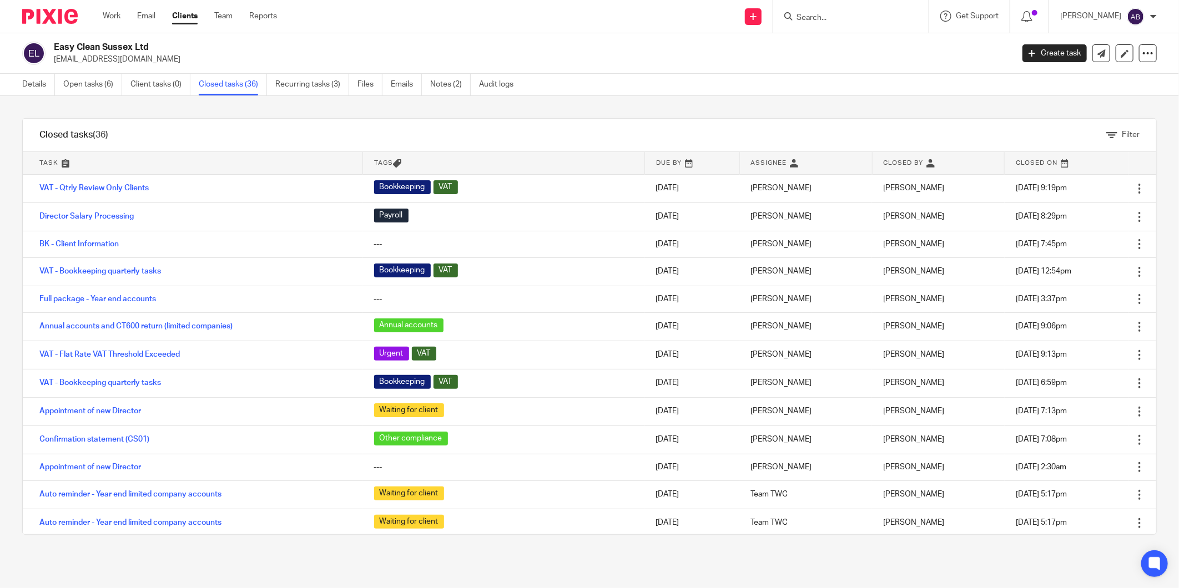
click at [430, 83] on ul "Details Open tasks (6) Client tasks (0) Closed tasks (36) Recurring tasks (3) F…" at bounding box center [276, 85] width 508 height 22
click at [439, 84] on link "Notes (2)" at bounding box center [450, 85] width 41 height 22
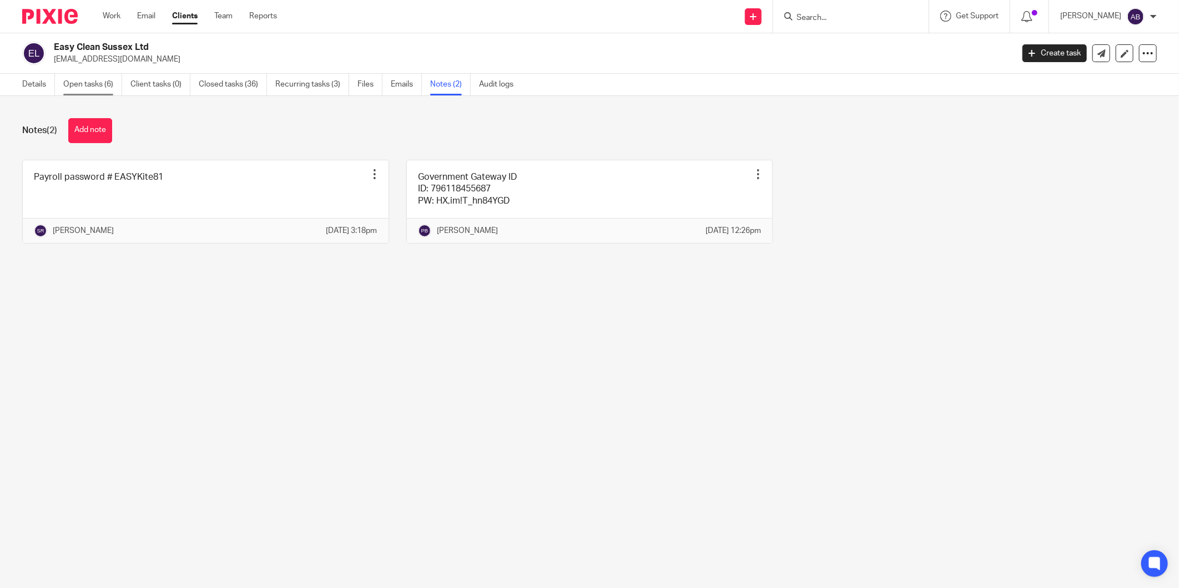
click at [104, 84] on link "Open tasks (6)" at bounding box center [92, 85] width 59 height 22
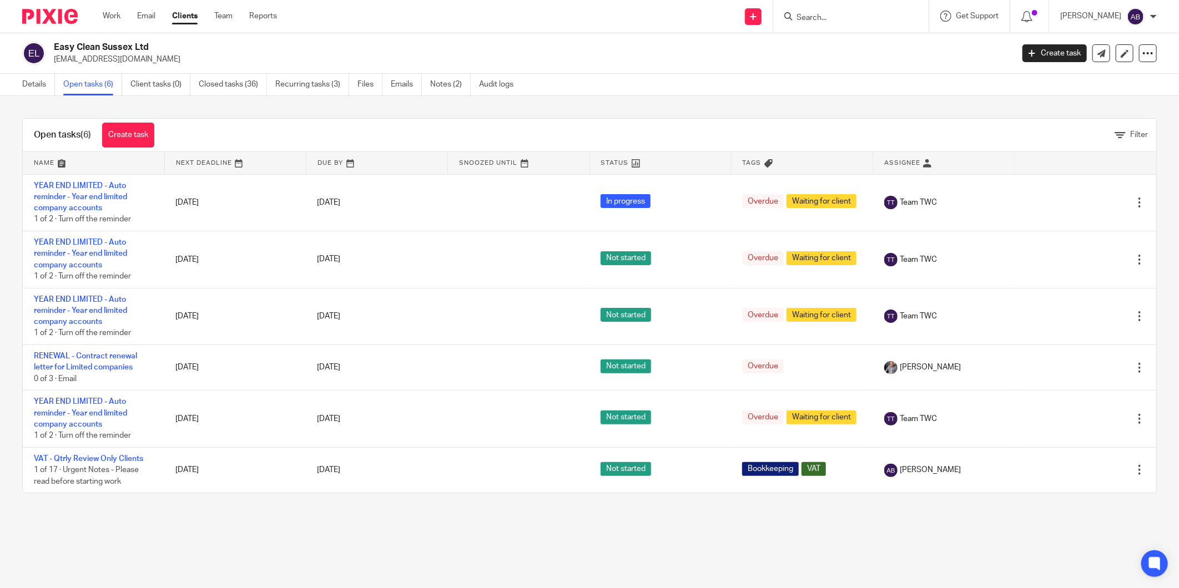
click at [807, 17] on input "Search" at bounding box center [845, 18] width 100 height 10
type input "dumf"
click at [844, 46] on link at bounding box center [887, 52] width 188 height 34
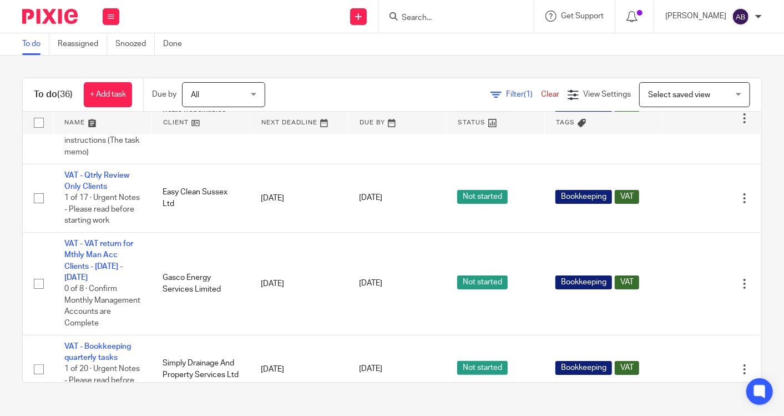
scroll to position [2183, 0]
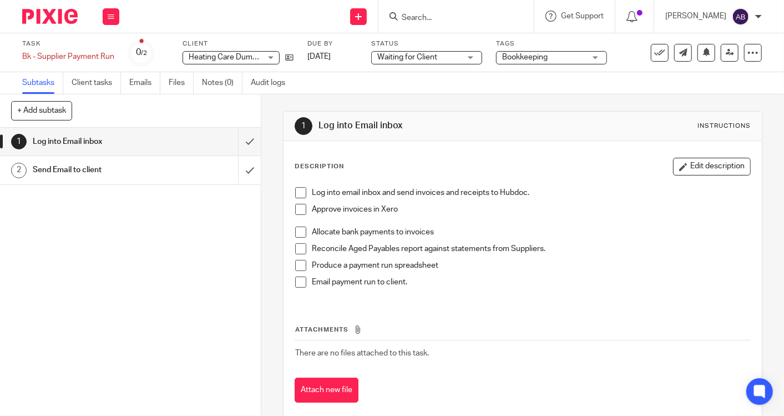
click at [144, 176] on h1 "Send Email to client" at bounding box center [98, 170] width 130 height 17
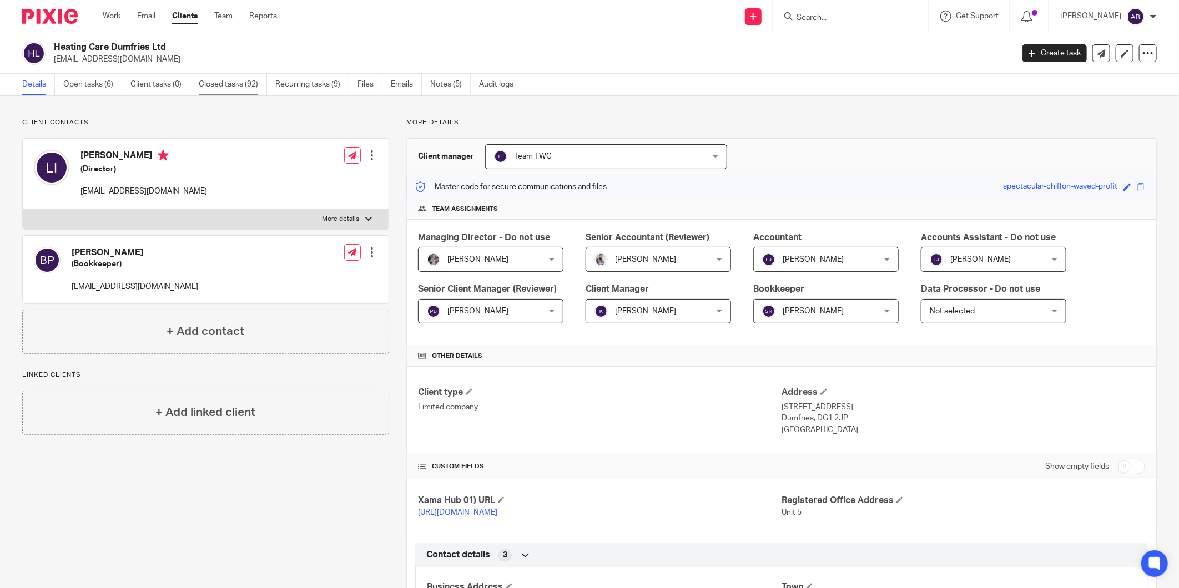
click at [209, 88] on link "Closed tasks (92)" at bounding box center [233, 85] width 68 height 22
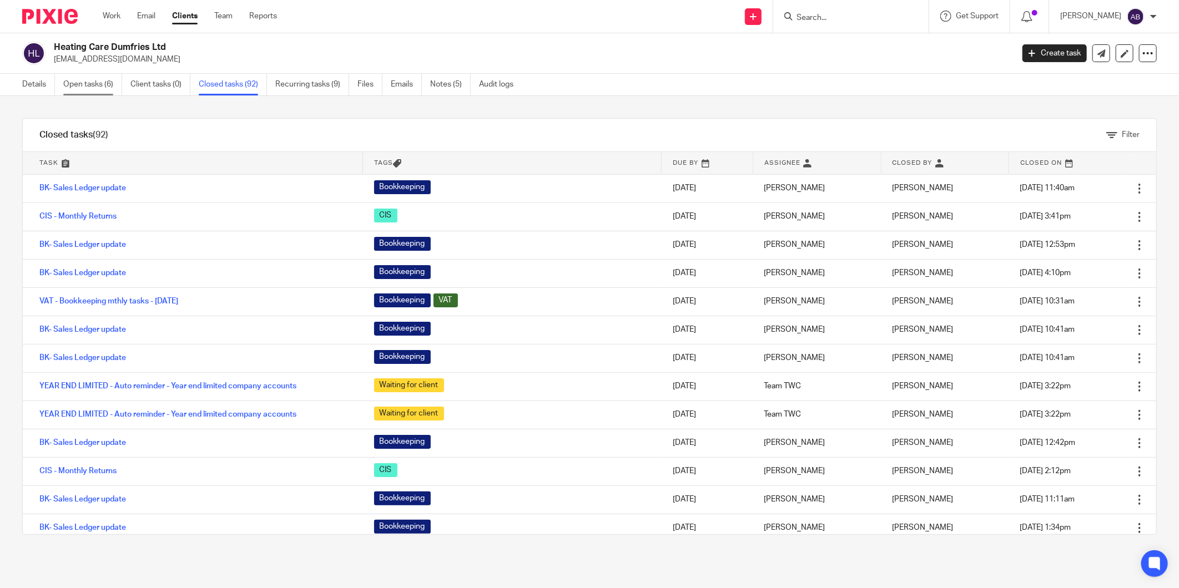
click at [103, 87] on link "Open tasks (6)" at bounding box center [92, 85] width 59 height 22
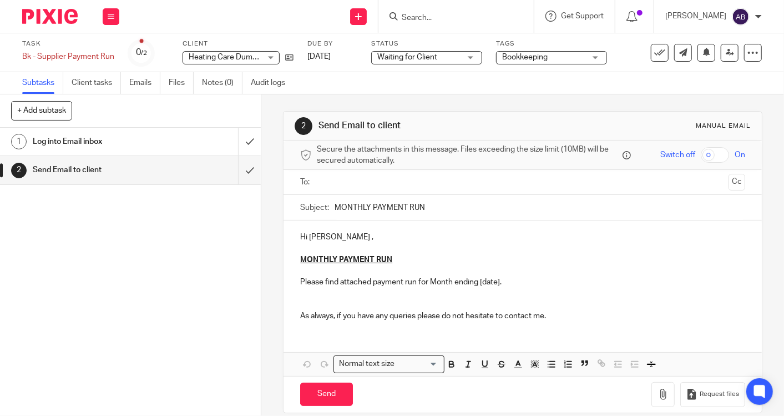
click at [552, 306] on p "Hi Laurie , MONTHLY PAYMENT RUN Please find attached payment run for Month endi…" at bounding box center [522, 276] width 445 height 90
click at [112, 149] on h1 "Log into Email inbox" at bounding box center [98, 141] width 130 height 17
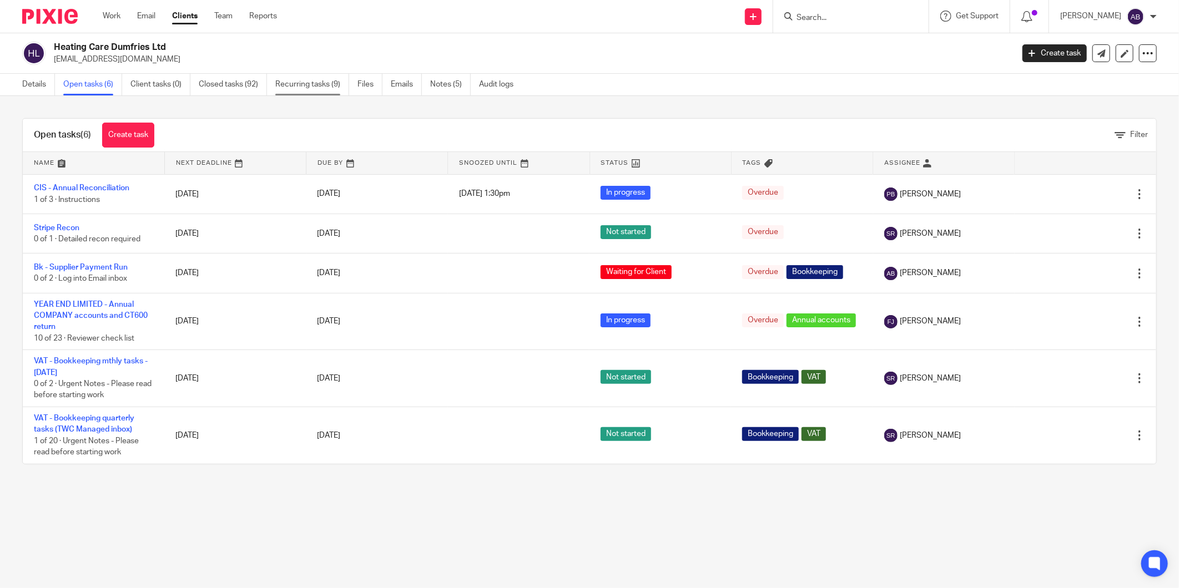
click at [333, 84] on link "Recurring tasks (9)" at bounding box center [312, 85] width 74 height 22
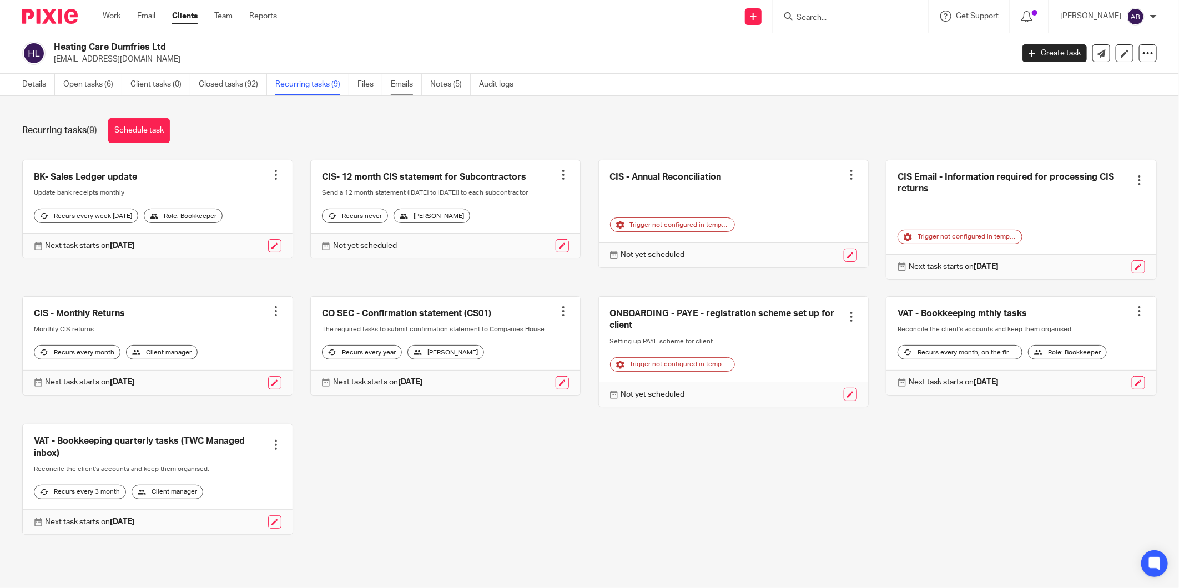
click at [414, 84] on link "Emails" at bounding box center [406, 85] width 31 height 22
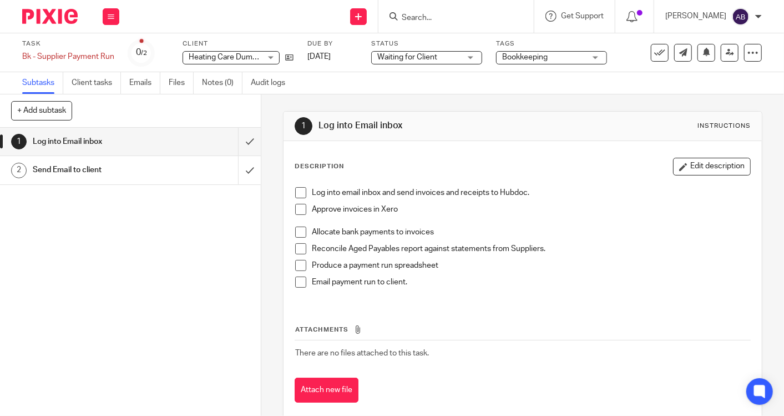
click at [325, 297] on div "Log into email inbox and send invoices and receipts to Hubdoc. Approve invoices…" at bounding box center [523, 241] width 466 height 120
click at [700, 172] on button "Edit description" at bounding box center [712, 167] width 78 height 18
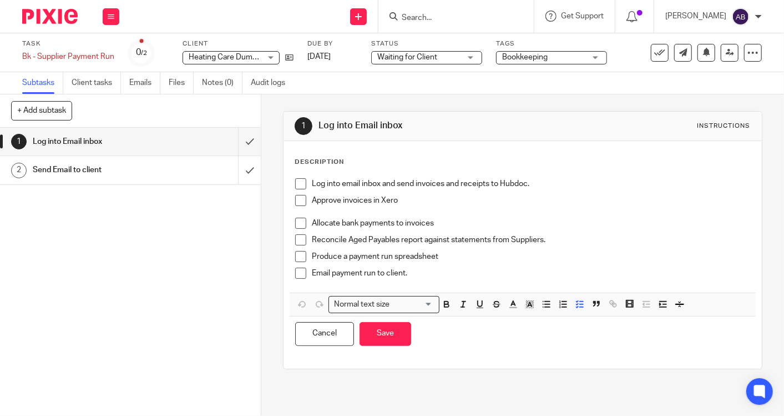
click at [417, 272] on p "Email payment run to client." at bounding box center [531, 273] width 438 height 11
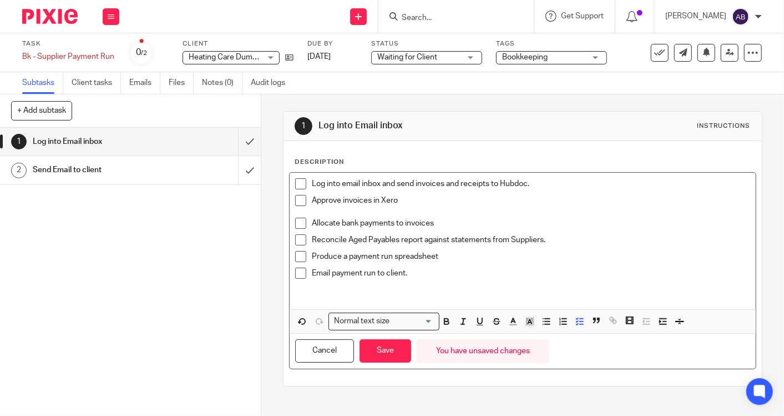
click at [295, 183] on span at bounding box center [300, 183] width 11 height 11
click at [295, 200] on span at bounding box center [300, 200] width 11 height 11
click at [295, 215] on li "Approve invoices in Xero" at bounding box center [522, 206] width 455 height 23
click at [298, 219] on span at bounding box center [300, 223] width 11 height 11
click at [295, 237] on span at bounding box center [300, 239] width 11 height 11
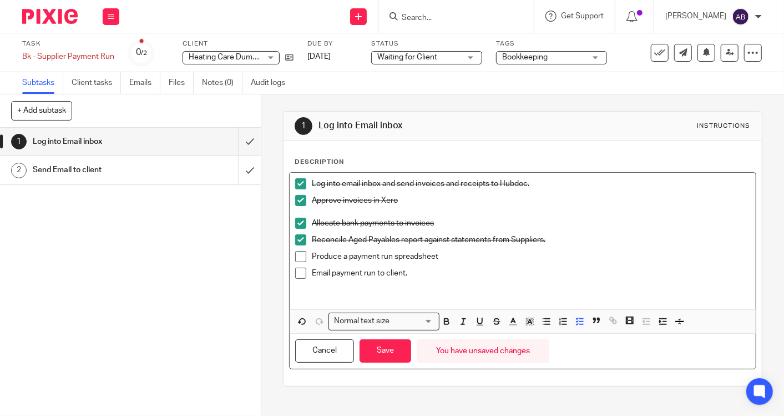
click at [295, 251] on span at bounding box center [300, 256] width 11 height 11
click at [295, 273] on span at bounding box center [300, 273] width 11 height 11
click at [296, 269] on span at bounding box center [300, 273] width 11 height 11
click at [304, 286] on li "Email payment run to client." at bounding box center [522, 285] width 455 height 34
click at [218, 80] on link "Notes (0)" at bounding box center [222, 83] width 41 height 22
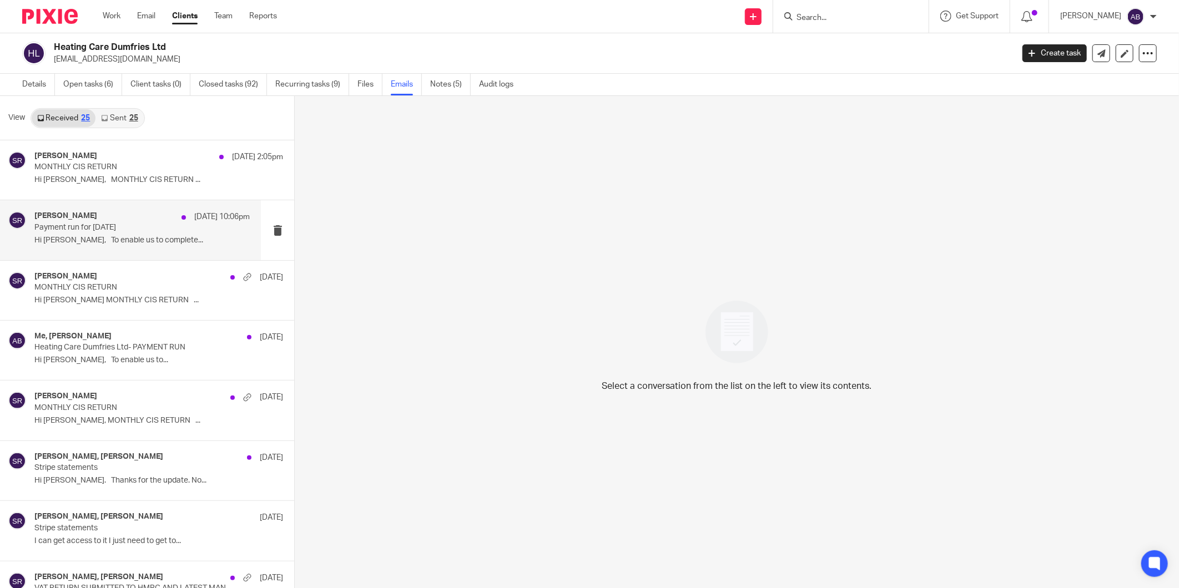
click at [141, 239] on p "Hi [PERSON_NAME], To enable us to complete..." at bounding box center [141, 240] width 215 height 9
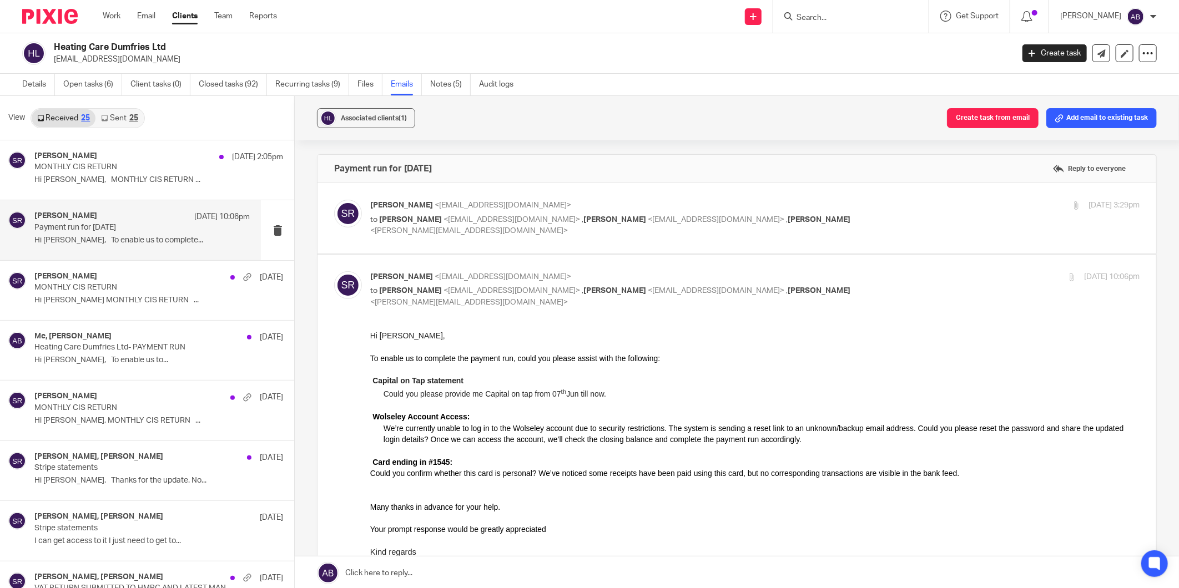
click at [825, 219] on p "to [PERSON_NAME] <[EMAIL_ADDRESS][DOMAIN_NAME]> , [PERSON_NAME] <[EMAIL_ADDRESS…" at bounding box center [626, 225] width 513 height 23
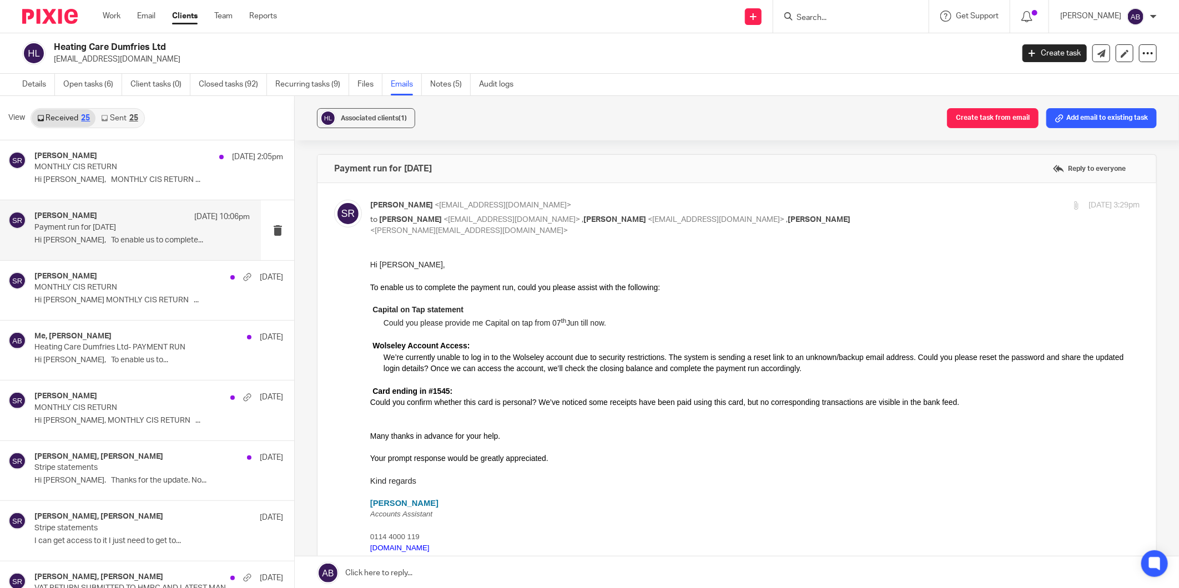
click at [825, 219] on p "to [PERSON_NAME] <[EMAIL_ADDRESS][DOMAIN_NAME]> , [PERSON_NAME] <[EMAIL_ADDRESS…" at bounding box center [626, 225] width 513 height 23
checkbox input "false"
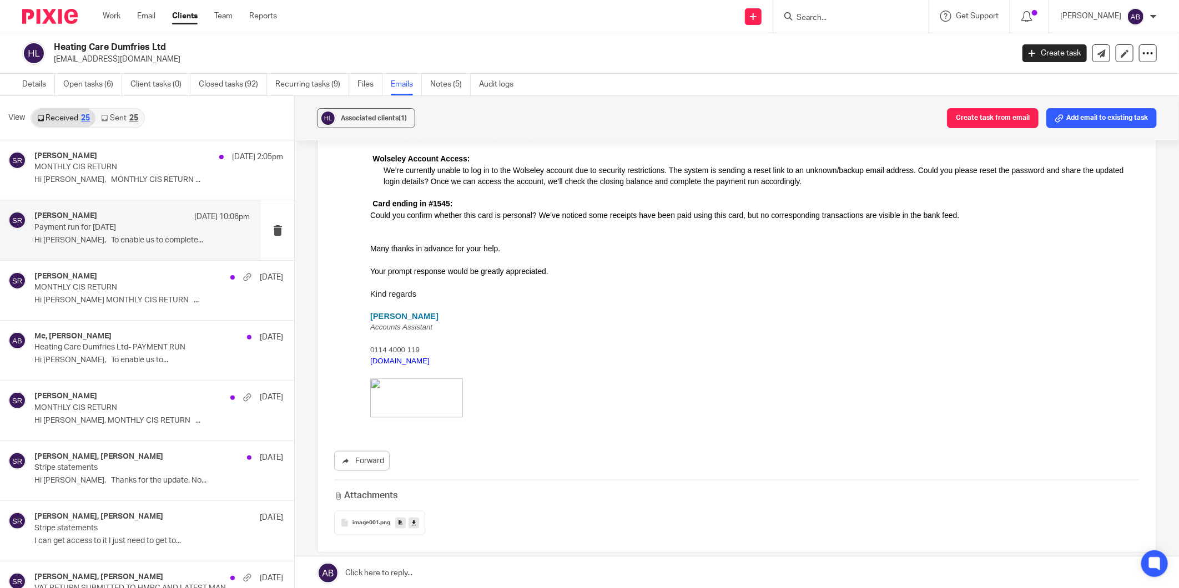
scroll to position [740, 0]
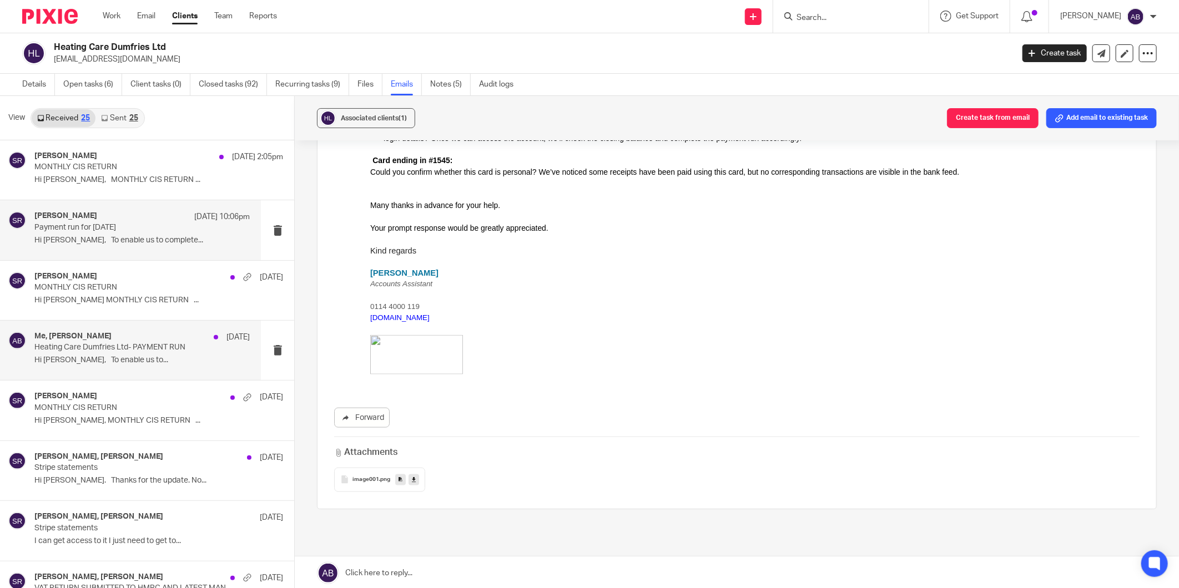
click at [89, 357] on p "Hi [PERSON_NAME], To enable us to..." at bounding box center [141, 360] width 215 height 9
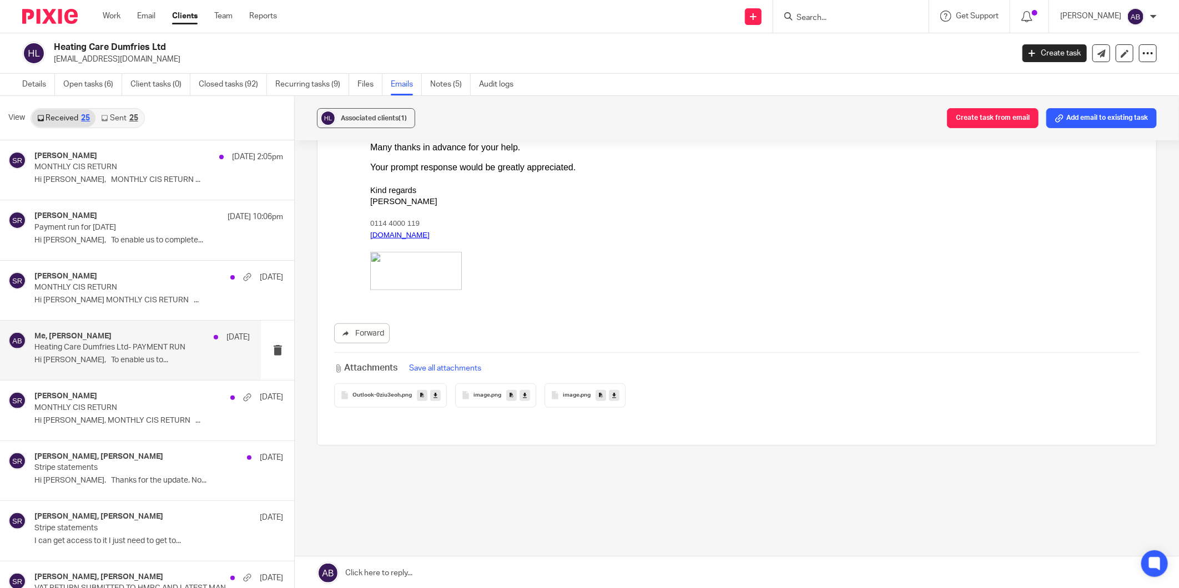
scroll to position [0, 0]
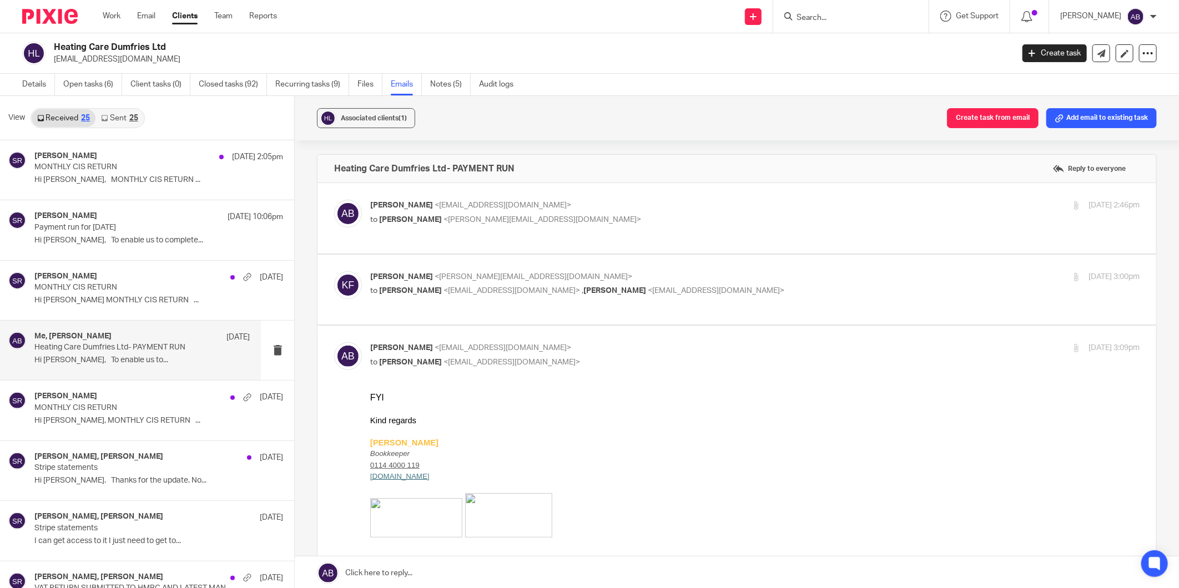
click at [790, 283] on div "Kim Faulkner <kim@togetherwecount.co.uk> to Laurie Irving <heatingcare@outlook.…" at bounding box center [626, 284] width 513 height 26
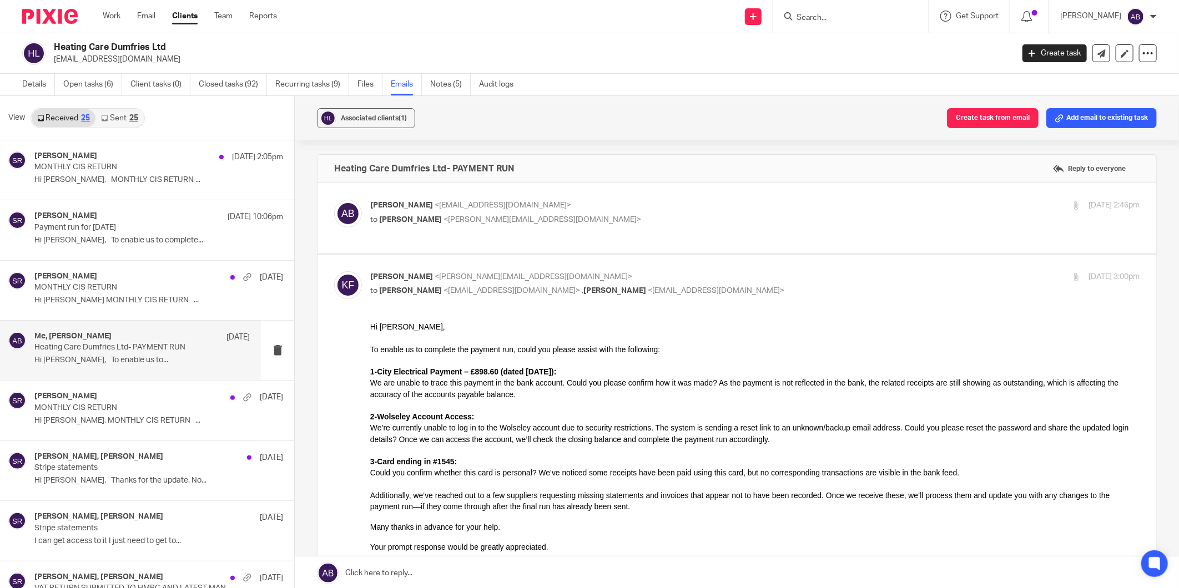
click at [787, 286] on p "to Laurie Irving <heatingcare@outlook.com> , Akshay Bhanushali <akshay@together…" at bounding box center [626, 291] width 513 height 12
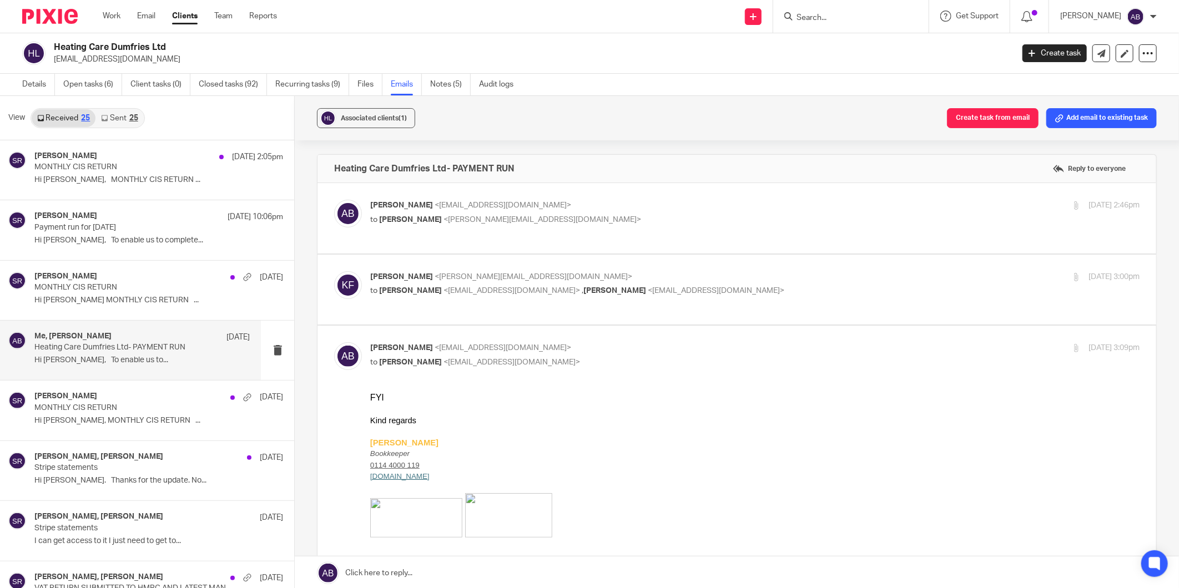
click at [758, 287] on p "to Laurie Irving <heatingcare@outlook.com> , Akshay Bhanushali <akshay@together…" at bounding box center [626, 291] width 513 height 12
checkbox input "true"
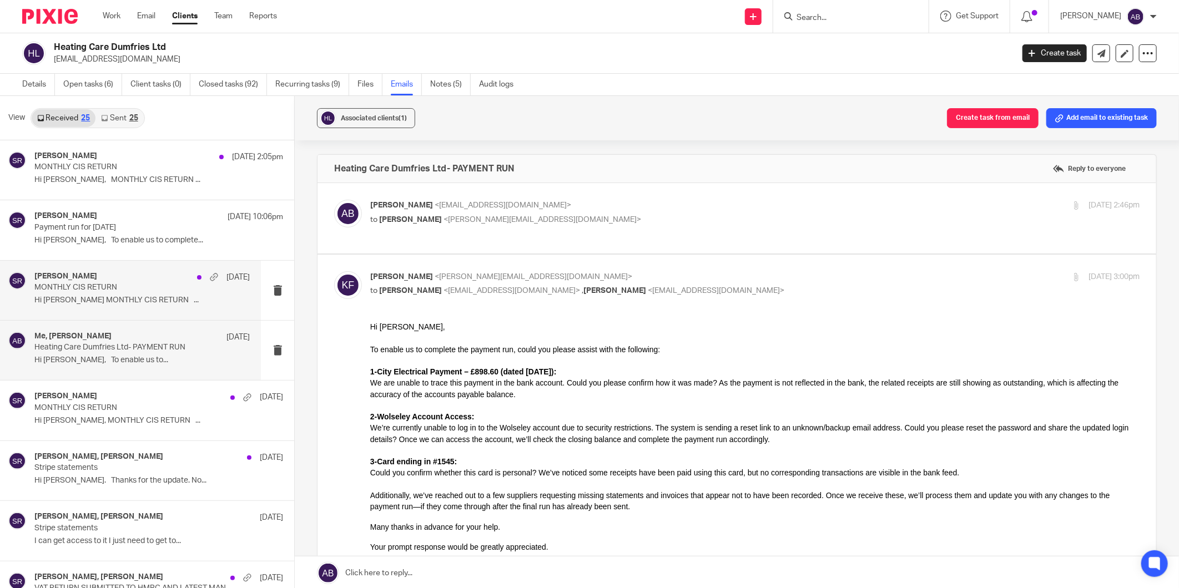
click at [112, 293] on div "Said Rahim 13 Aug MONTHLY CIS RETURN Hi Laurie MONTHLY CIS RETURN ..." at bounding box center [141, 290] width 215 height 37
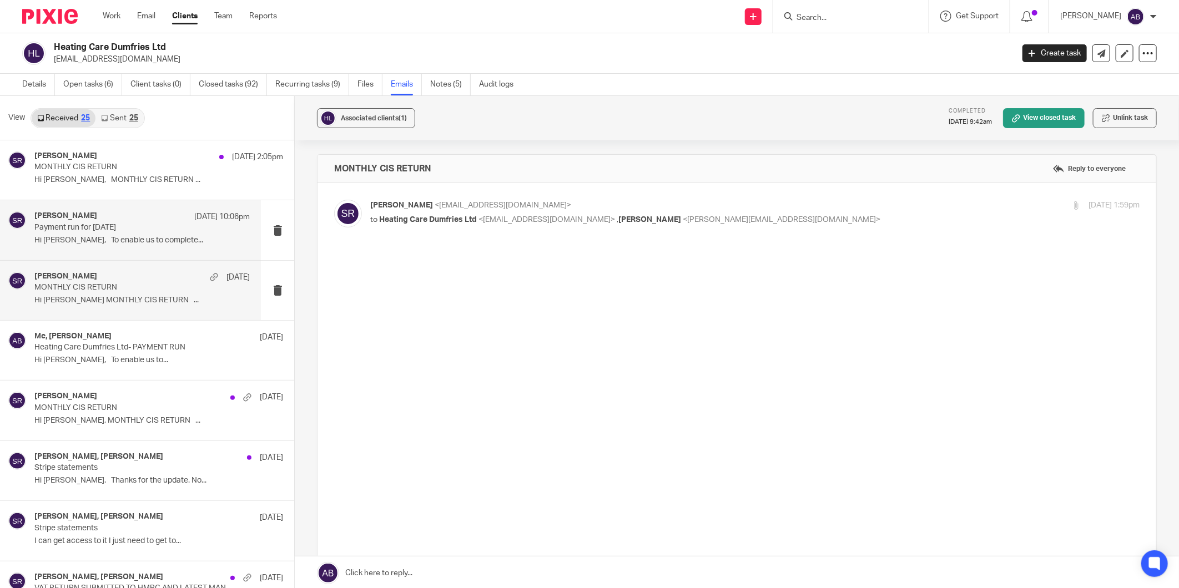
click at [108, 250] on div "Said Rahim 16 Sep 10:06pm Payment run for Aug 2025 Hi Laurie, To enable us to c…" at bounding box center [130, 229] width 261 height 59
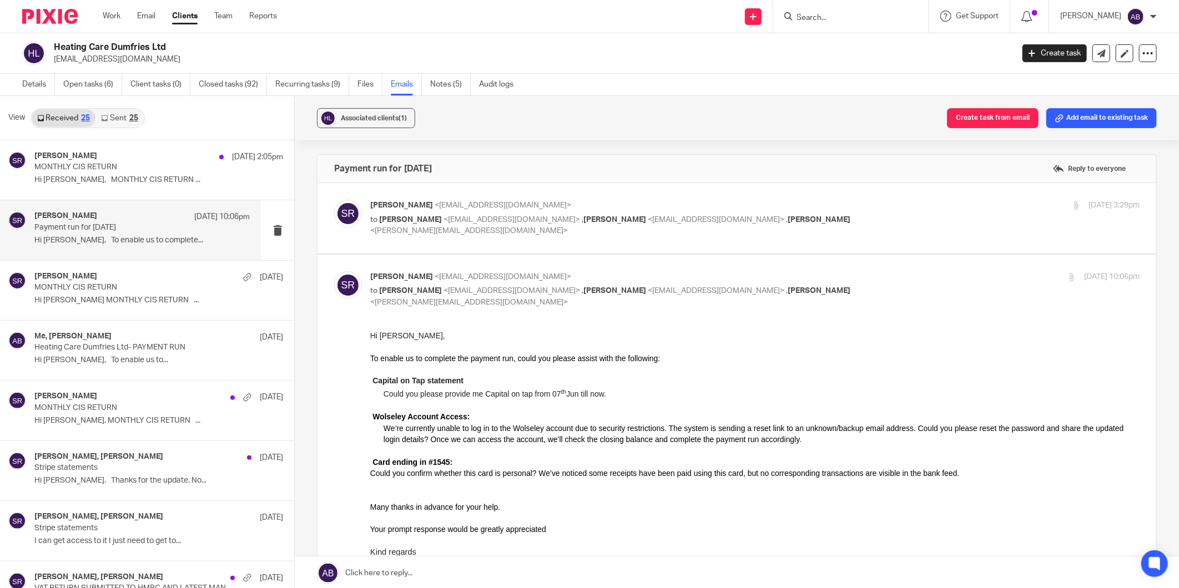
click at [831, 218] on p "to Laurie Irving <heatingcare@outlook.com> , Laurie Irving <admin@heatingcaredu…" at bounding box center [626, 225] width 513 height 23
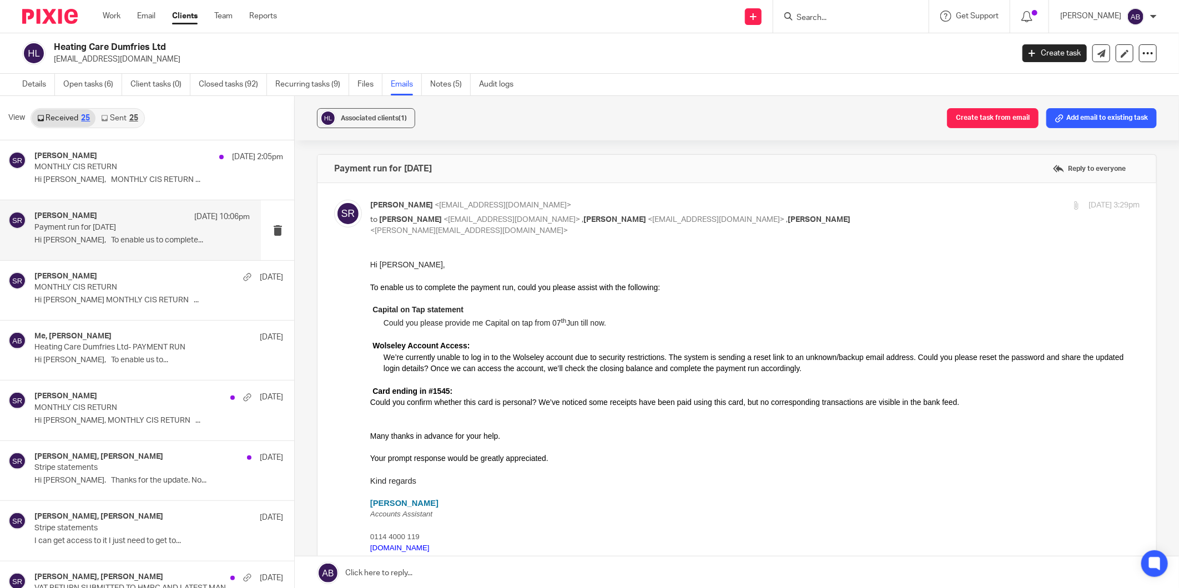
click at [824, 213] on div "Said Rahim <said@togetherwecount.co.uk> to Laurie Irving <heatingcare@outlook.c…" at bounding box center [626, 218] width 513 height 37
checkbox input "false"
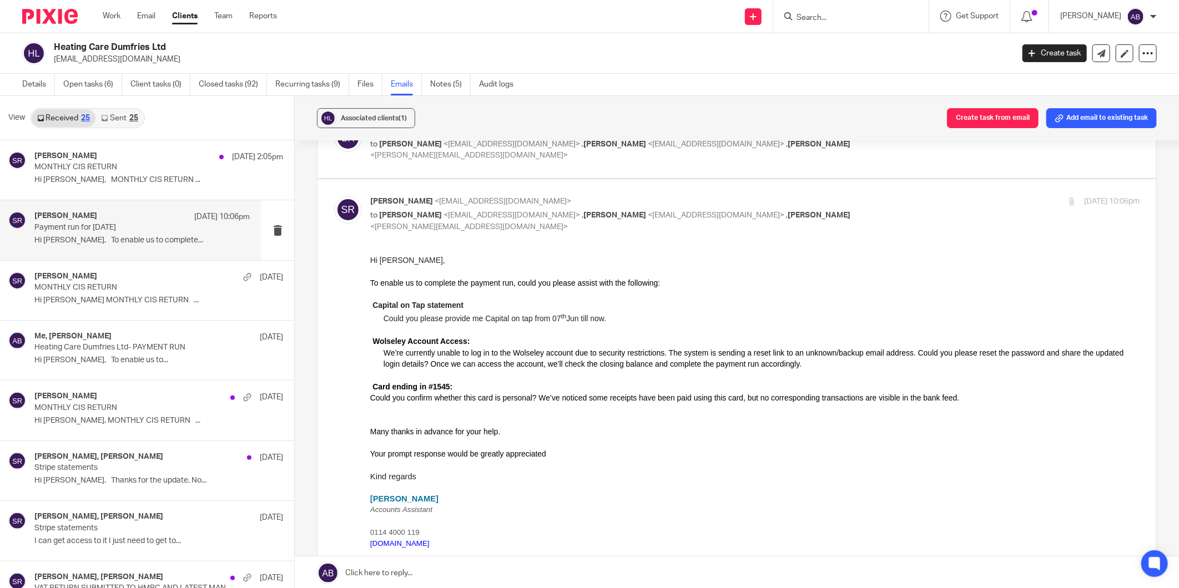
scroll to position [62, 0]
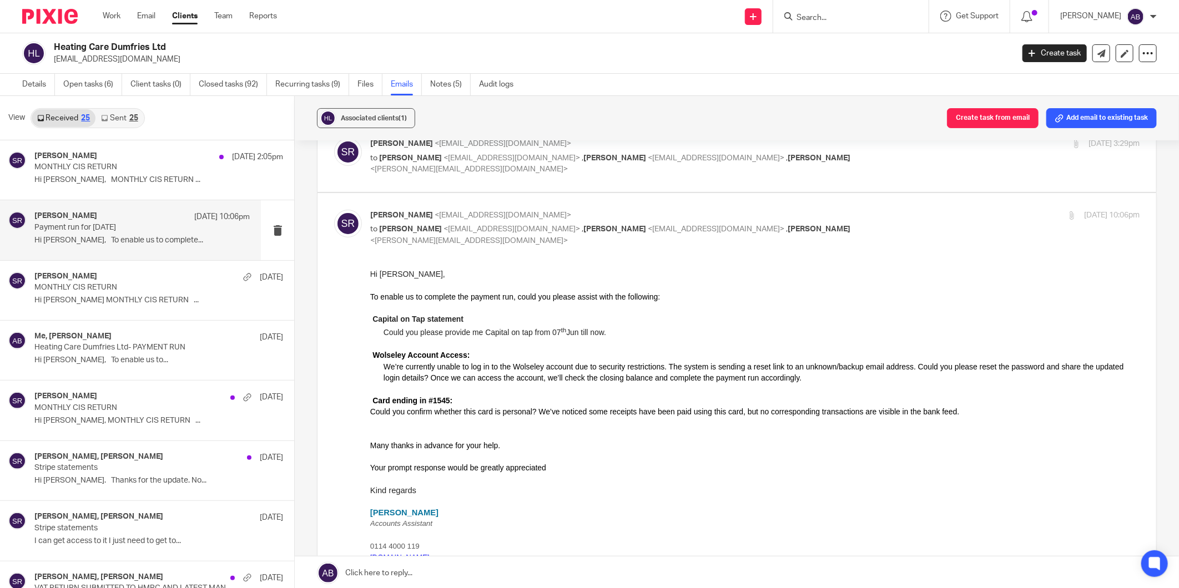
click at [789, 210] on p "Said Rahim <said@togetherwecount.co.uk>" at bounding box center [626, 216] width 513 height 12
checkbox input "false"
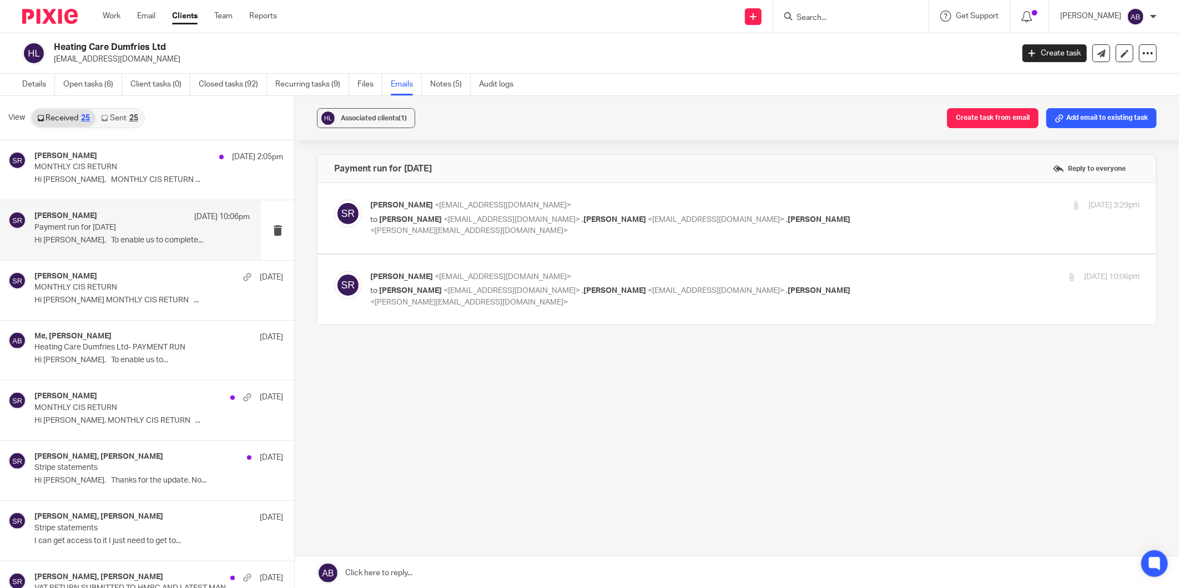
scroll to position [0, 0]
click at [62, 118] on link "Received 25" at bounding box center [64, 118] width 64 height 18
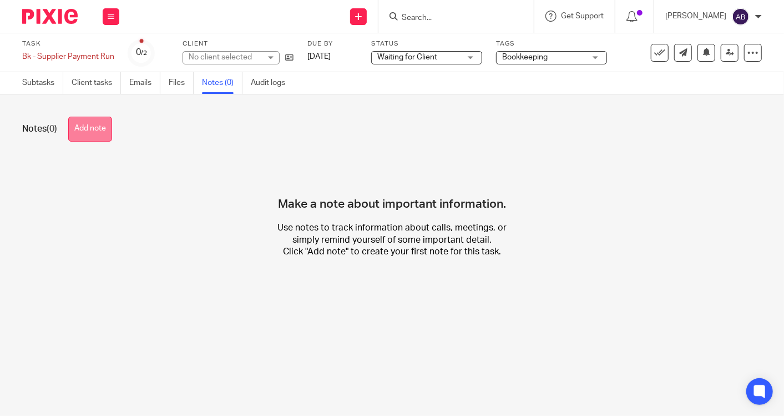
click at [94, 127] on button "Add note" at bounding box center [90, 129] width 44 height 25
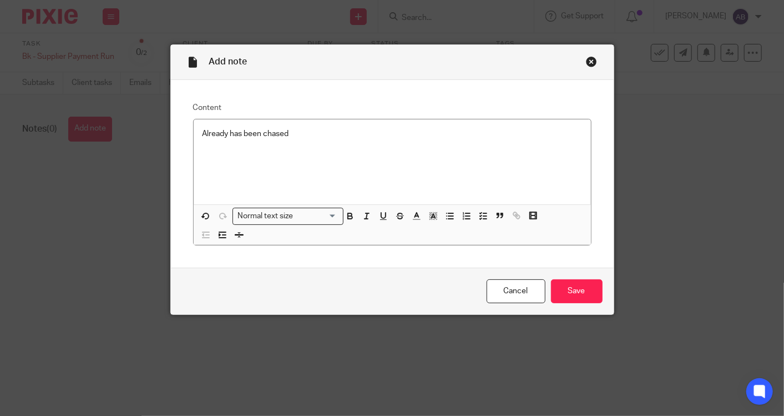
click at [316, 137] on p "Already has been chased" at bounding box center [393, 133] width 380 height 11
click at [561, 293] on input "Save" at bounding box center [577, 291] width 52 height 24
